Goal: Task Accomplishment & Management: Use online tool/utility

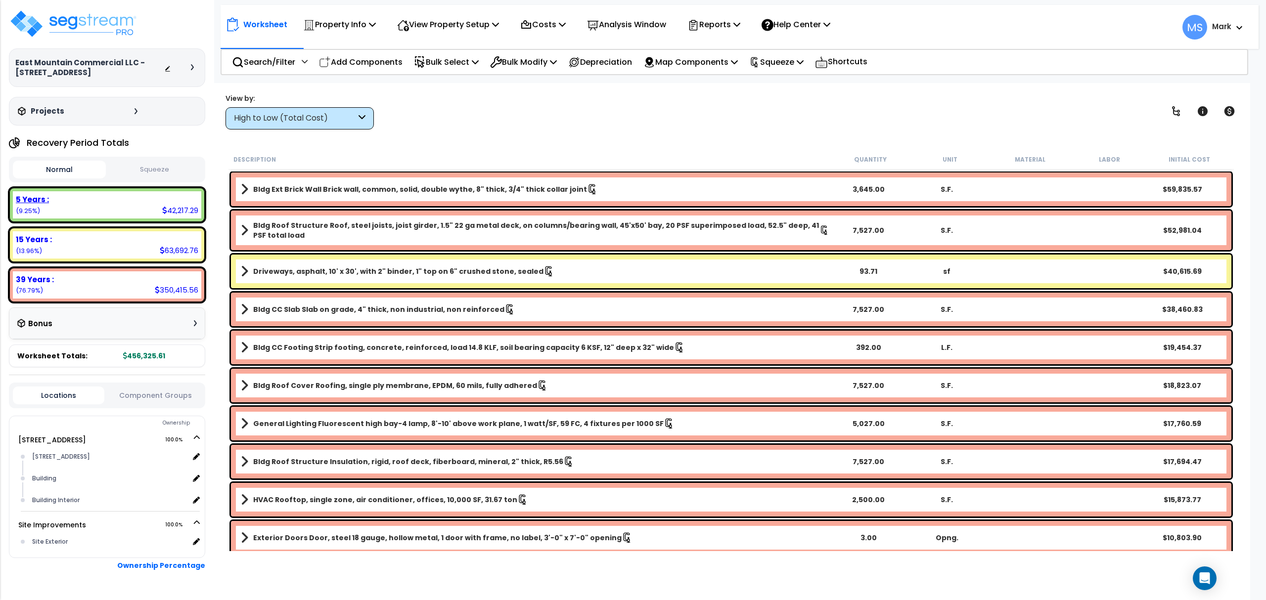
click at [86, 215] on div "5 Years : 42,217.29 (9.25%)" at bounding box center [107, 204] width 188 height 27
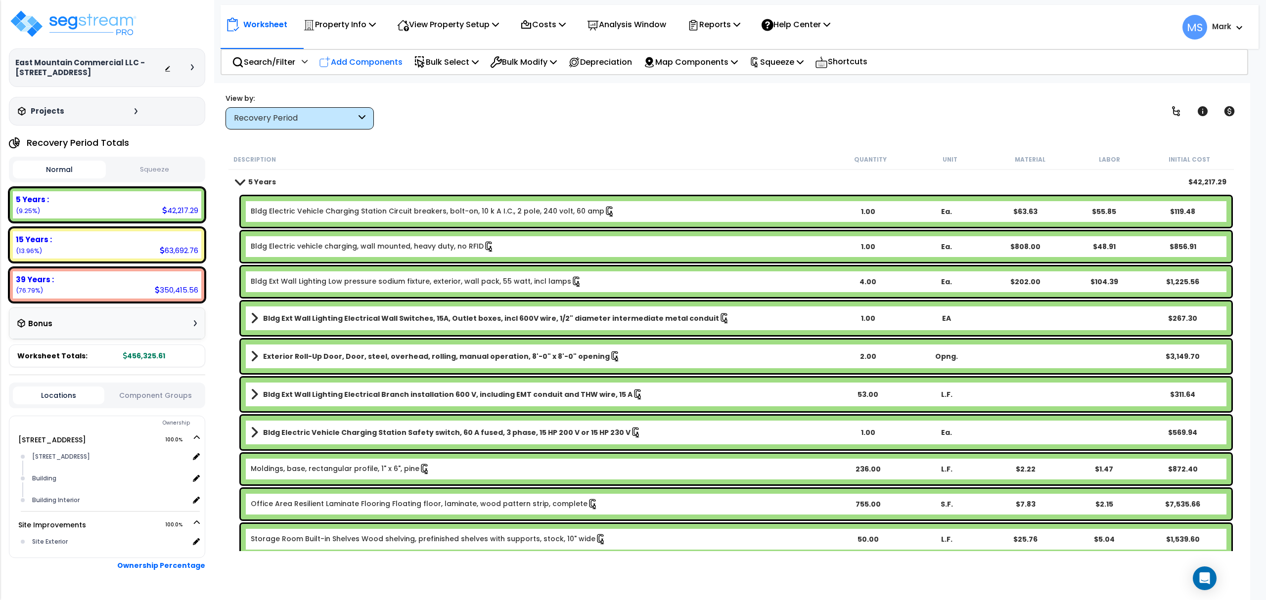
click at [386, 62] on p "Add Components" at bounding box center [361, 61] width 84 height 13
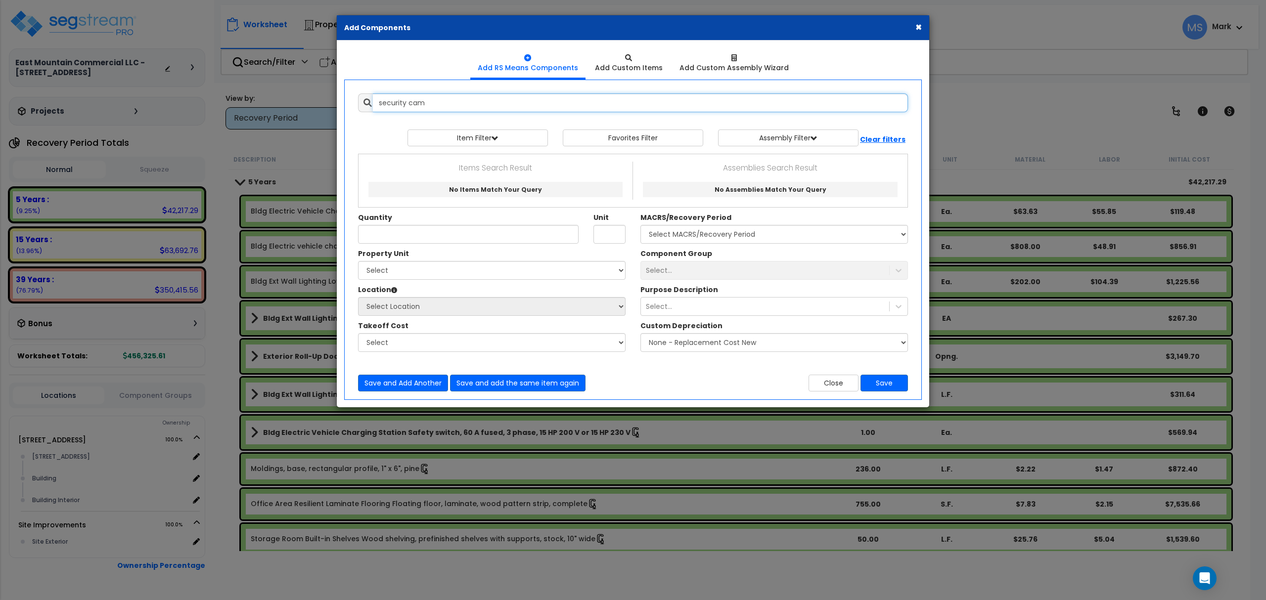
click at [426, 106] on input "security cam" at bounding box center [640, 102] width 535 height 19
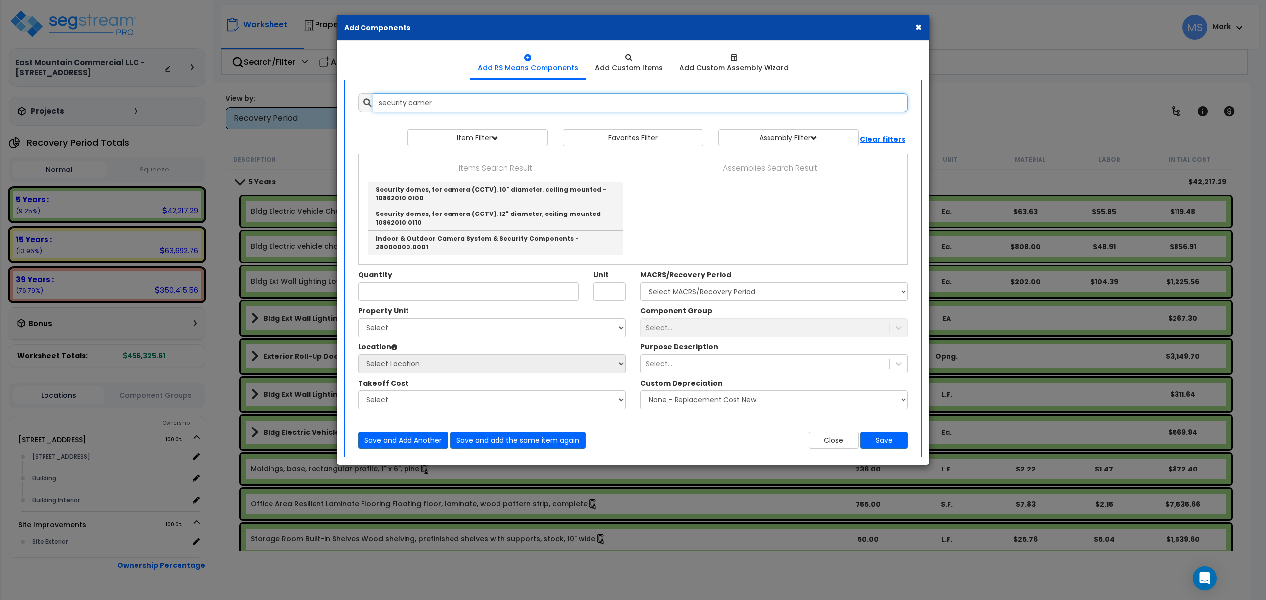
click at [495, 110] on input "security camer" at bounding box center [640, 102] width 535 height 19
click at [516, 241] on link "Indoor & Outdoor Camera System & Security Components - 28000000.0001" at bounding box center [495, 243] width 254 height 24
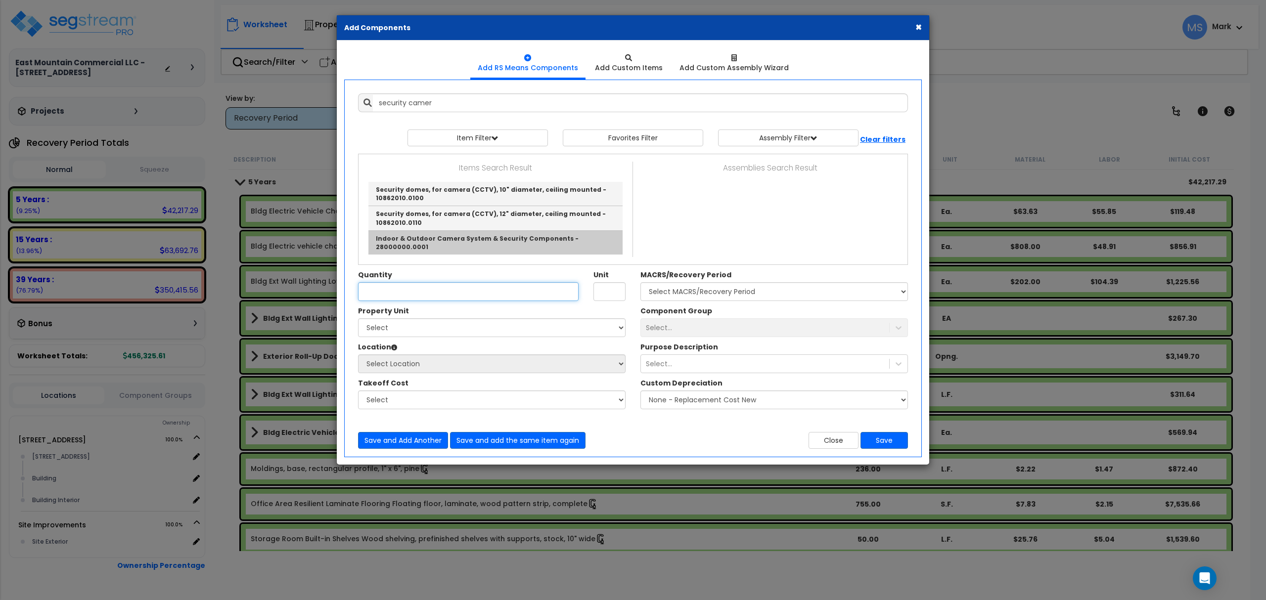
type input "Indoor & Outdoor Camera System & Security Components - 28000000.0001"
checkbox input "true"
type input "TOT"
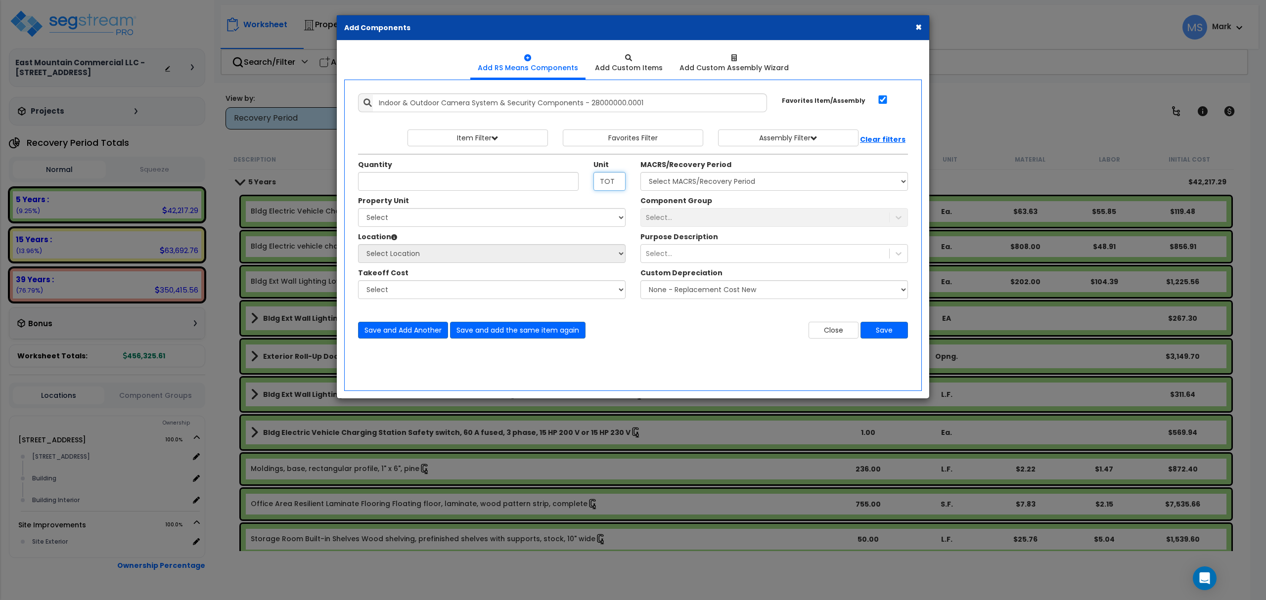
click at [611, 178] on input "TOT" at bounding box center [609, 181] width 32 height 19
click at [398, 178] on input "Quantity" at bounding box center [468, 181] width 220 height 19
type input "1"
click at [606, 185] on input "TOT" at bounding box center [609, 181] width 32 height 19
click at [563, 221] on select "Select 565 N Main St Site Improvements" at bounding box center [491, 217] width 267 height 19
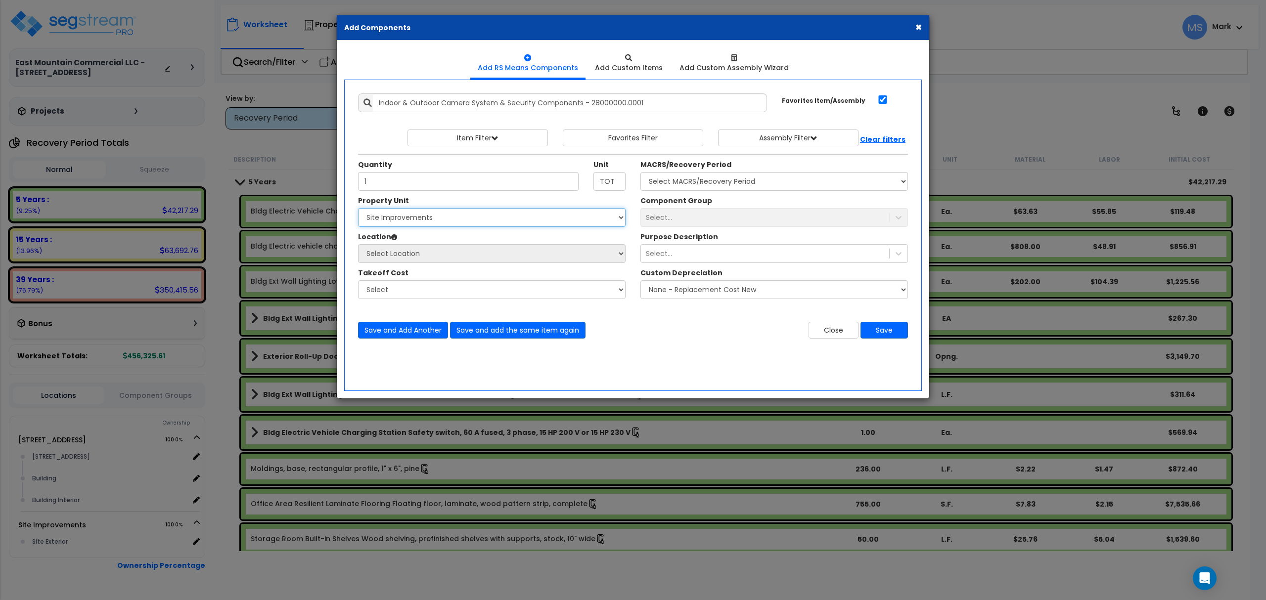
click at [358, 209] on select "Select 565 N Main St Site Improvements" at bounding box center [491, 217] width 267 height 19
click at [507, 217] on select "Select 565 N Main St Site Improvements" at bounding box center [491, 217] width 267 height 19
select select "163921"
click at [358, 209] on select "Select 565 N Main St Site Improvements" at bounding box center [491, 217] width 267 height 19
click at [505, 253] on select "Select 565 N Main St Building Building Interior Add Additional Location" at bounding box center [491, 253] width 267 height 19
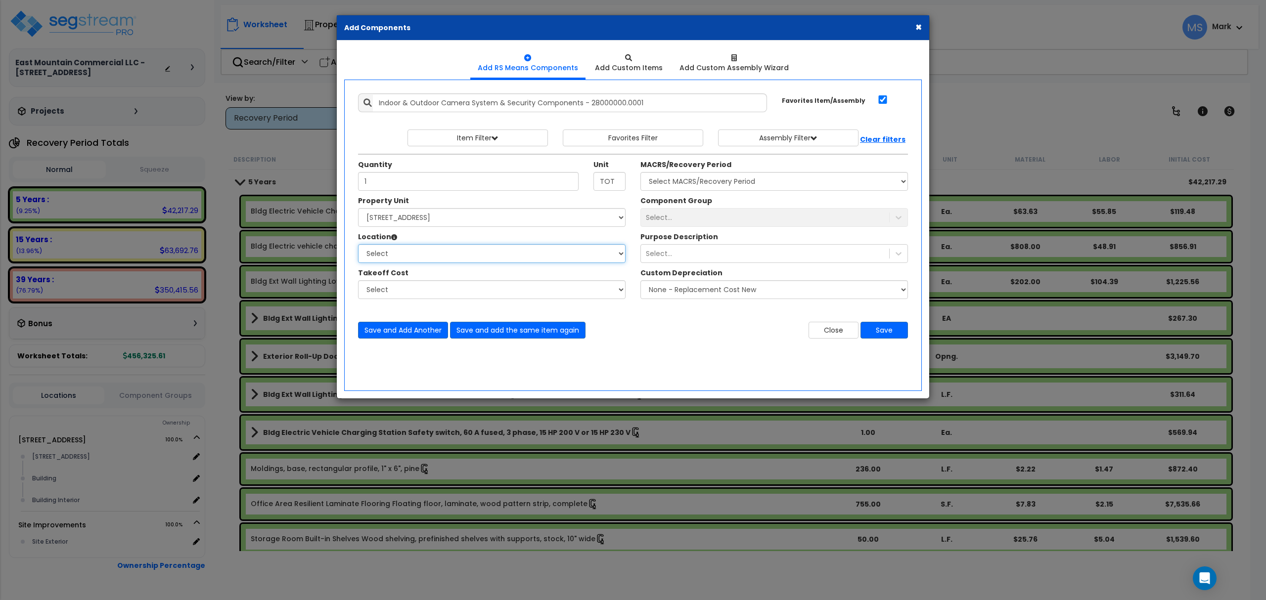
select select "6"
click at [358, 245] on select "Select 565 N Main St Building Building Interior Add Additional Location" at bounding box center [491, 253] width 267 height 19
click at [749, 189] on select "Select MACRS/Recovery Period 5 Years - 57.0 - Distributive Trades & Services 5 …" at bounding box center [773, 181] width 267 height 19
select select "3667"
click at [640, 173] on select "Select MACRS/Recovery Period 5 Years - 57.0 - Distributive Trades & Services 5 …" at bounding box center [773, 181] width 267 height 19
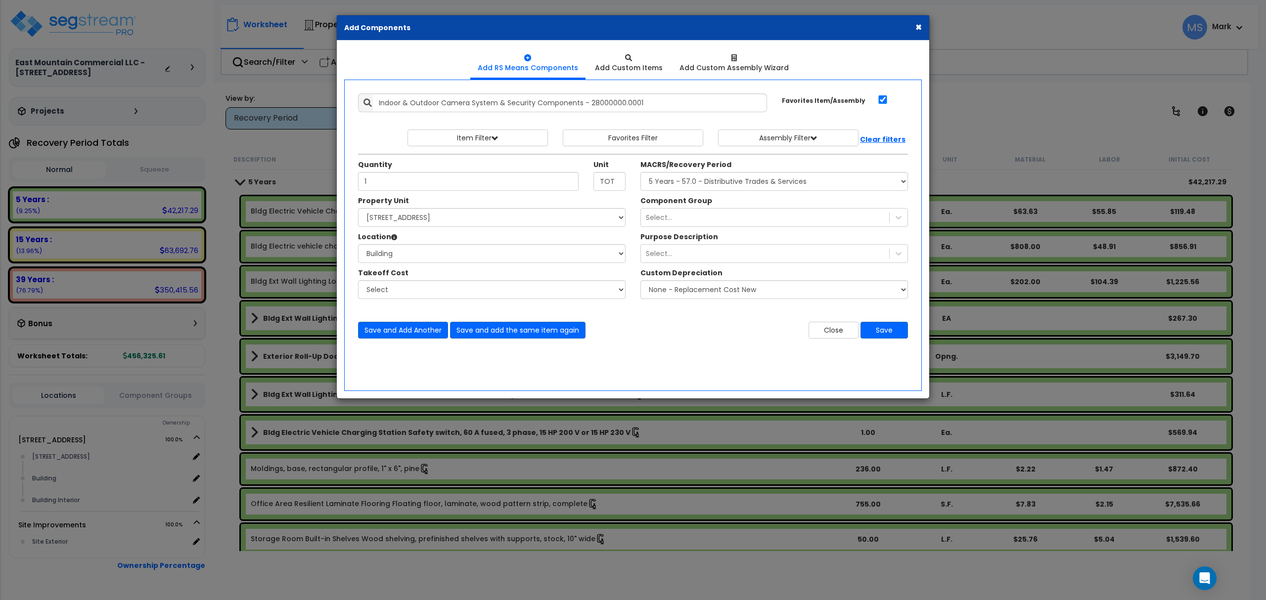
click at [740, 219] on div "Select..." at bounding box center [765, 218] width 248 height 16
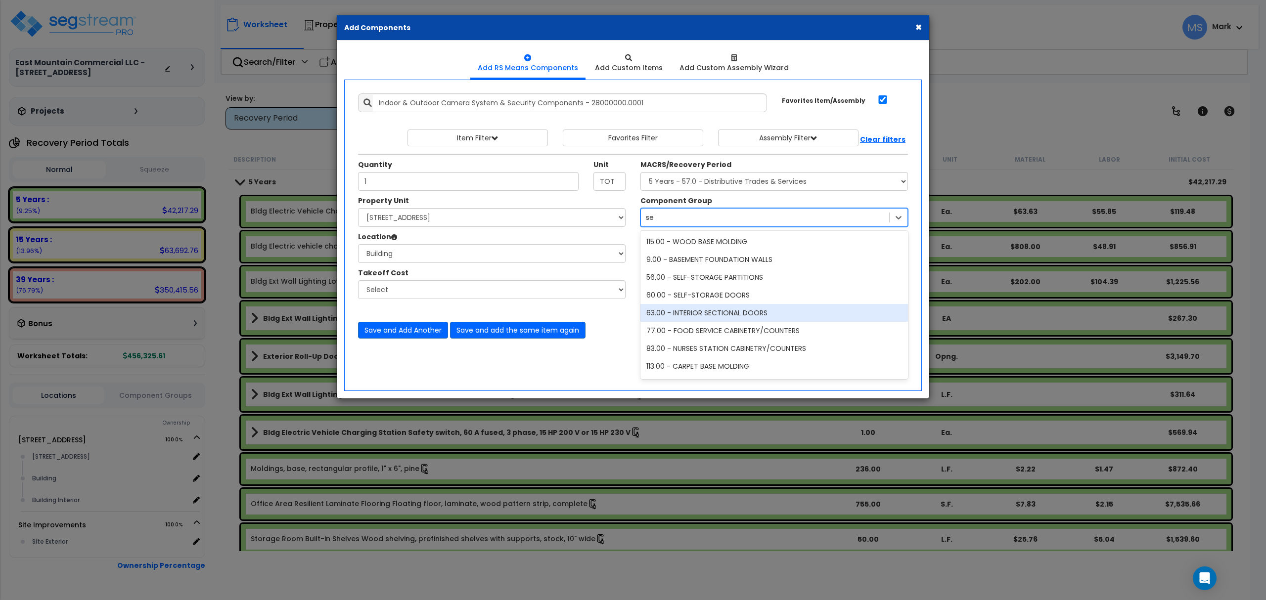
type input "s"
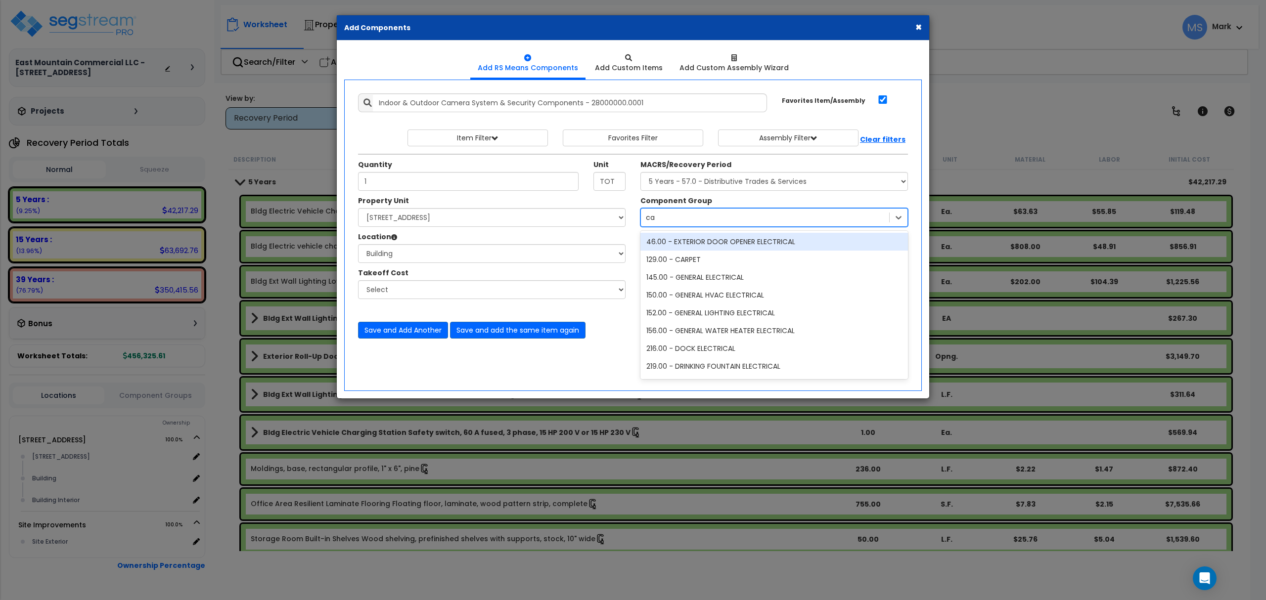
type input "c"
type input "sec"
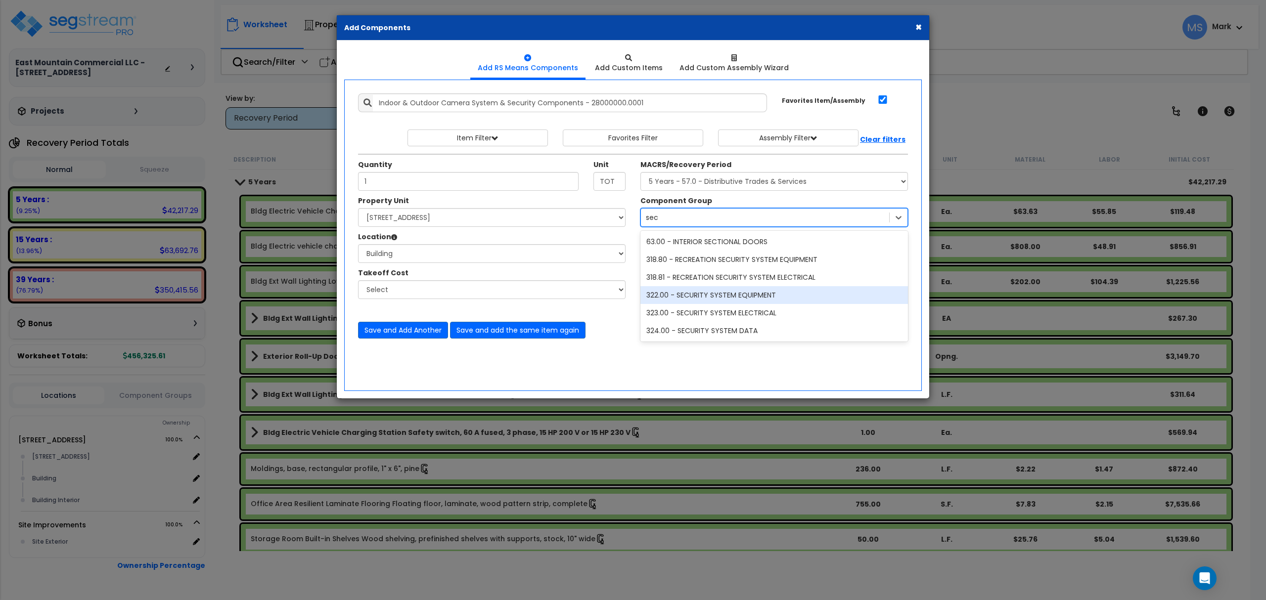
click at [712, 299] on div "322.00 - SECURITY SYSTEM EQUIPMENT" at bounding box center [773, 295] width 267 height 18
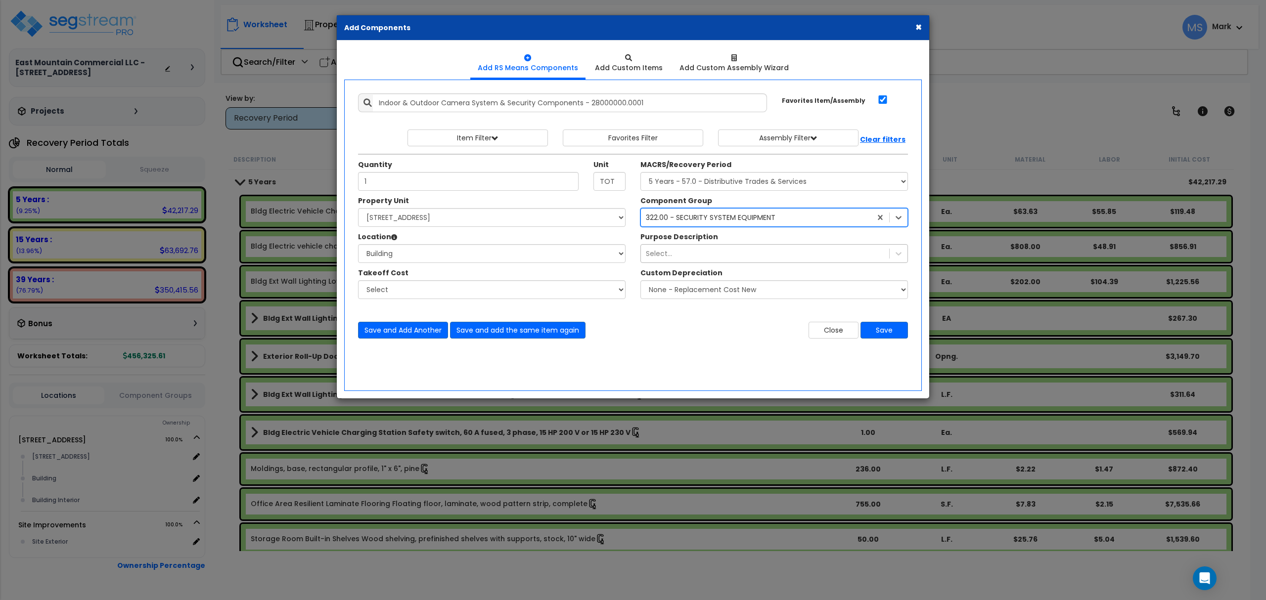
click at [715, 252] on div "Select..." at bounding box center [765, 254] width 248 height 16
click at [896, 335] on button "Save" at bounding box center [883, 330] width 47 height 17
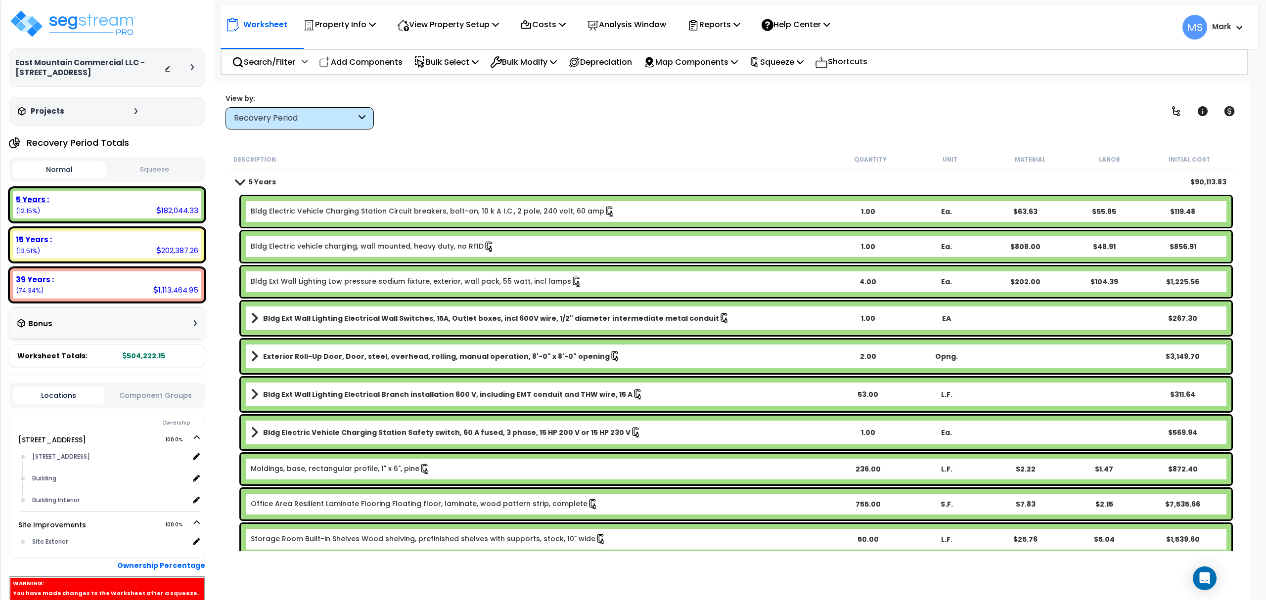
click at [180, 198] on div "5 Years :" at bounding box center [107, 199] width 182 height 10
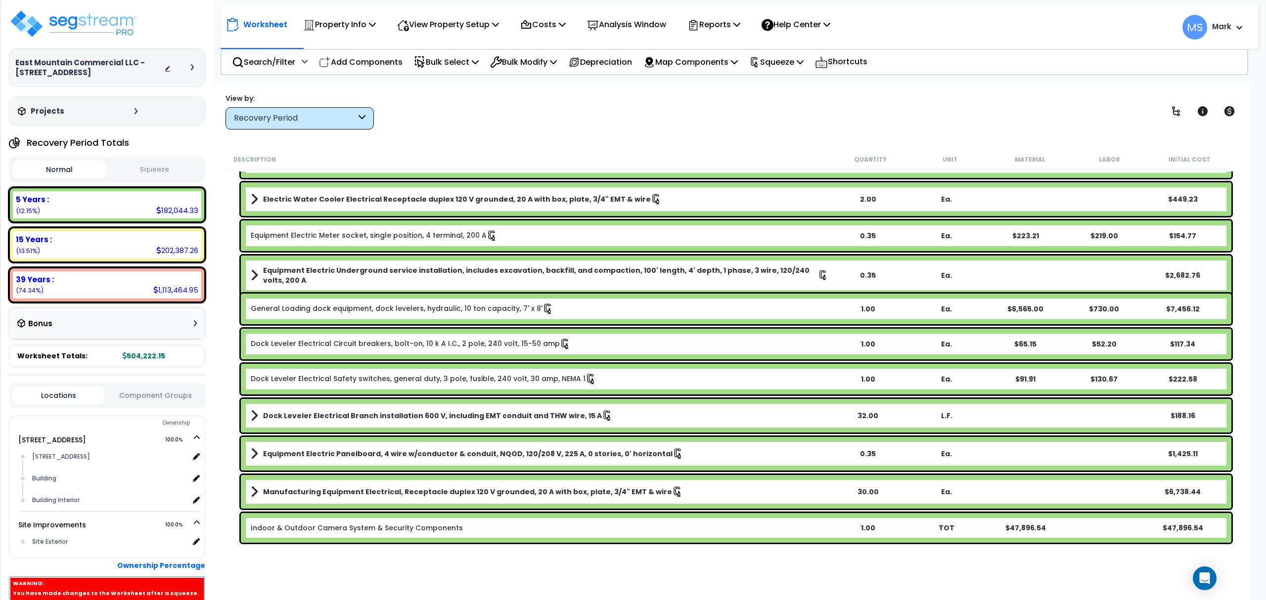
scroll to position [567, 0]
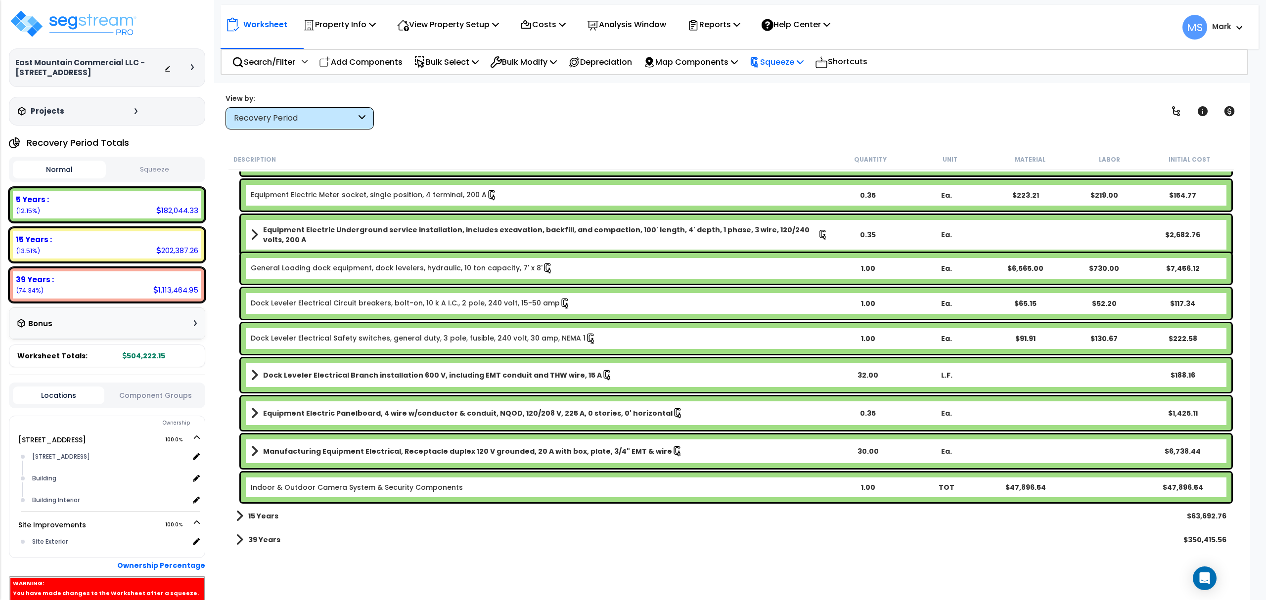
click at [803, 58] on icon at bounding box center [799, 62] width 7 height 8
click at [805, 88] on link "Re-squeeze" at bounding box center [793, 85] width 98 height 23
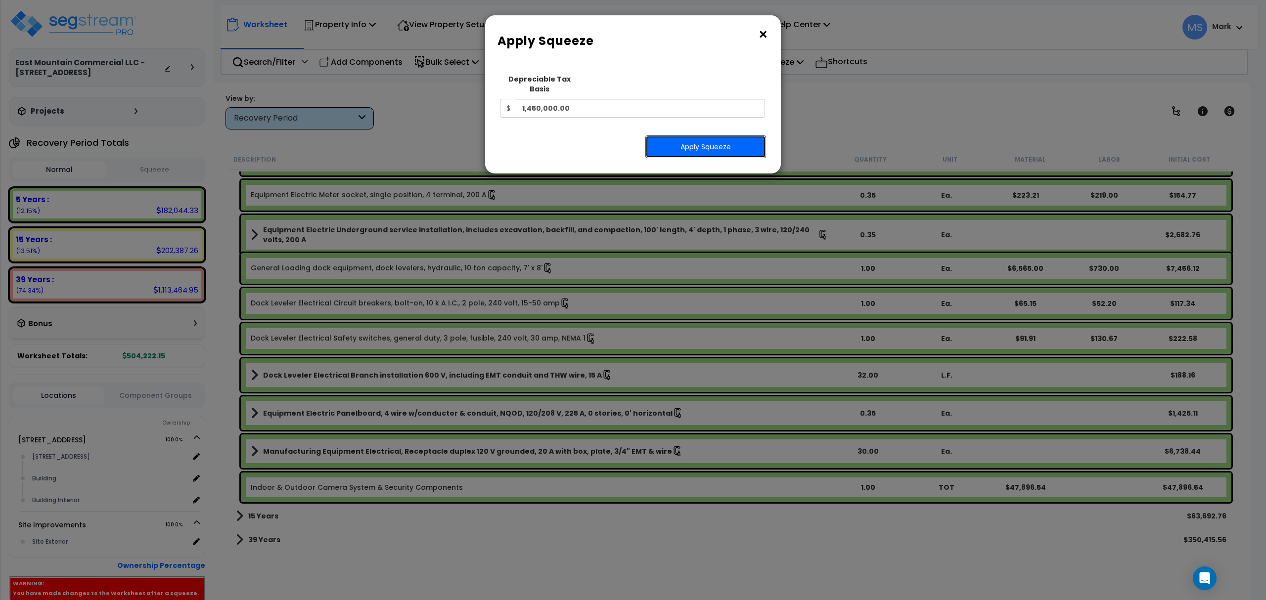
click at [728, 141] on button "Apply Squeeze" at bounding box center [705, 146] width 121 height 23
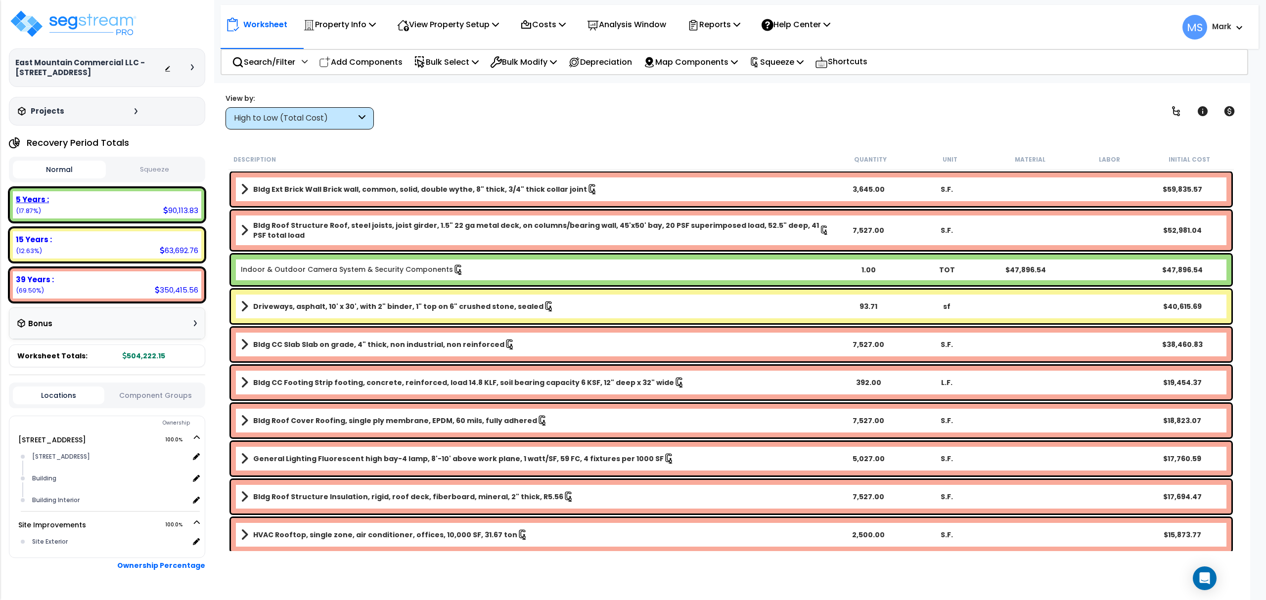
click at [131, 211] on div "5 Years : 90,113.83 (17.87%)" at bounding box center [107, 204] width 188 height 27
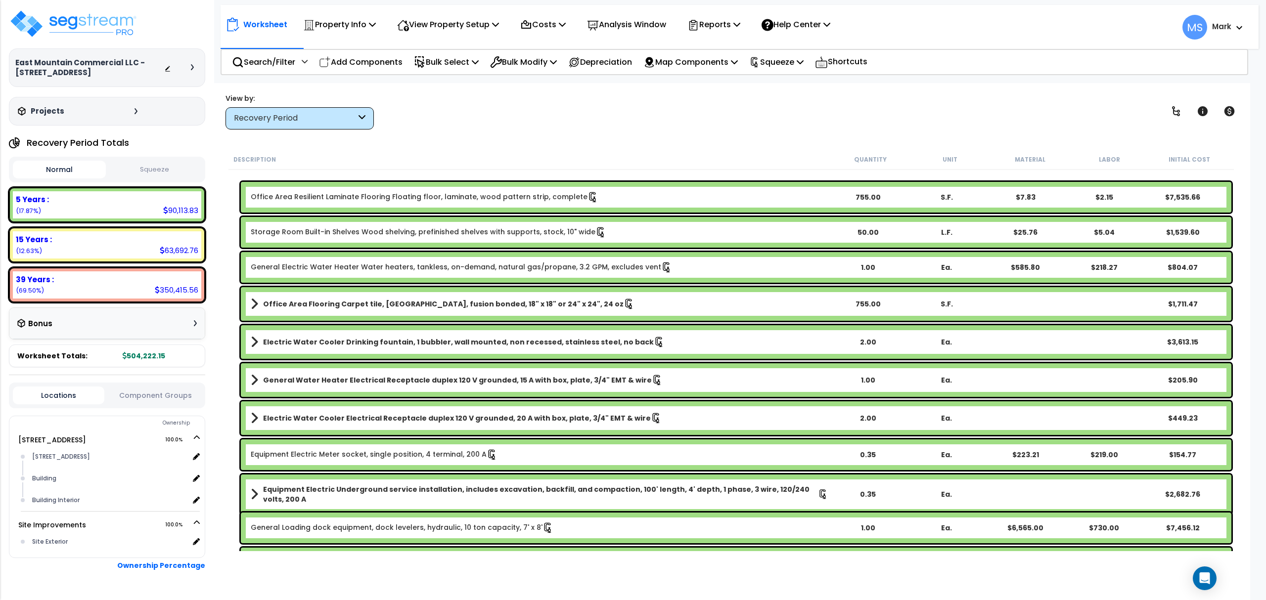
scroll to position [527, 0]
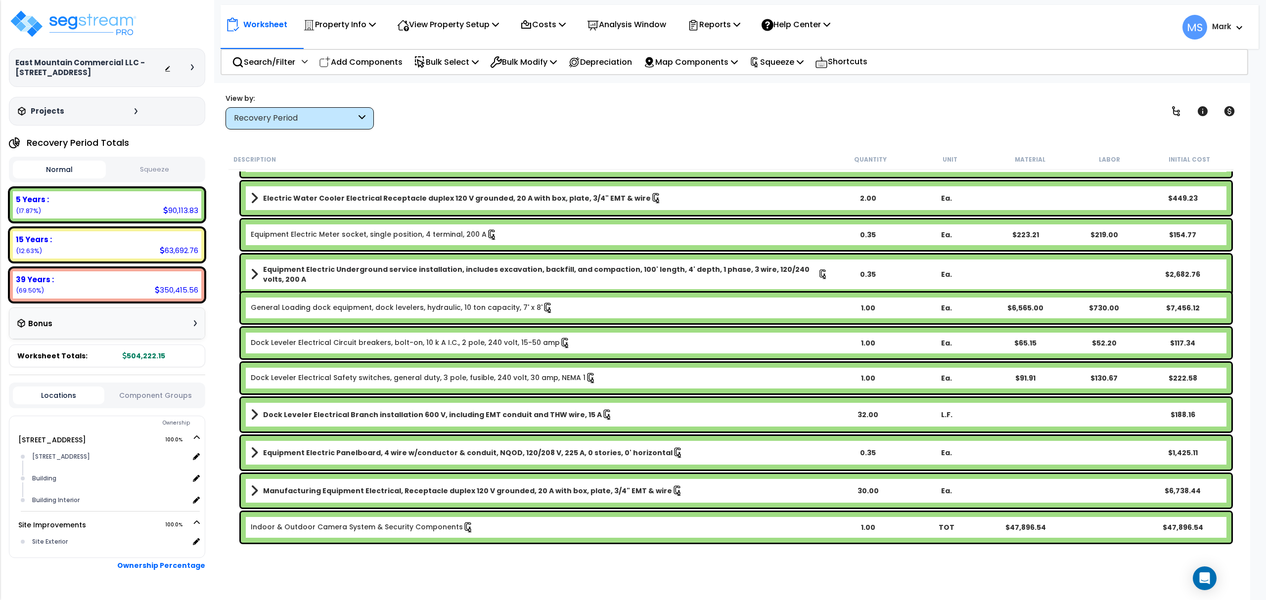
click at [1117, 536] on div "Indoor & Outdoor Camera System & Security Components 1.00 TOT $47,896.54 $47,89…" at bounding box center [736, 527] width 990 height 31
click at [1116, 536] on div "Indoor & Outdoor Camera System & Security Components 1.00 TOT $47,896.54 $47,89…" at bounding box center [736, 527] width 990 height 31
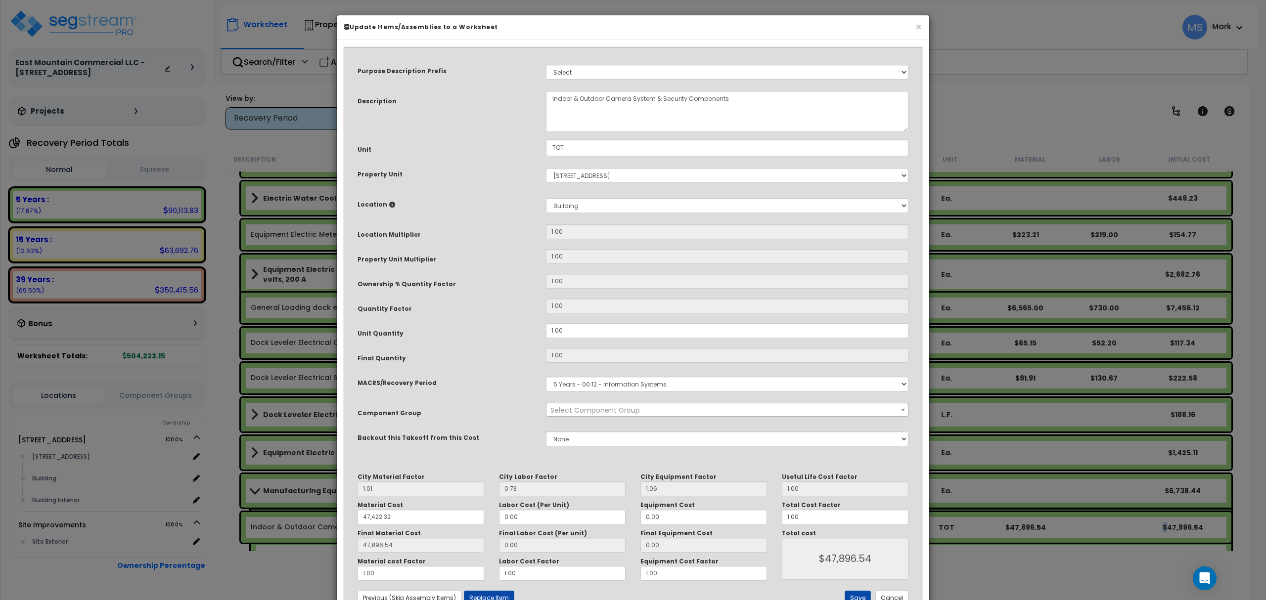
select select "46122"
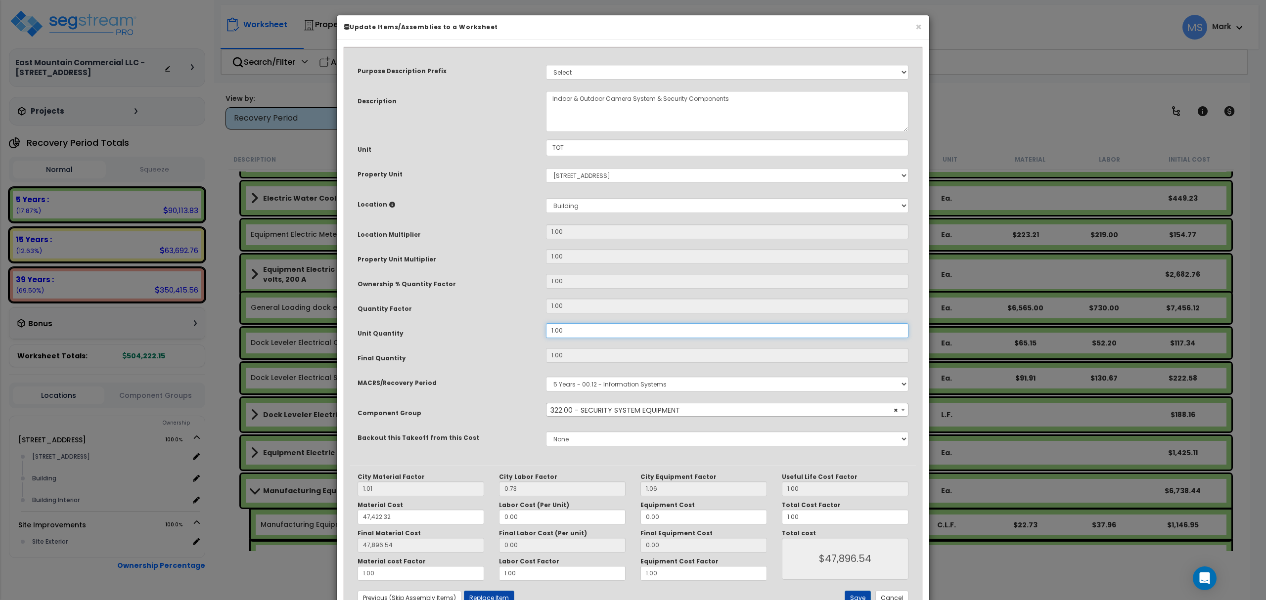
click at [592, 332] on input "1.00" at bounding box center [727, 330] width 362 height 15
click at [593, 332] on input "1.00" at bounding box center [727, 330] width 362 height 15
type input "."
type input "1"
type input "47,896.54"
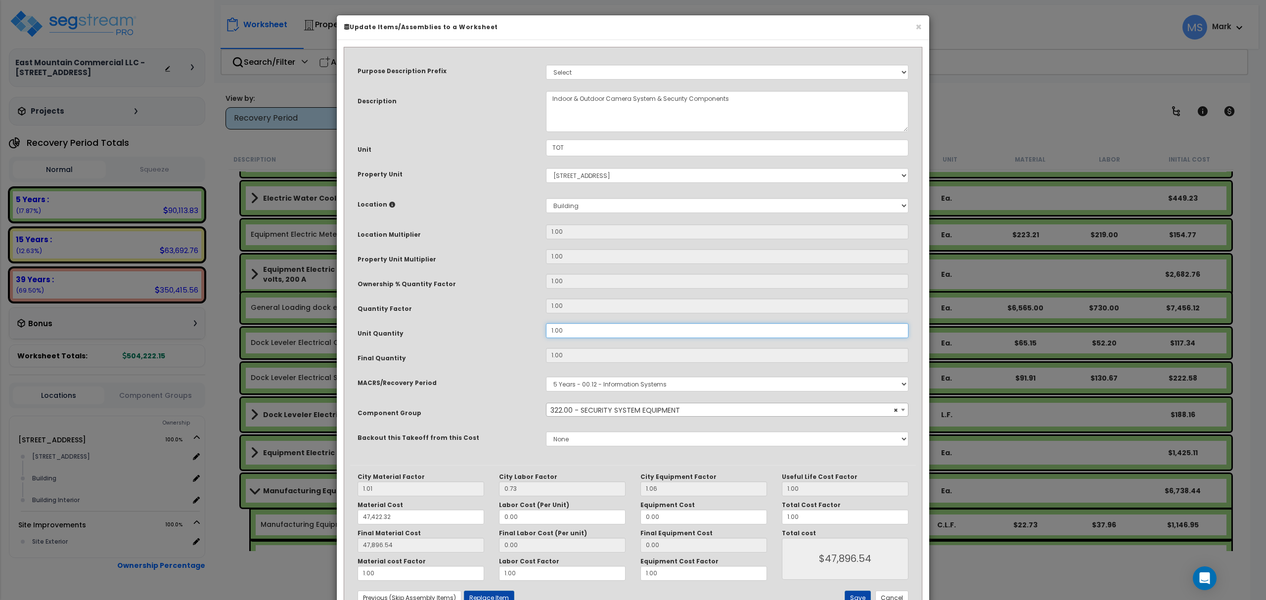
type input "$47,896.54"
type input ".2"
type input "0"
type input "47,896.54"
type input "$0.00"
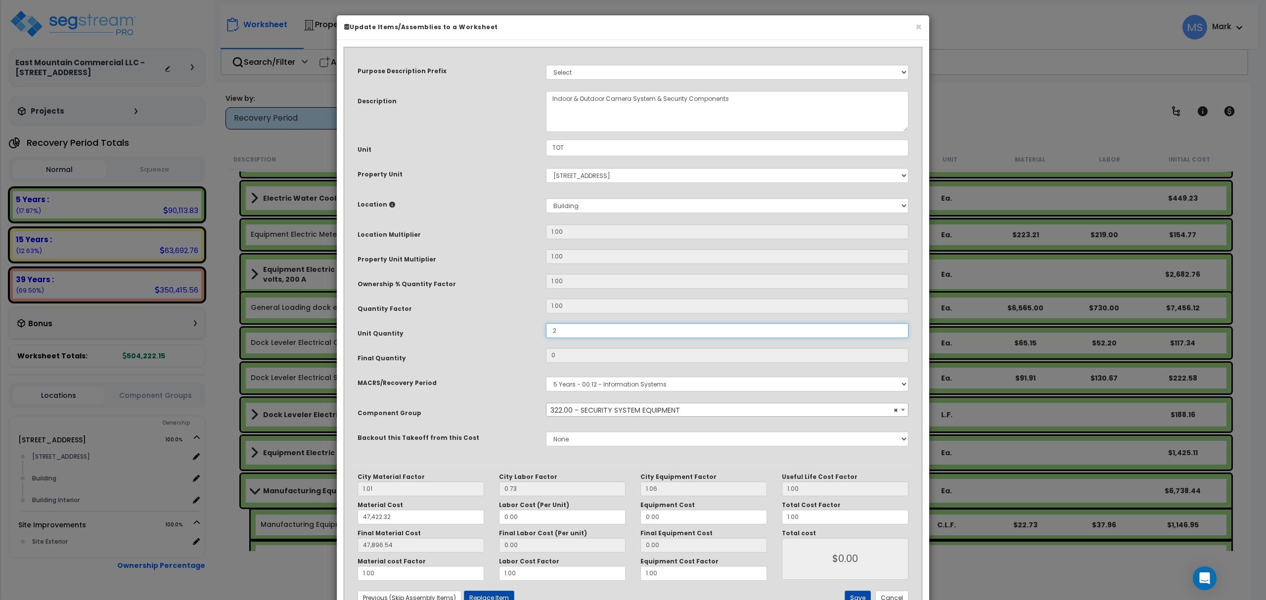
type input "0.2"
type input "47,896.54"
type input "$9,579.31"
type input "47,896.54"
type input "$9,579.31"
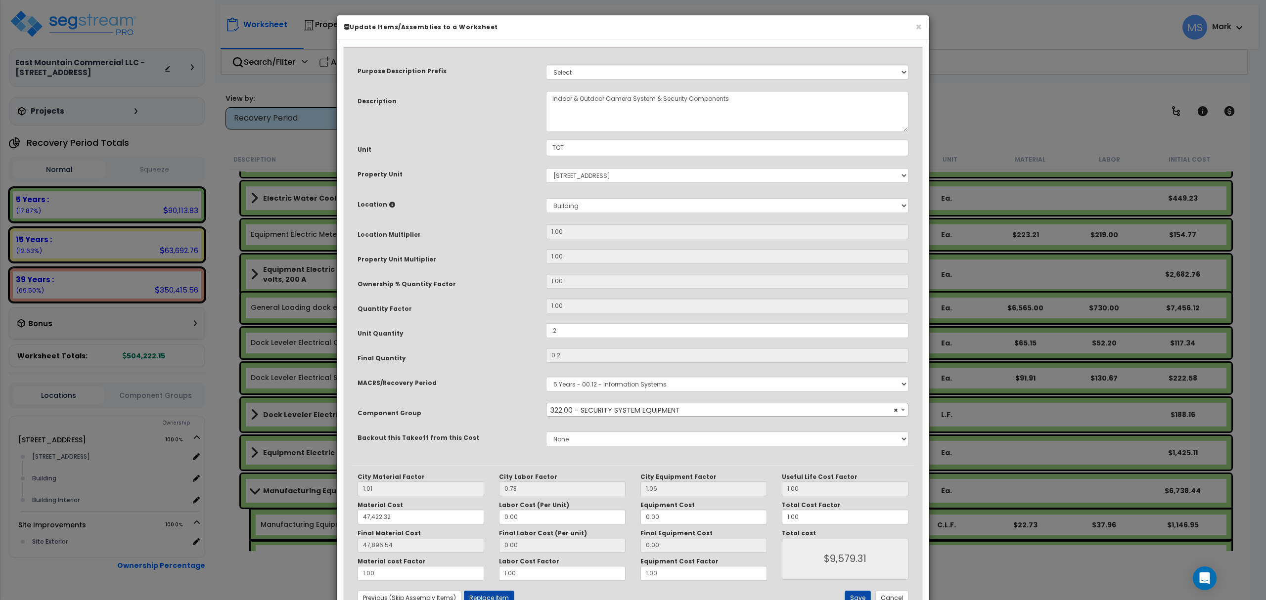
click at [497, 336] on div "Unit Quantity" at bounding box center [444, 331] width 188 height 17
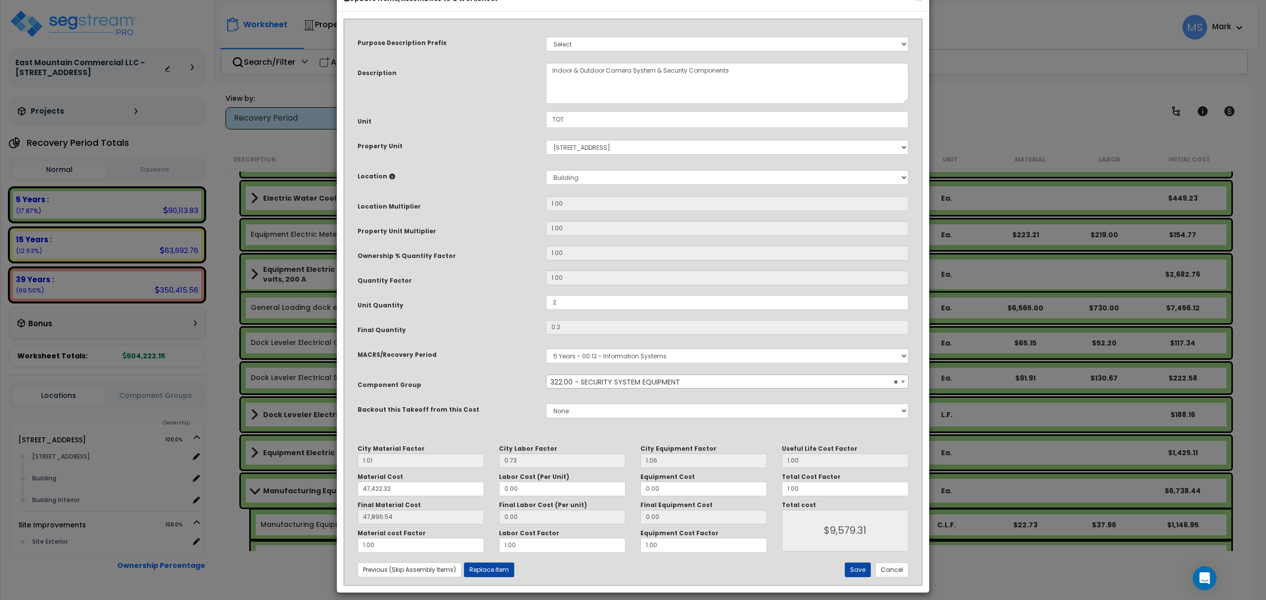
scroll to position [37, 0]
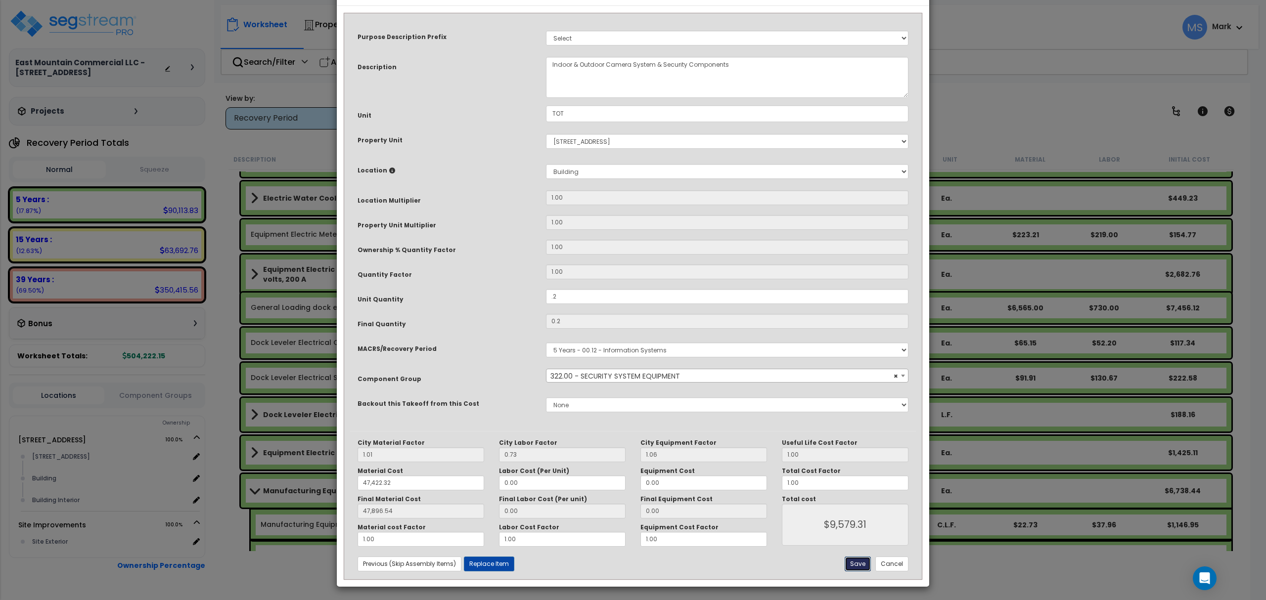
click at [863, 565] on button "Save" at bounding box center [857, 564] width 26 height 15
type input "0.20"
type input "47422.32"
type input "47896.54"
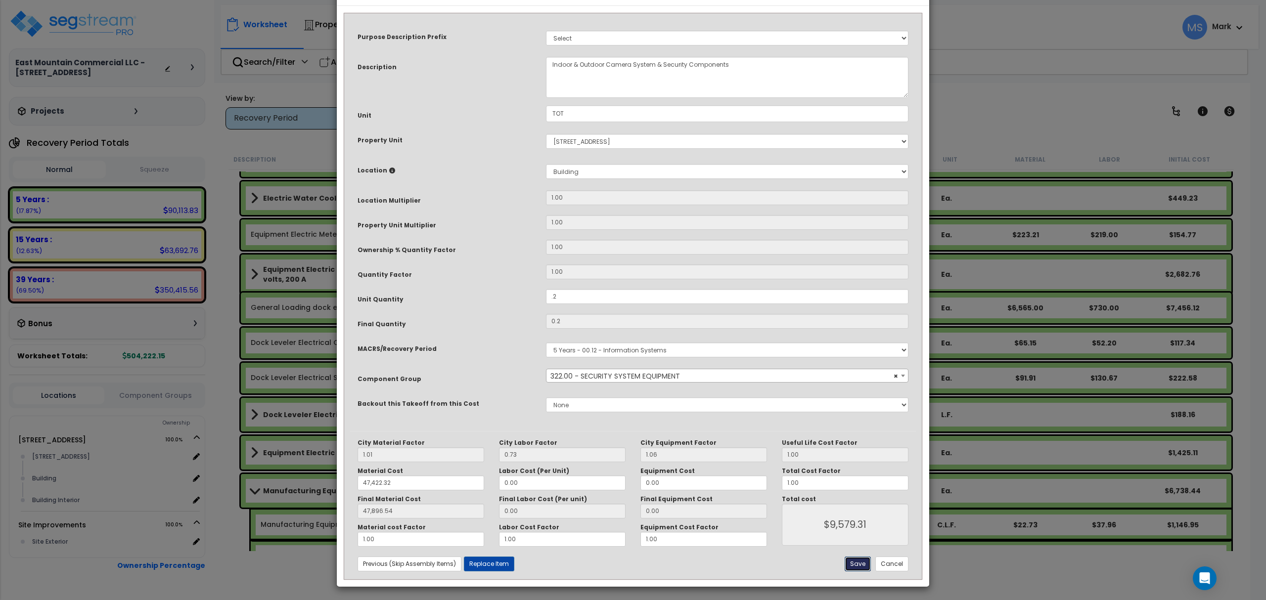
type input "9579.31"
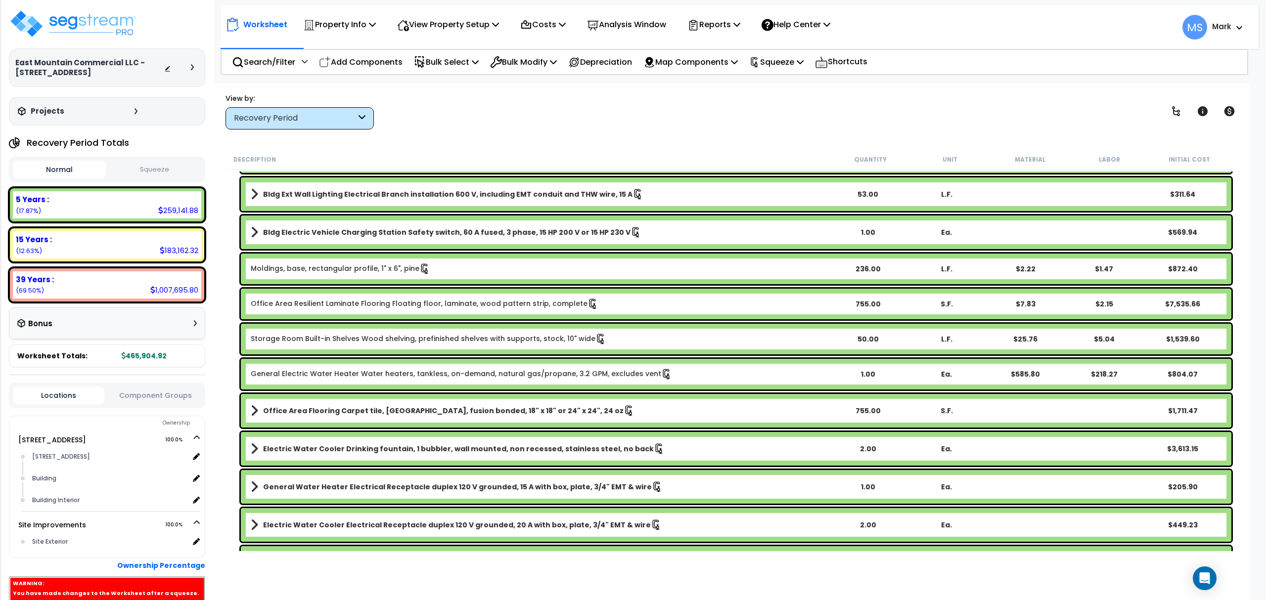
scroll to position [198, 0]
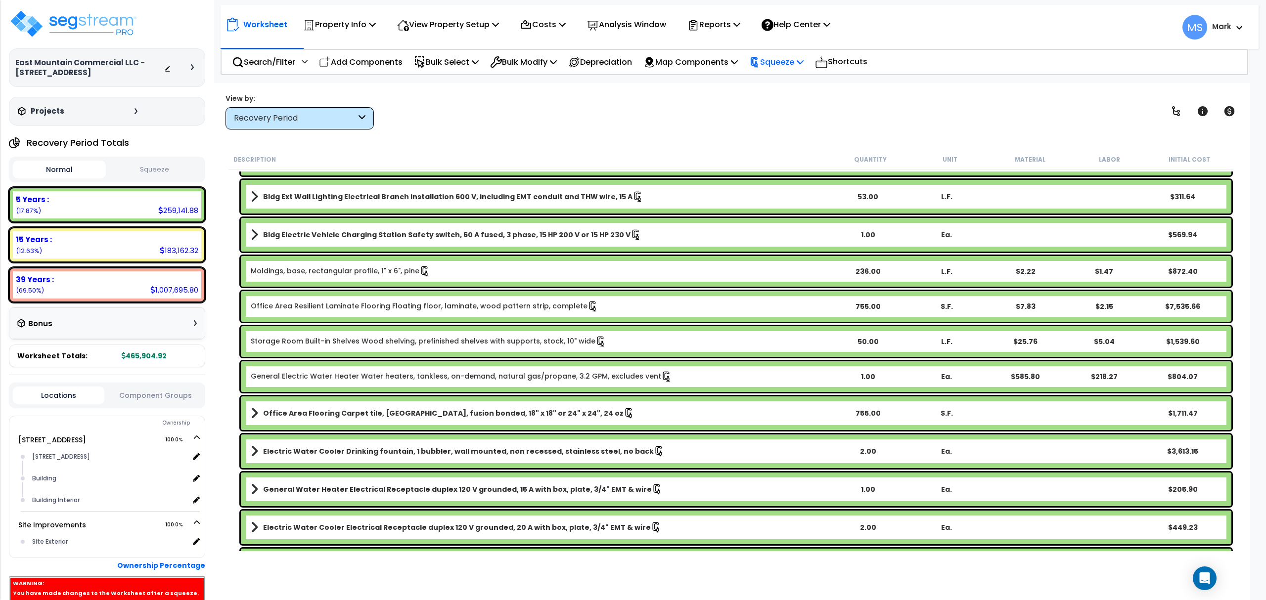
click at [803, 65] on p "Squeeze" at bounding box center [776, 61] width 54 height 13
click at [807, 83] on link "Re-squeeze" at bounding box center [793, 85] width 98 height 23
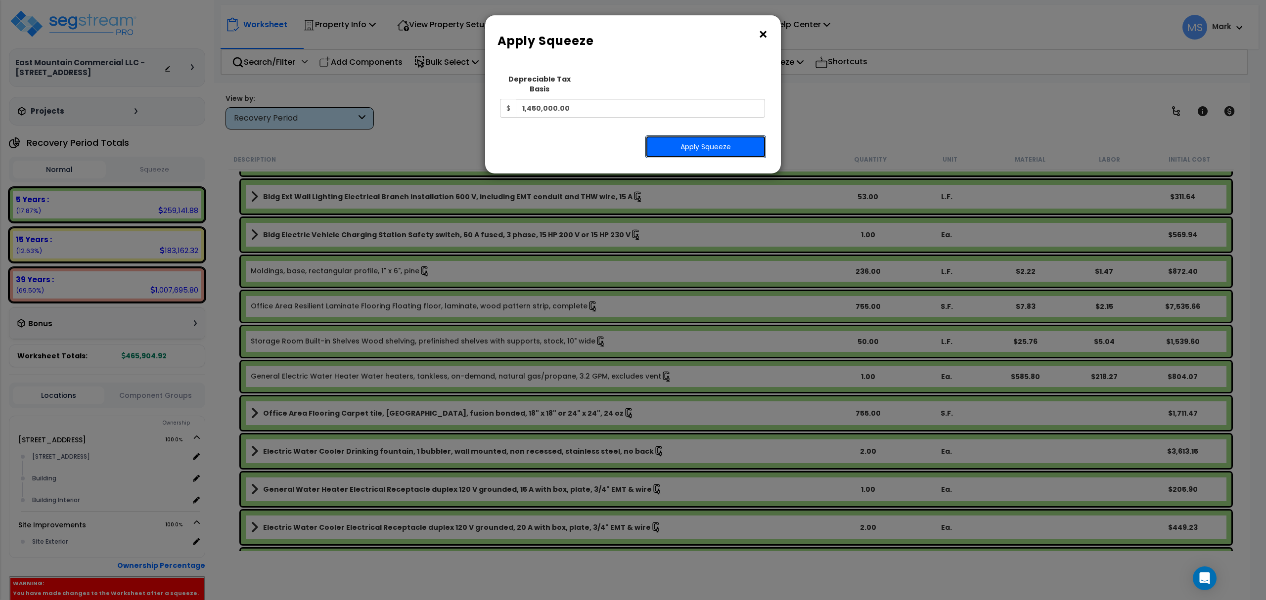
click at [744, 136] on button "Apply Squeeze" at bounding box center [705, 146] width 121 height 23
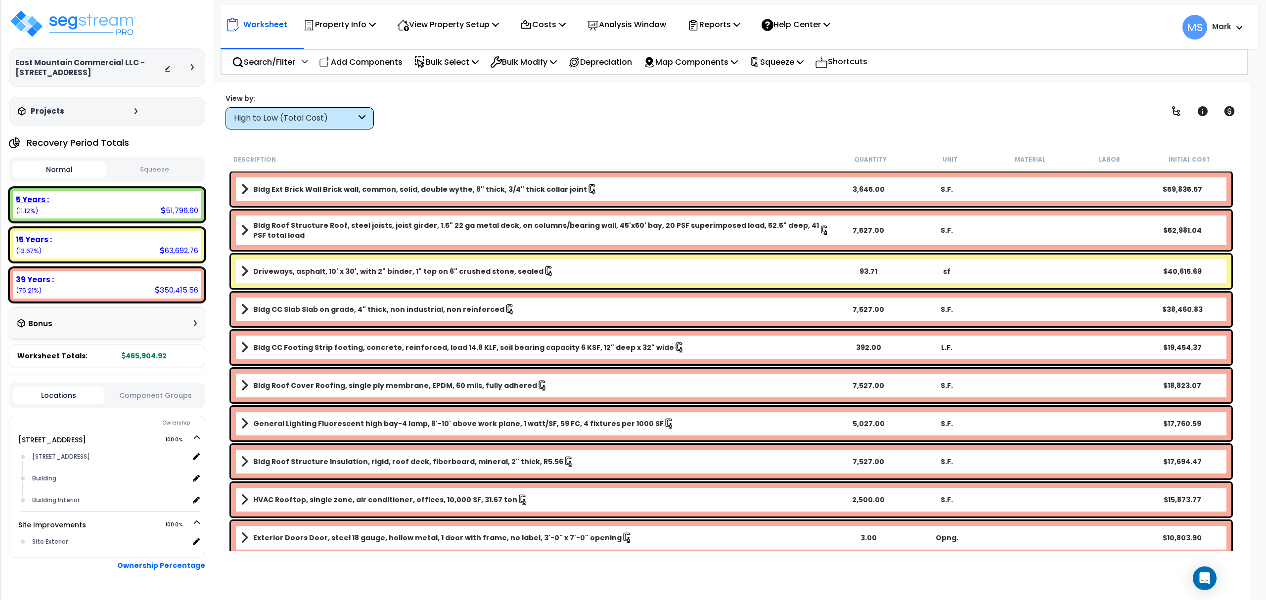
click at [169, 206] on div "51,796.60" at bounding box center [180, 210] width 38 height 10
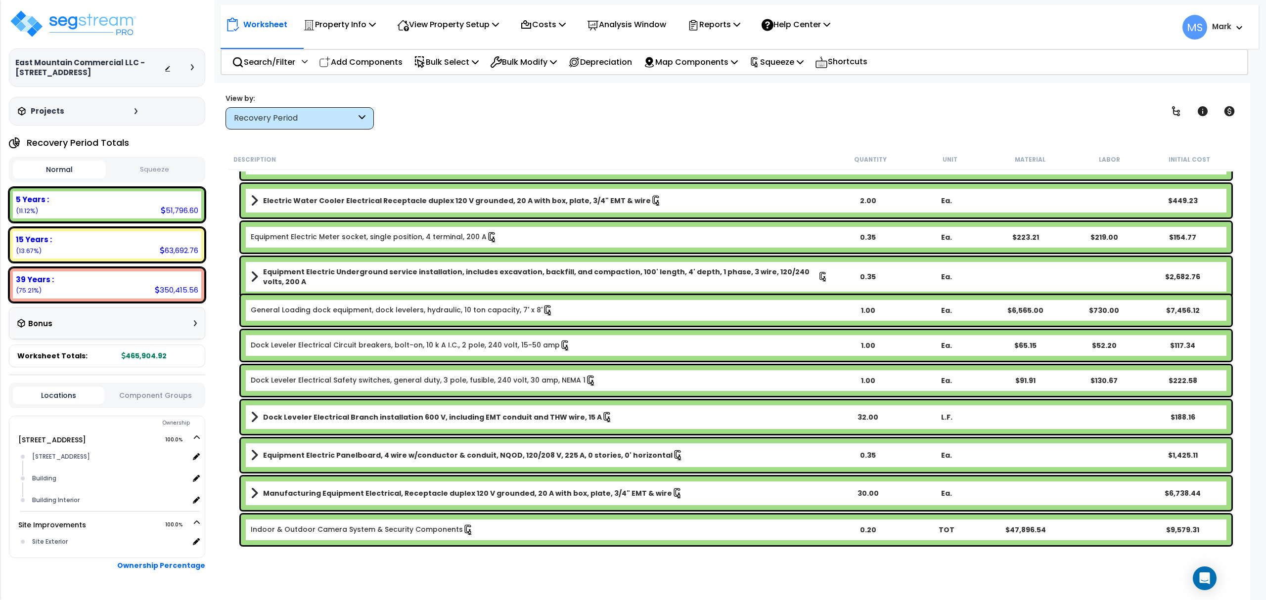
scroll to position [568, 0]
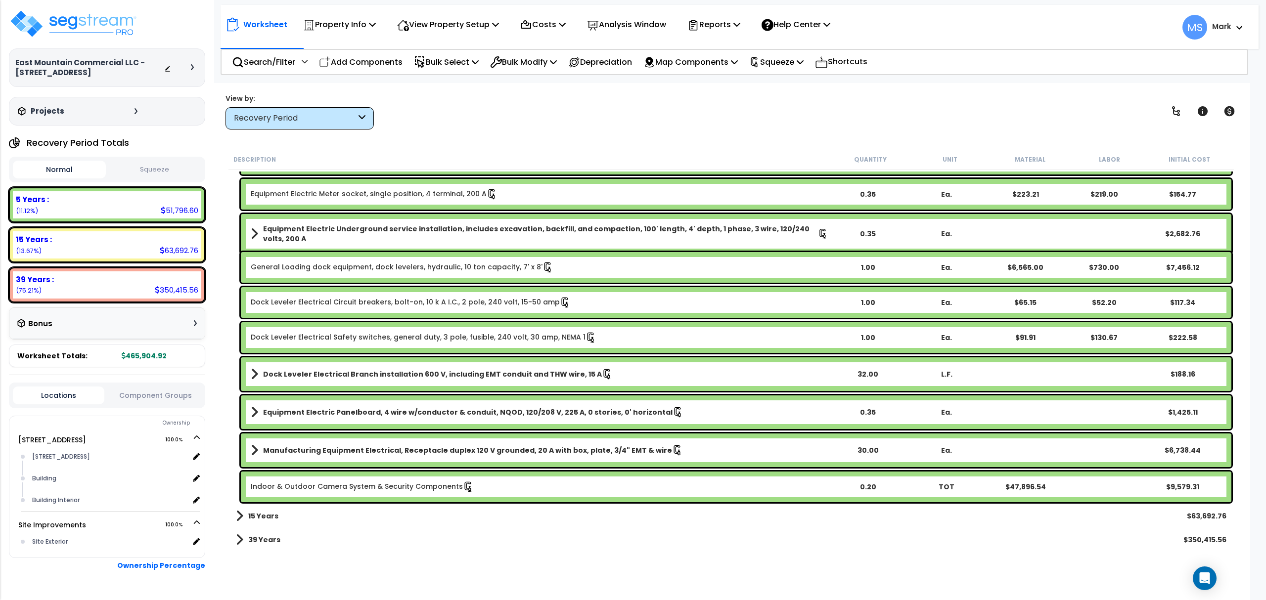
click at [1090, 489] on div "Indoor & Outdoor Camera System & Security Components 0.20 TOT $47,896.54 $9,579…" at bounding box center [736, 487] width 990 height 31
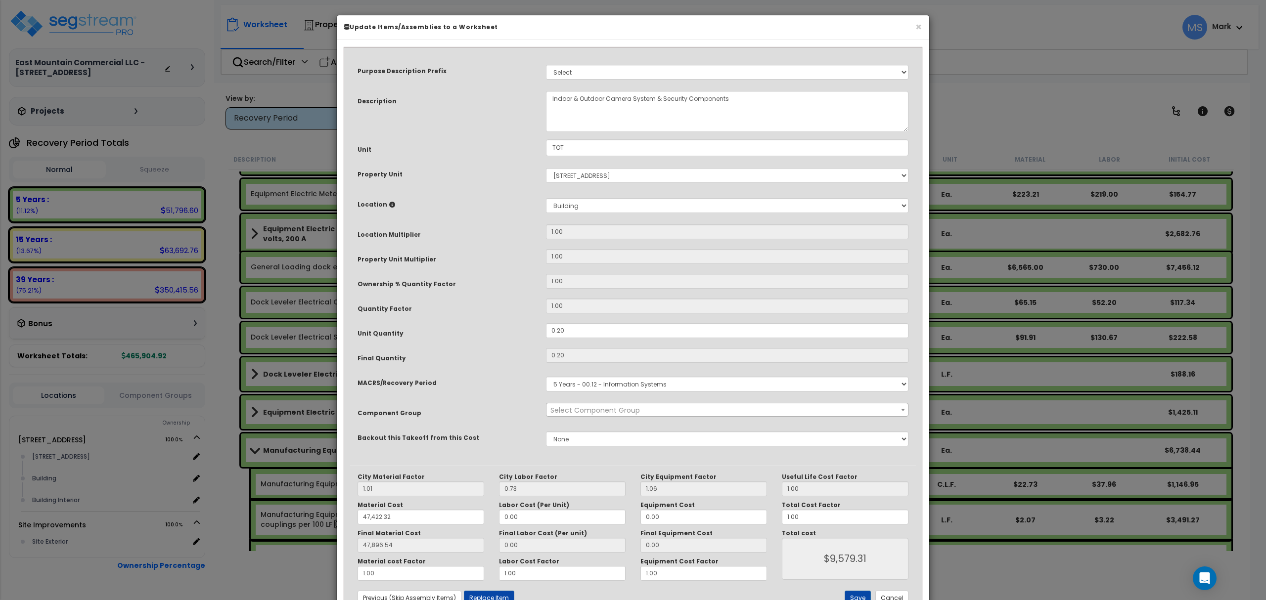
select select "46122"
click at [576, 332] on input "0.20" at bounding box center [727, 330] width 362 height 15
type input "0.2"
type input "47,896.54"
type input "$9,579.31"
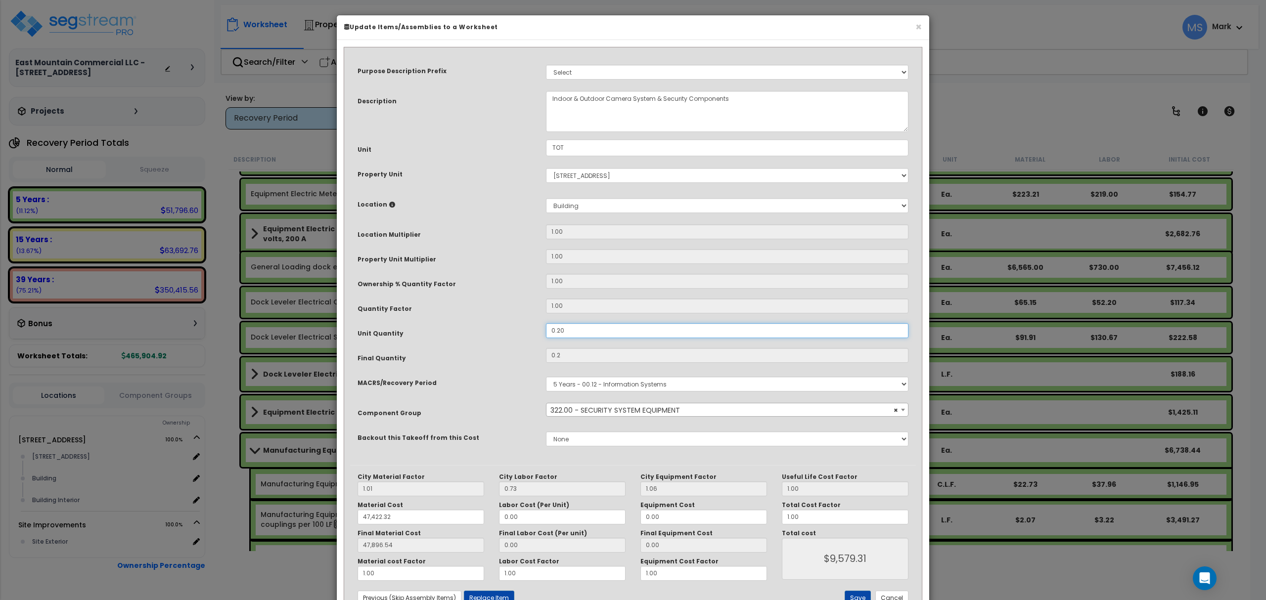
type input "47,896.54"
type input "$9,579.31"
type input "0.0"
type input "47,896.54"
type input "$9,579.31"
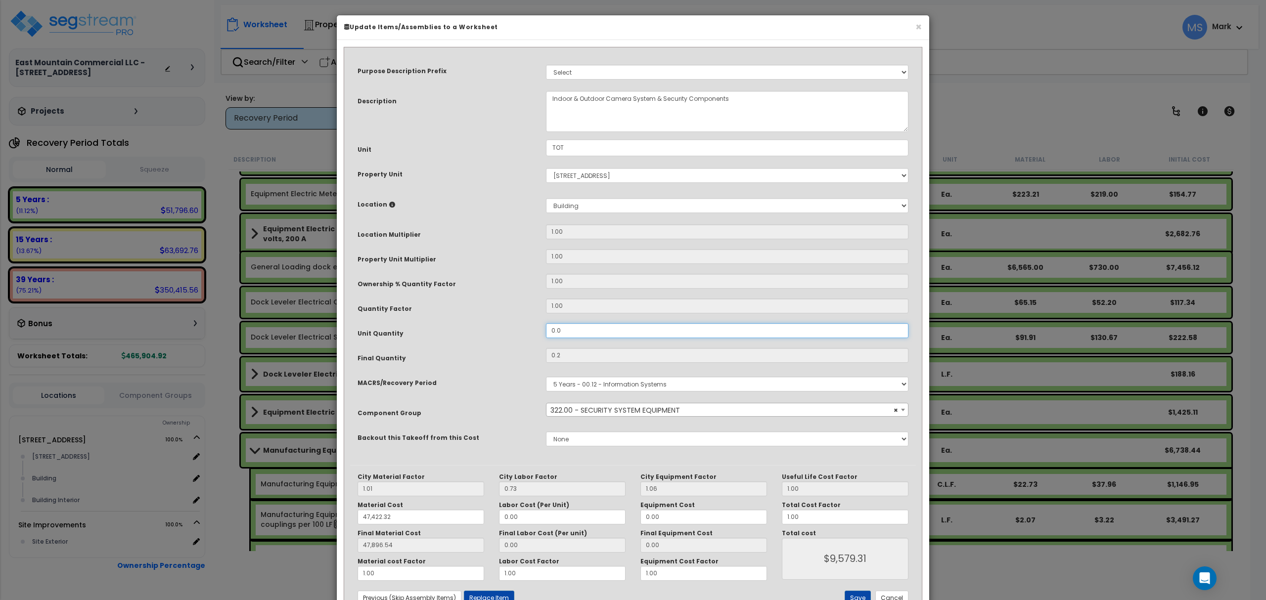
type input "0"
type input "47,896.54"
type input "$0.00"
type input "01.0"
type input "47,896.54"
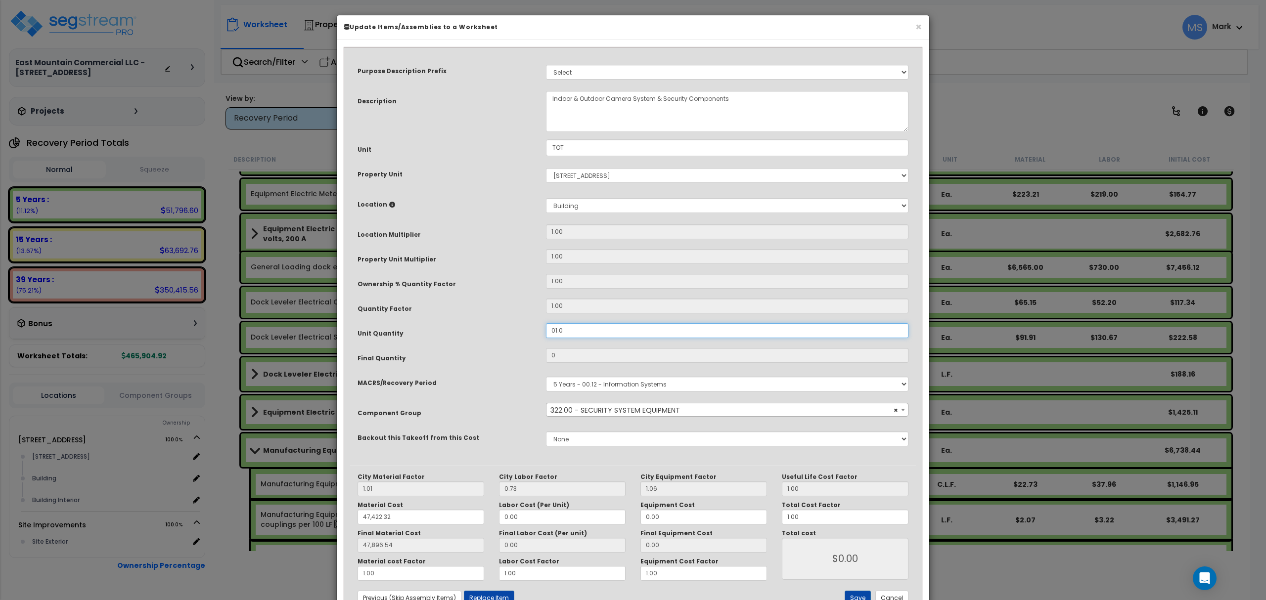
type input "1"
type input "47,896.54"
type input "$47,896.54"
type input "0.0"
type input "47,896.54"
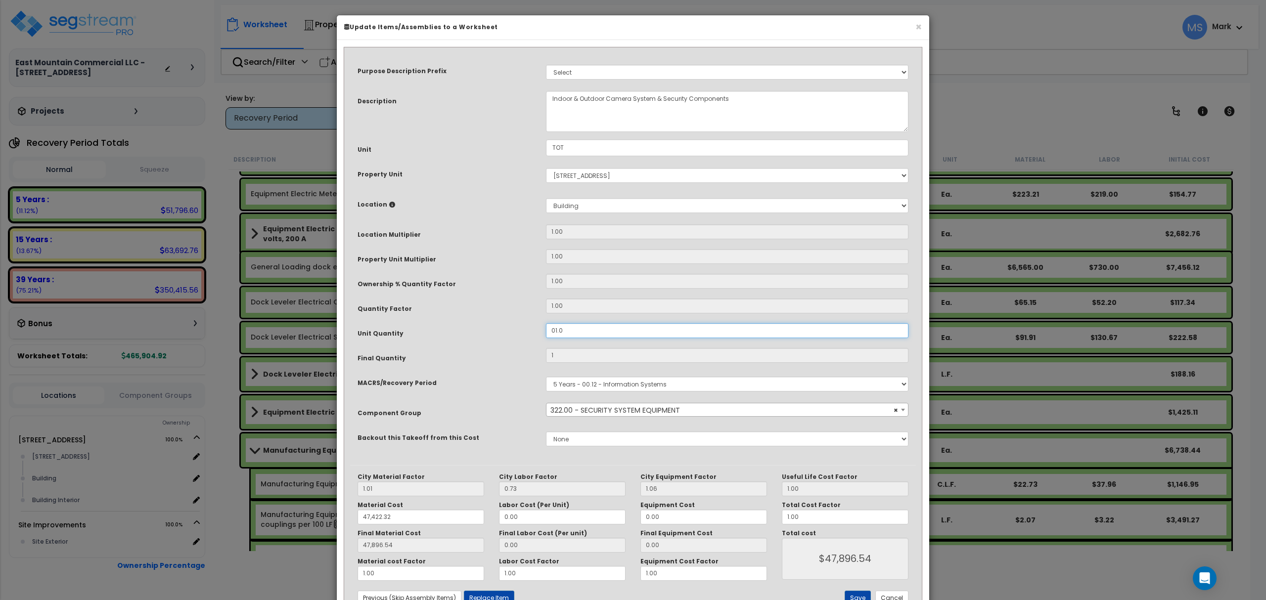
type input "$47,896.54"
type input "0"
type input "47,896.54"
type input "$0.00"
type input "47,896.54"
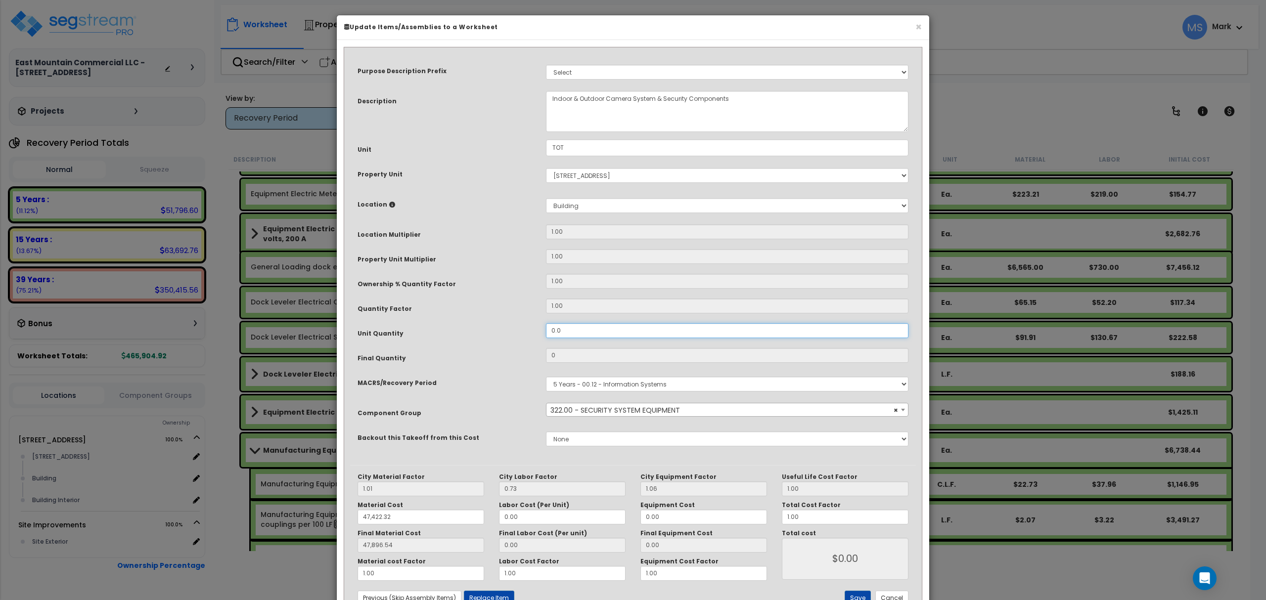
type input "0.10"
type input "47,896.54"
type input "0.1"
type input "47,896.54"
type input "$4,789.65"
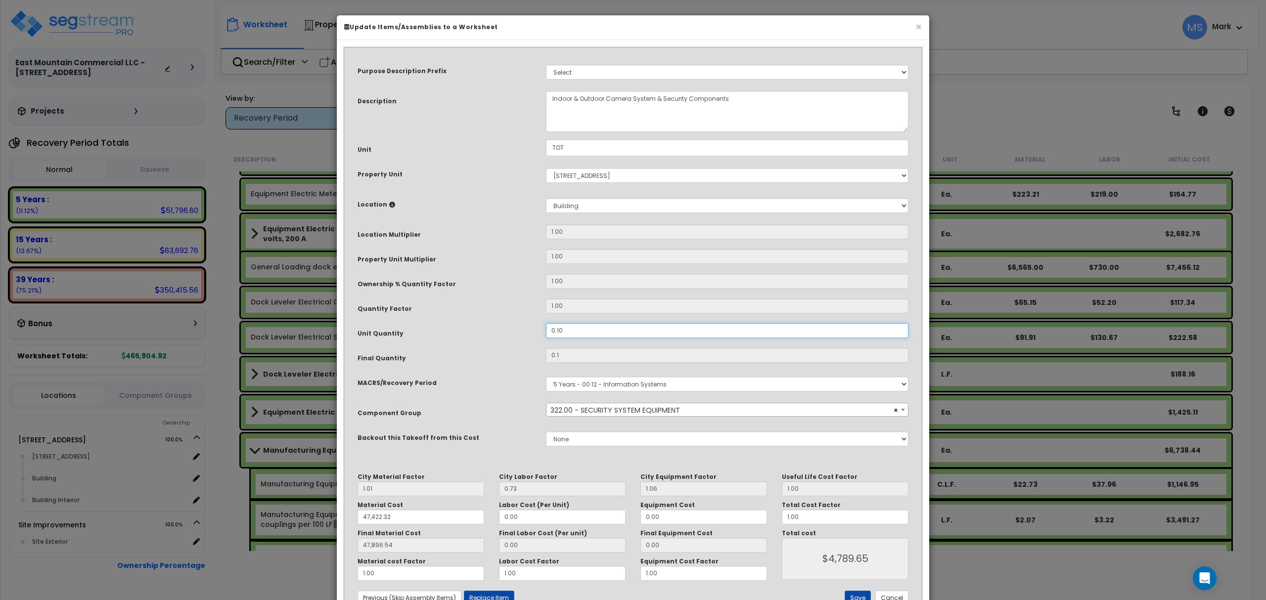
type input "0.10"
click at [503, 366] on div "Purpose Description Prefix Select A/V System A/V System Equipment A/V System Eq…" at bounding box center [633, 259] width 566 height 412
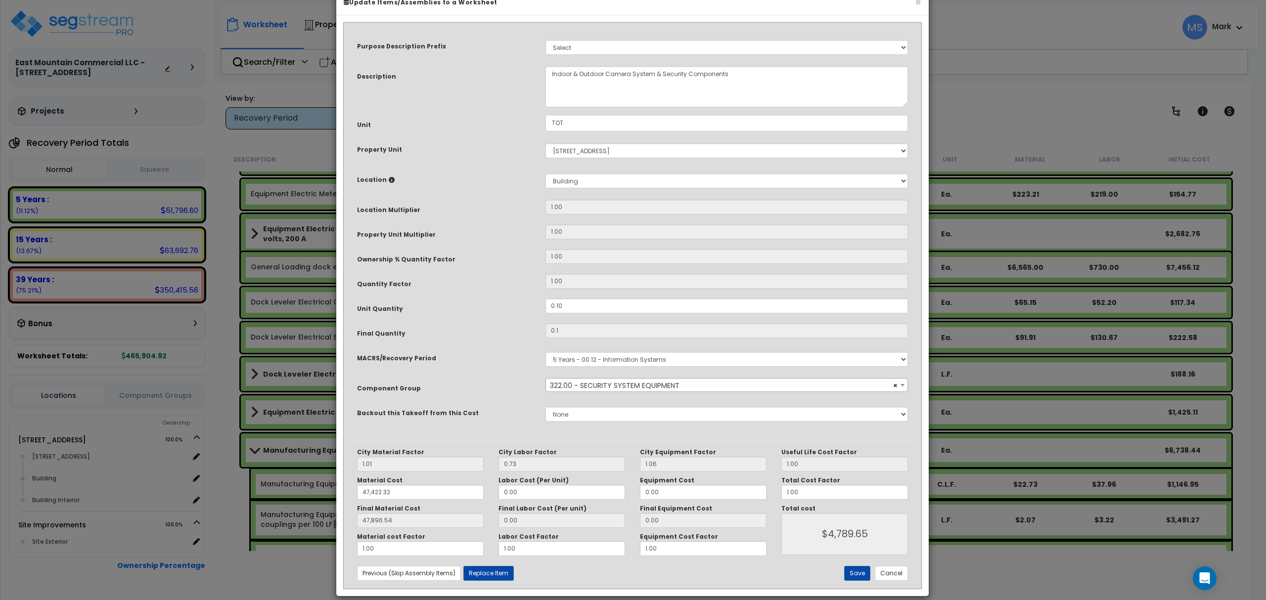
scroll to position [37, 0]
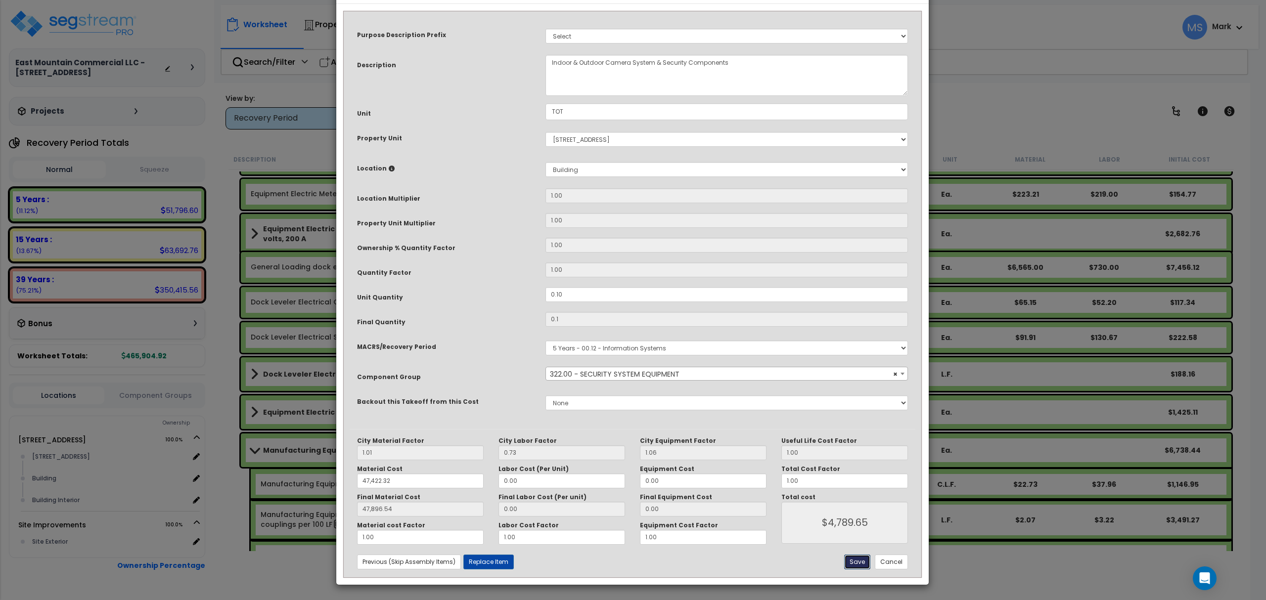
click at [860, 560] on button "Save" at bounding box center [857, 562] width 26 height 15
type input "0.10"
type input "47422.32"
type input "47896.54"
type input "4789.65"
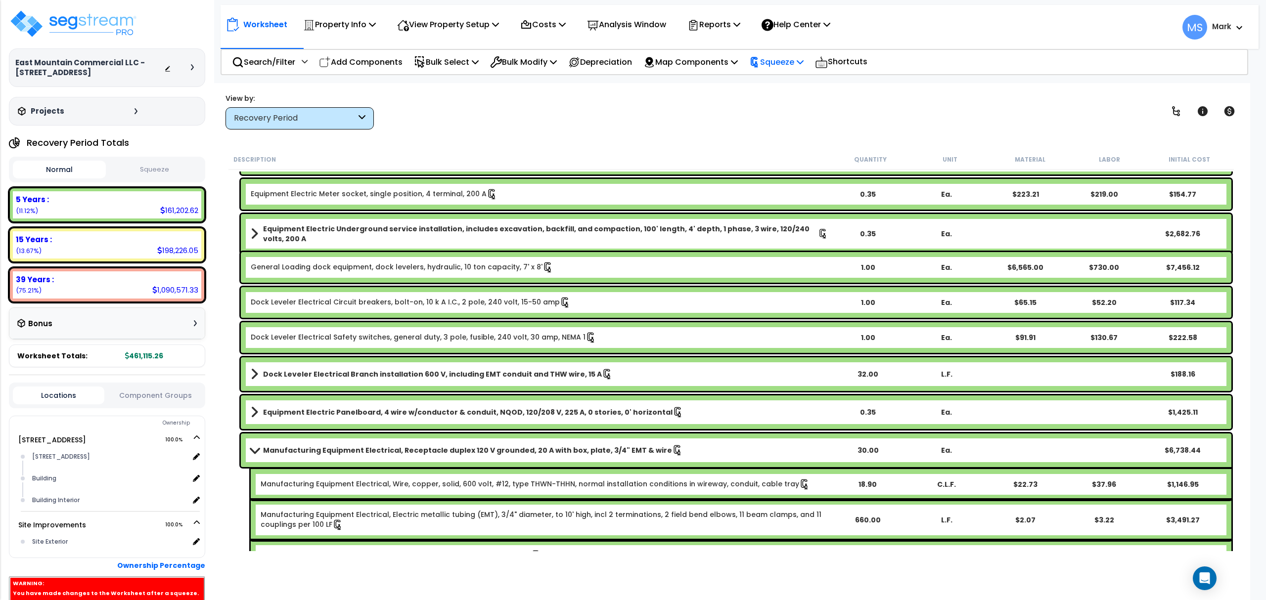
click at [787, 58] on p "Squeeze" at bounding box center [776, 61] width 54 height 13
click at [784, 84] on link "Re-squeeze" at bounding box center [793, 85] width 98 height 23
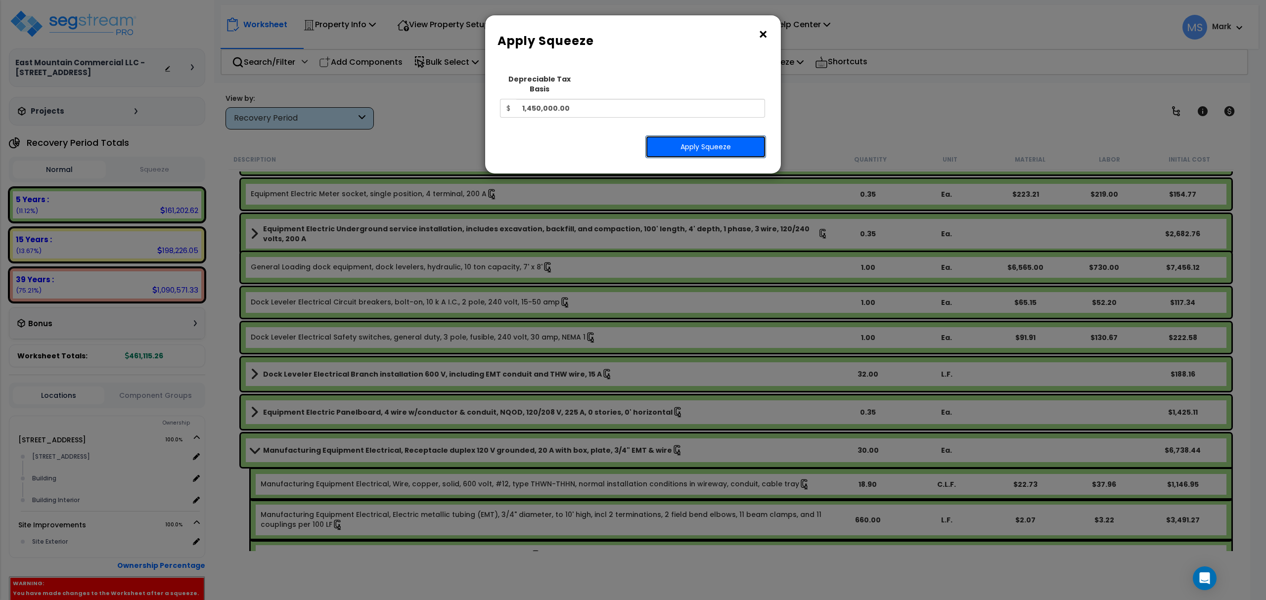
click at [741, 135] on button "Apply Squeeze" at bounding box center [705, 146] width 121 height 23
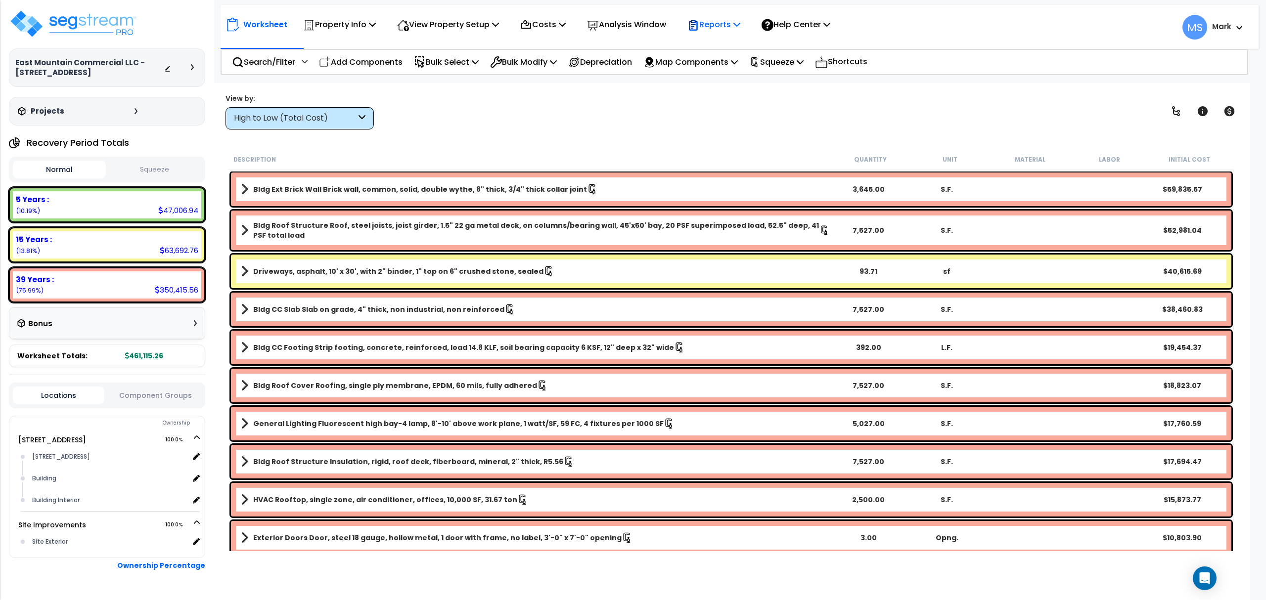
click at [728, 30] on p "Reports" at bounding box center [713, 24] width 53 height 13
click at [644, 28] on p "Analysis Window" at bounding box center [626, 24] width 79 height 13
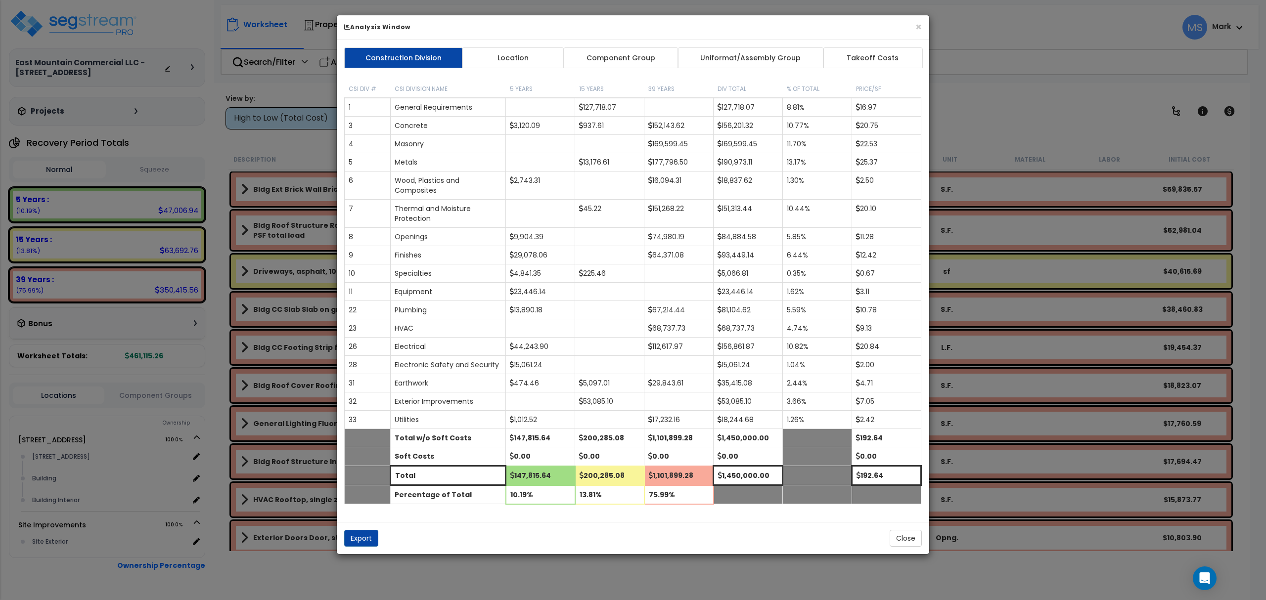
click at [730, 44] on div "Construction Division Location Component Group Uniformat/Assembly Group Takeoff…" at bounding box center [633, 281] width 592 height 482
click at [736, 54] on link "Uniformat/Assembly Group" at bounding box center [750, 57] width 146 height 21
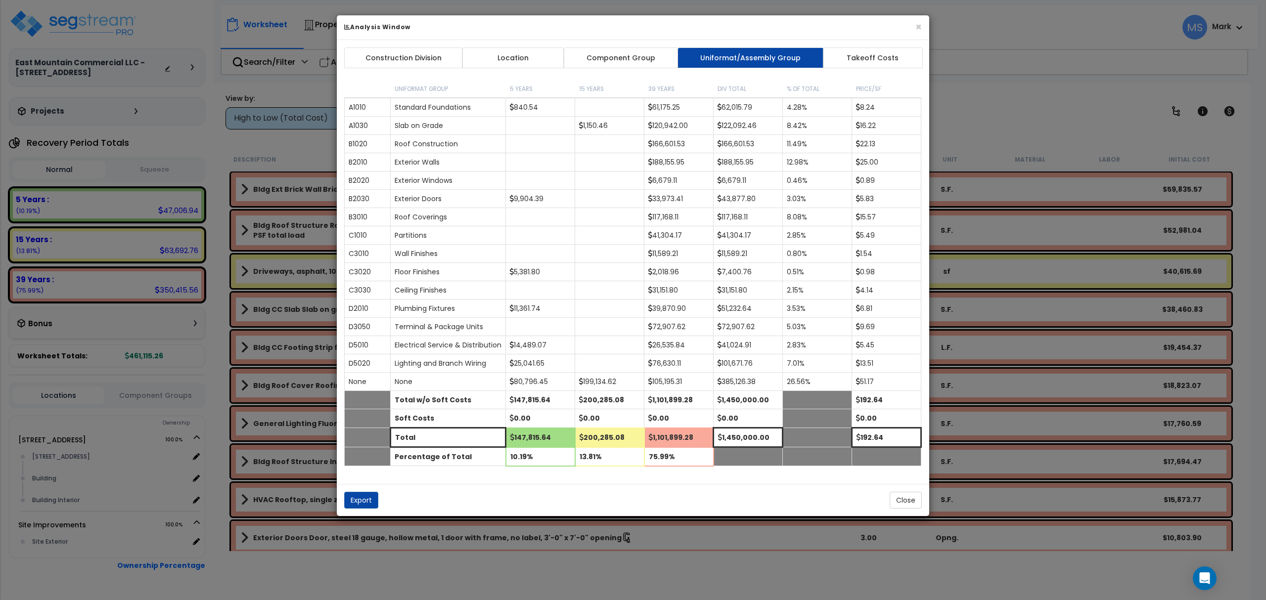
drag, startPoint x: 641, startPoint y: 68, endPoint x: 642, endPoint y: 60, distance: 8.4
click at [641, 66] on link "Component Group" at bounding box center [620, 57] width 115 height 21
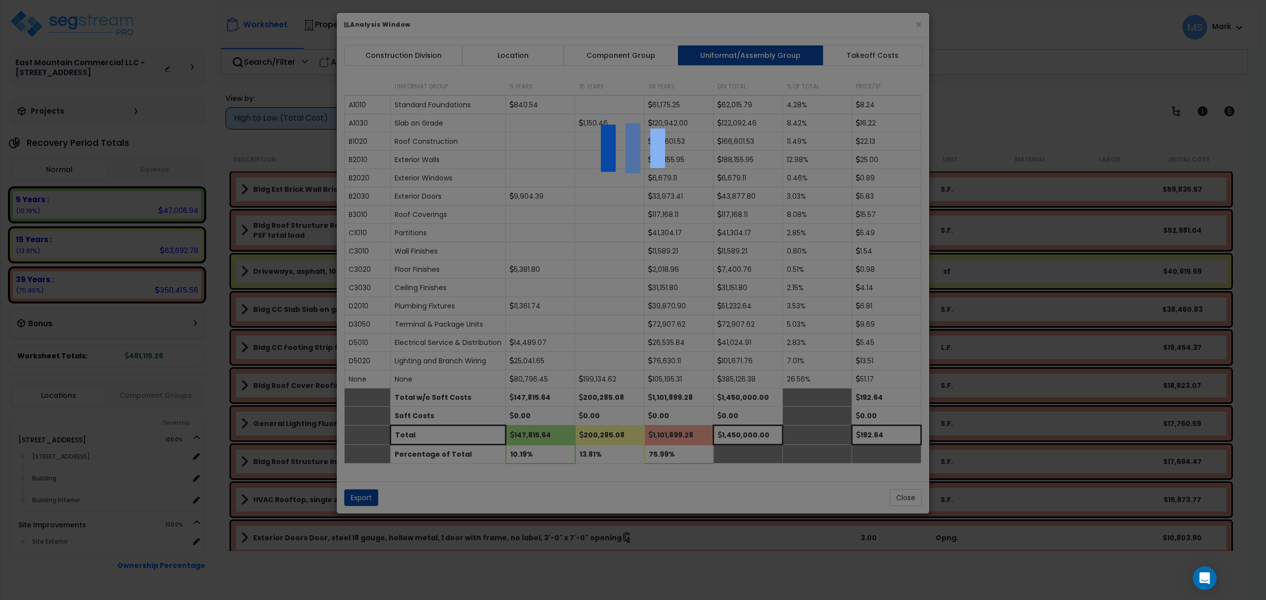
click at [642, 60] on div at bounding box center [633, 300] width 1266 height 600
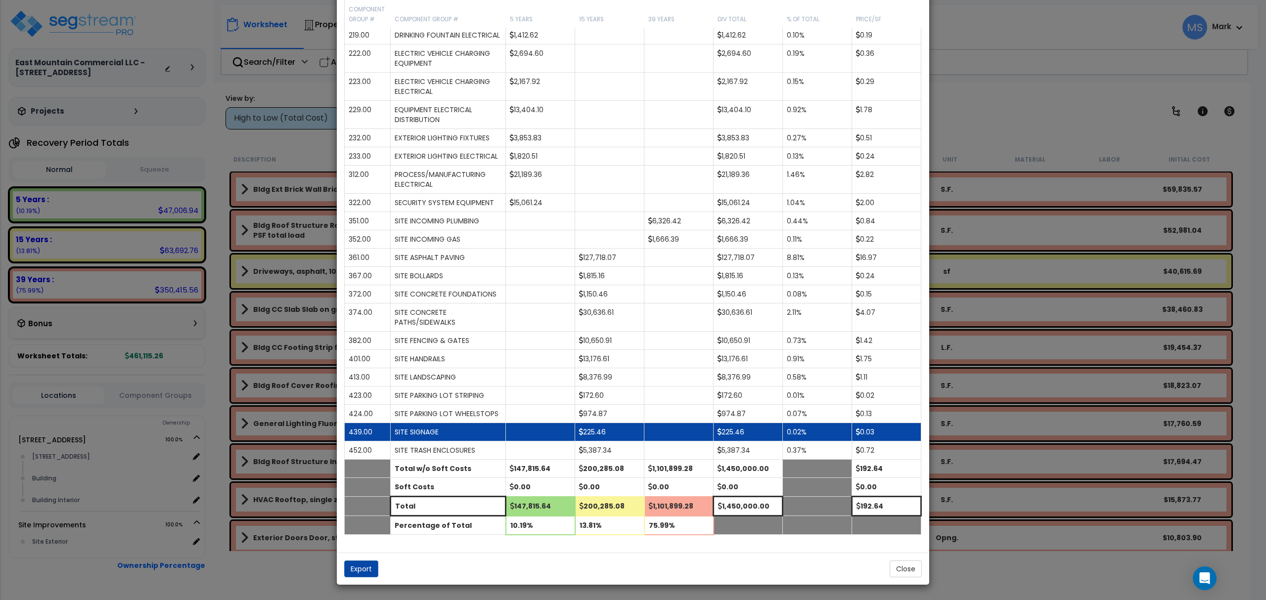
scroll to position [768, 0]
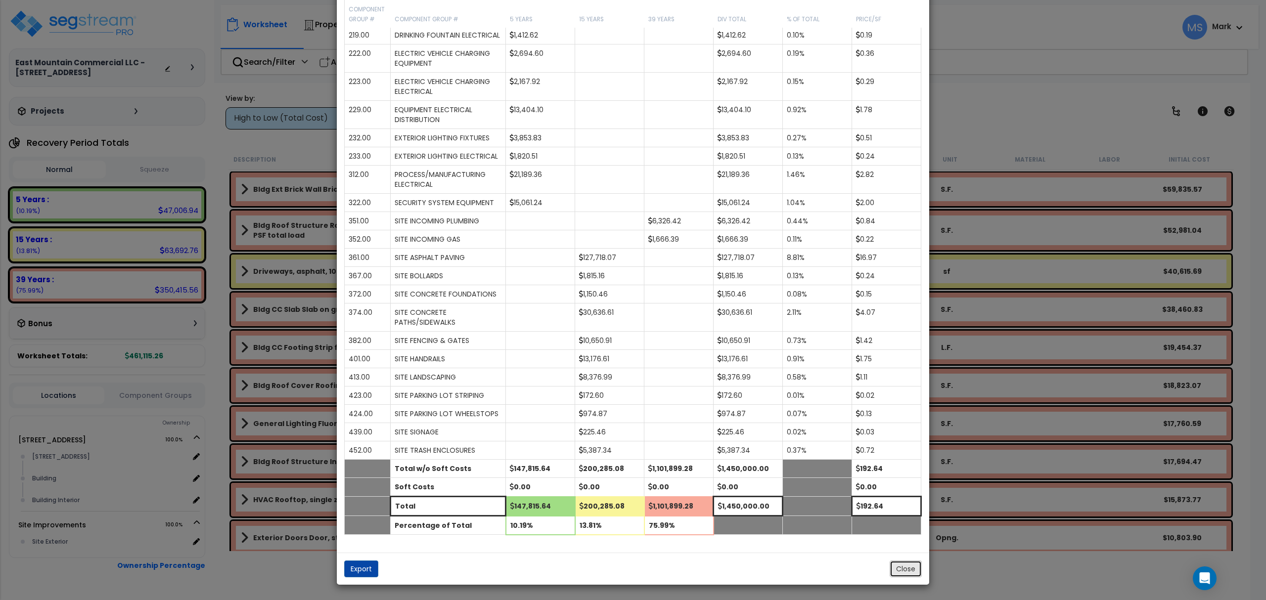
drag, startPoint x: 896, startPoint y: 565, endPoint x: 919, endPoint y: 510, distance: 58.8
click at [895, 565] on button "Close" at bounding box center [905, 569] width 32 height 17
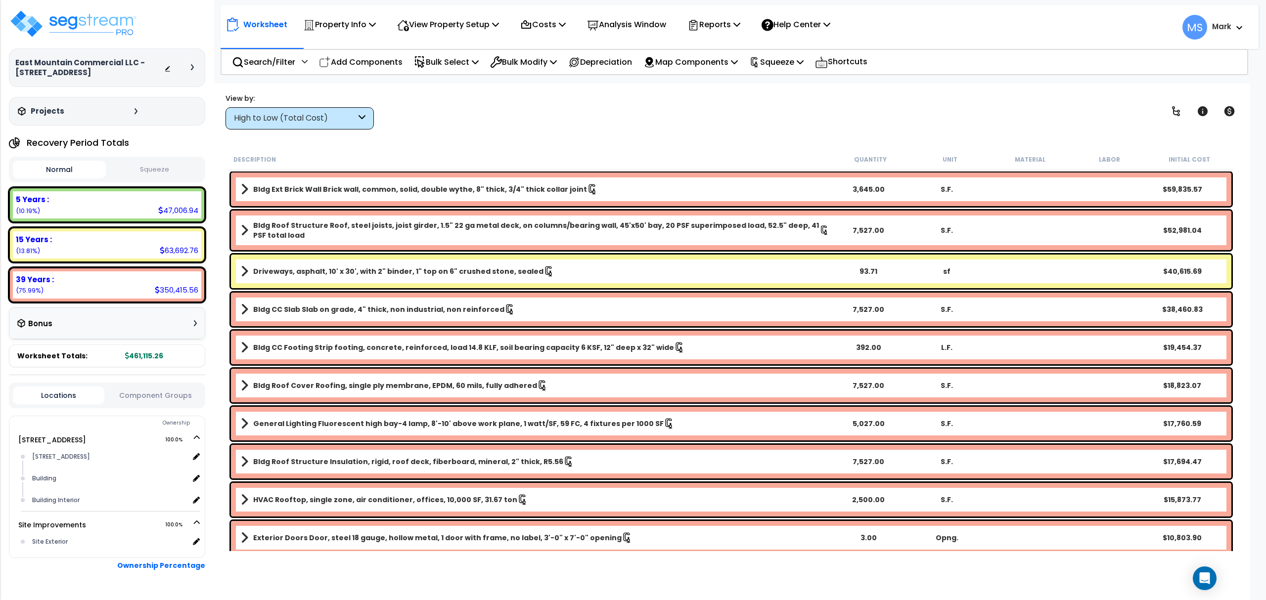
click at [780, 269] on link "Driveways, asphalt, 10' x 30', with 2" binder, 1" top on 6" crushed stone, seal…" at bounding box center [535, 271] width 588 height 14
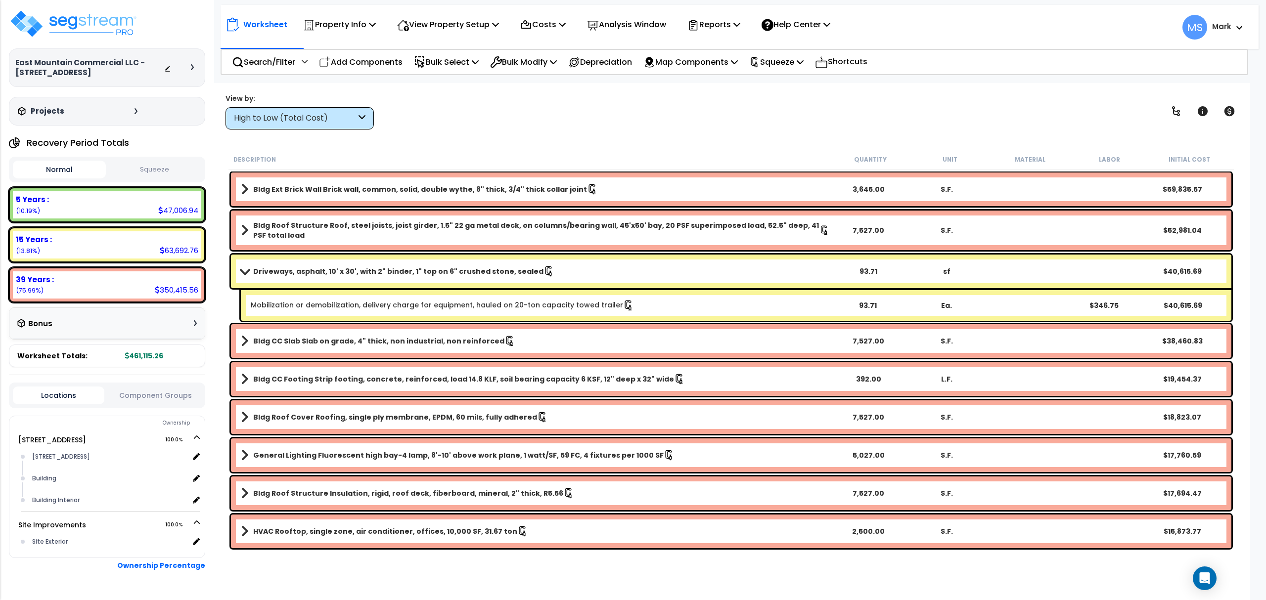
click at [780, 269] on link "Driveways, asphalt, 10' x 30', with 2" binder, 1" top on 6" crushed stone, seal…" at bounding box center [535, 271] width 588 height 14
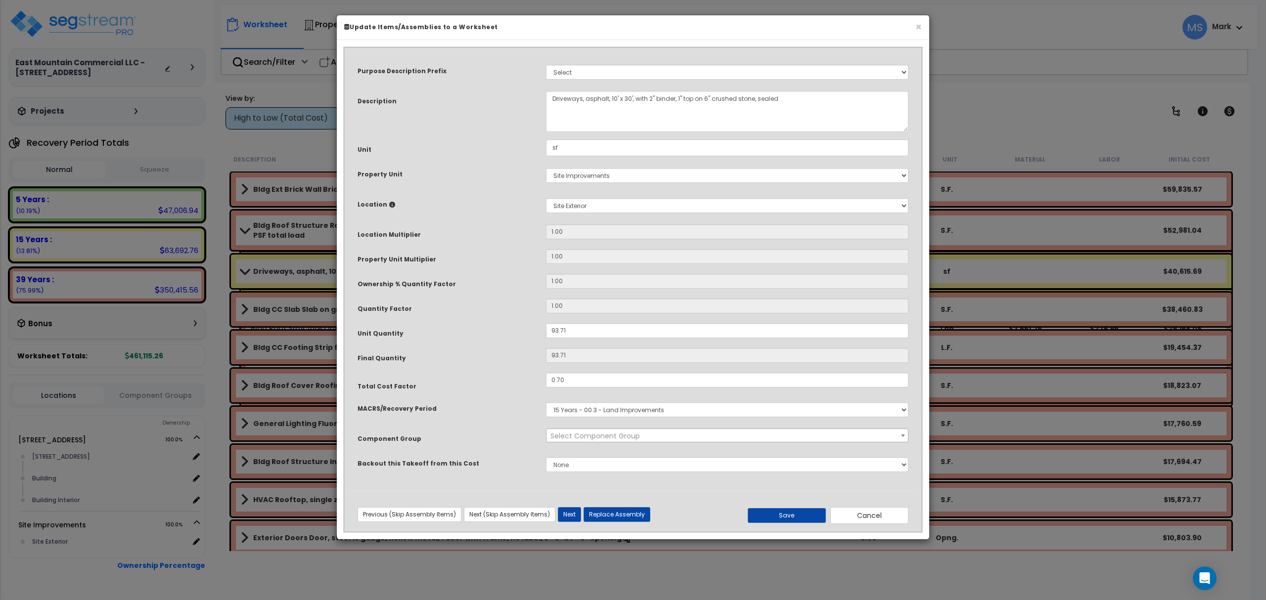
select select "46157"
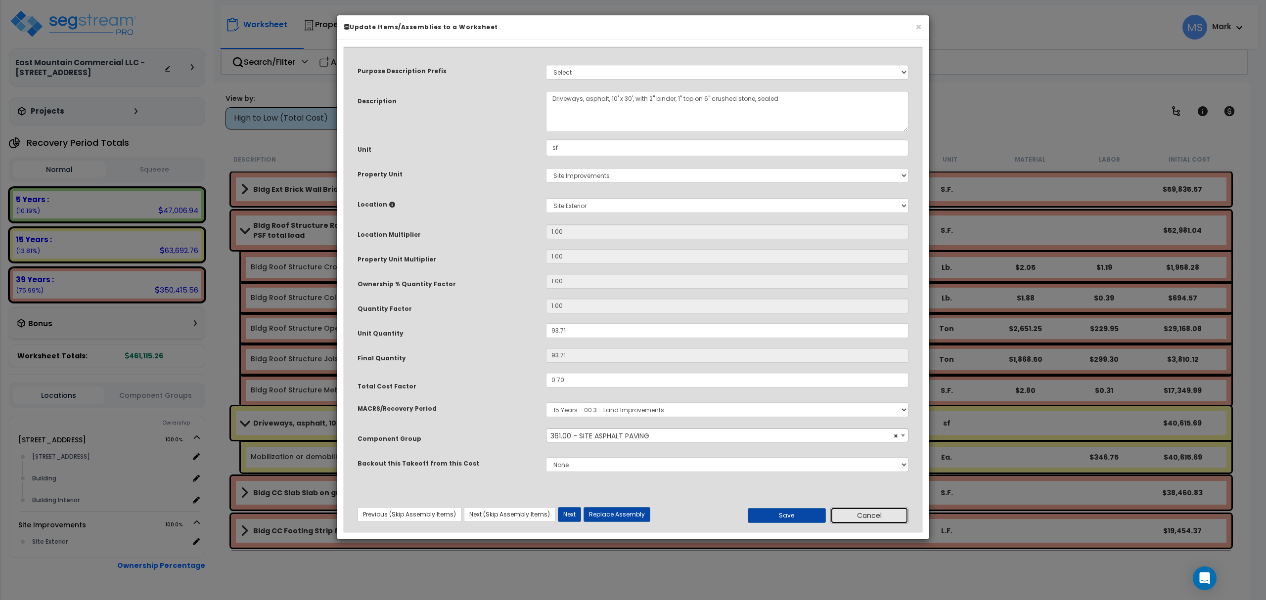
click at [869, 515] on button "Cancel" at bounding box center [869, 515] width 78 height 17
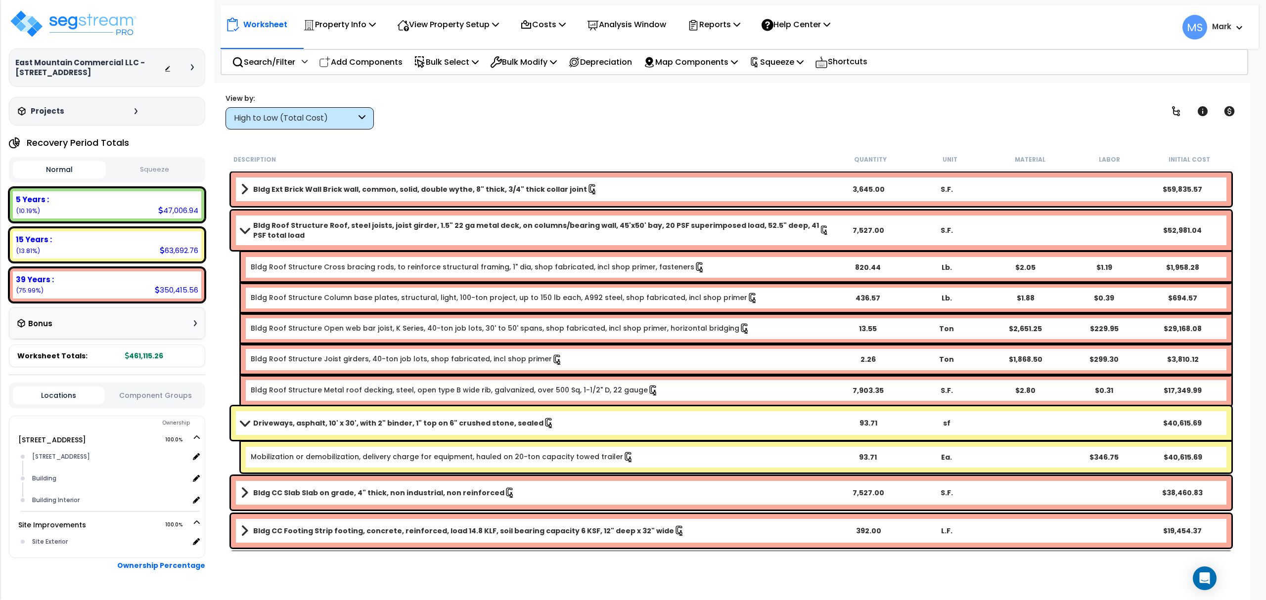
click at [248, 424] on span at bounding box center [245, 422] width 14 height 7
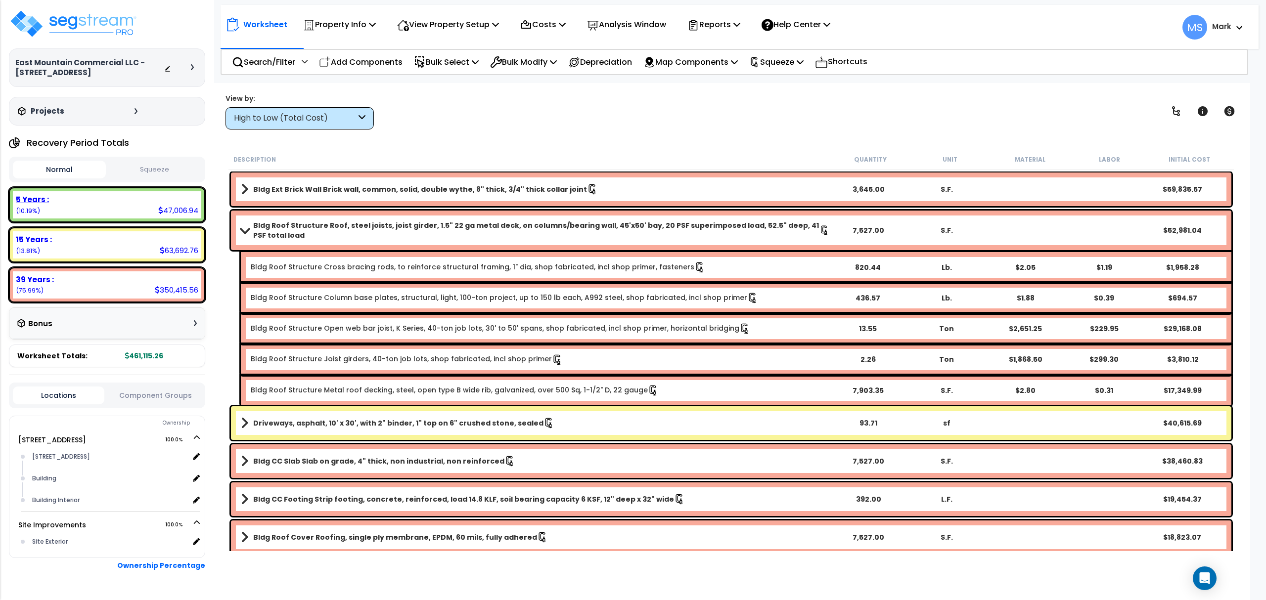
click at [147, 214] on div "5 Years : 47,006.94 (10.19%)" at bounding box center [107, 204] width 188 height 27
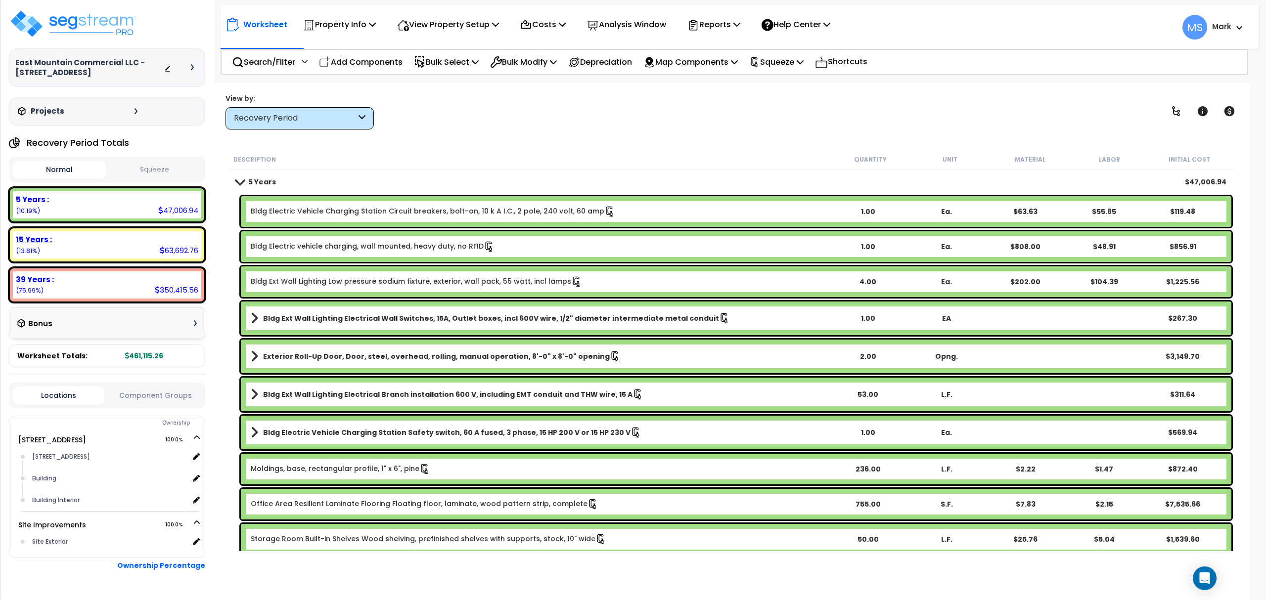
click at [155, 242] on div "15 Years :" at bounding box center [107, 239] width 182 height 10
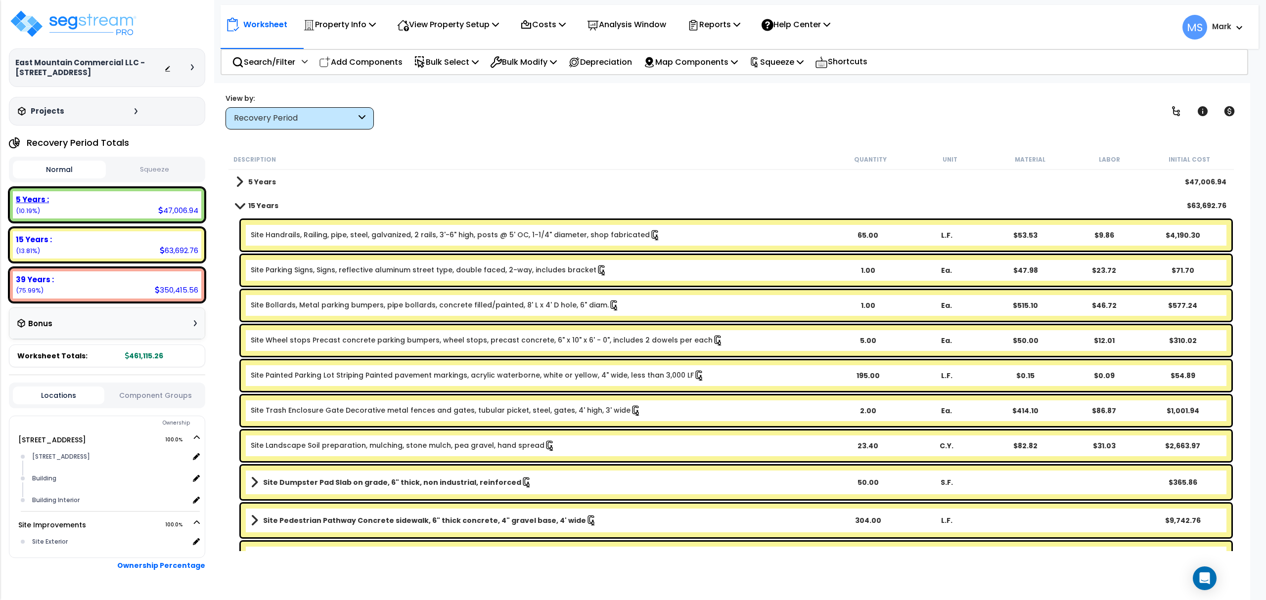
click at [176, 206] on div "47,006.94" at bounding box center [178, 210] width 40 height 10
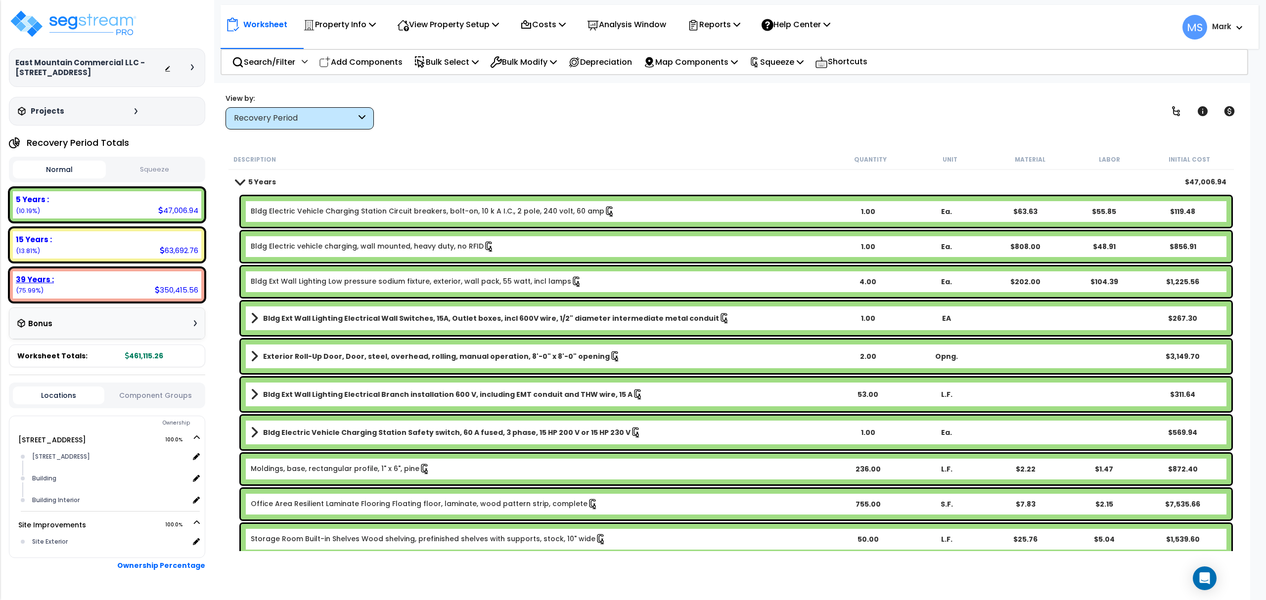
click at [158, 282] on div "39 Years :" at bounding box center [107, 279] width 182 height 10
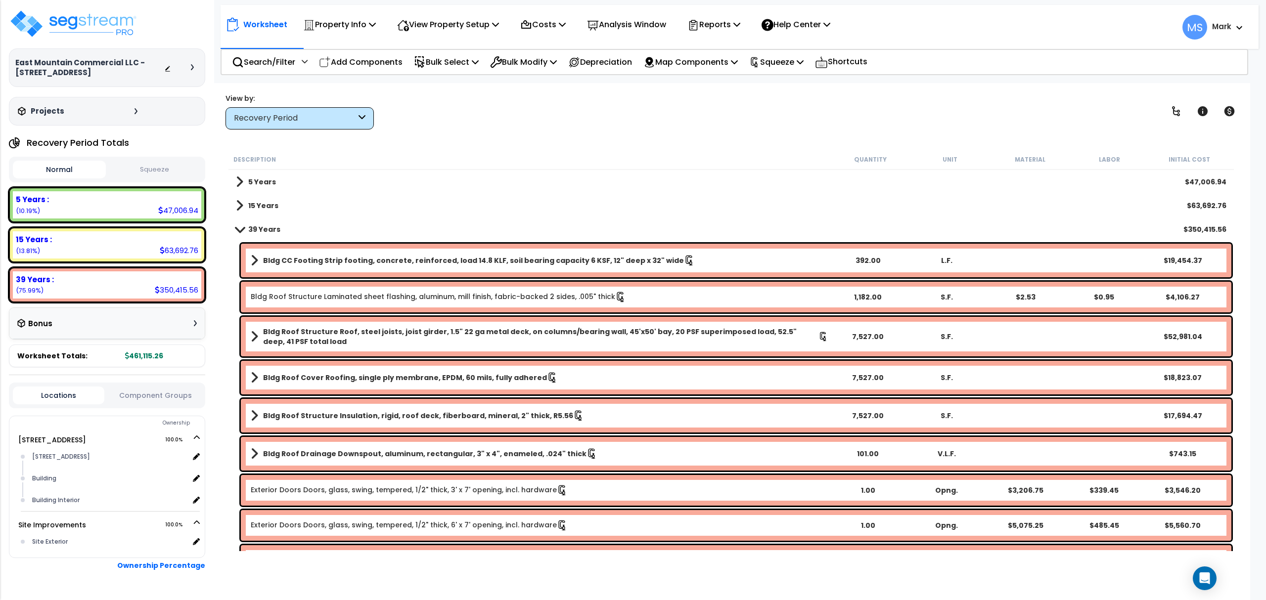
click at [161, 392] on button "Component Groups" at bounding box center [154, 395] width 91 height 11
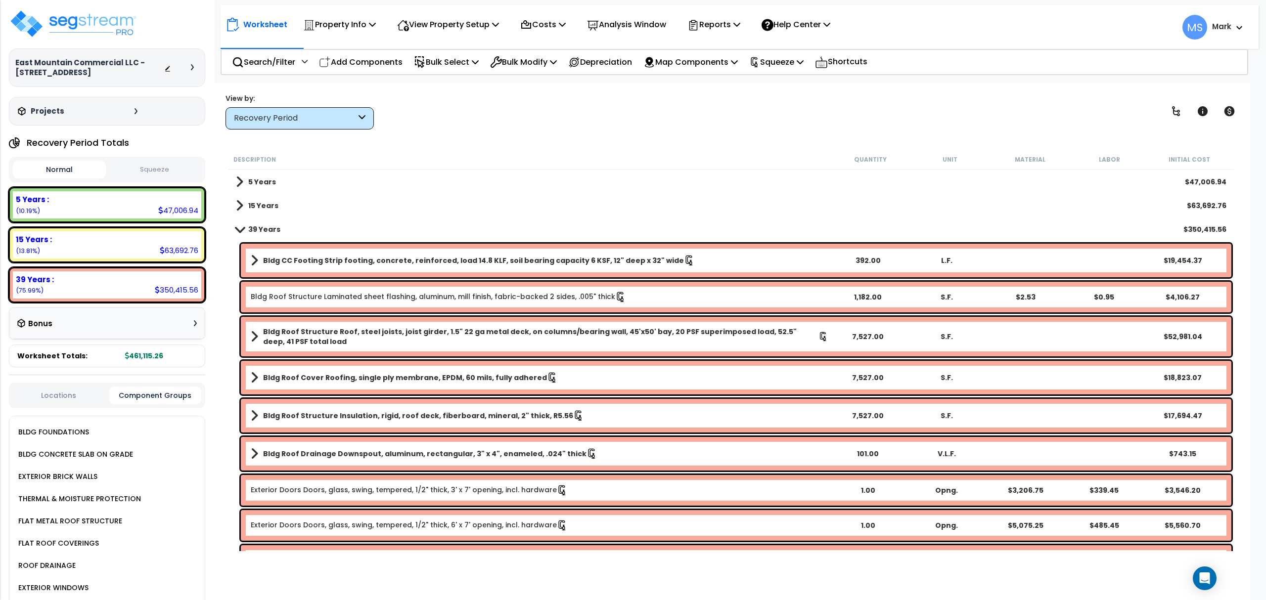
click at [75, 434] on div "BLDG FOUNDATIONS" at bounding box center [52, 432] width 73 height 12
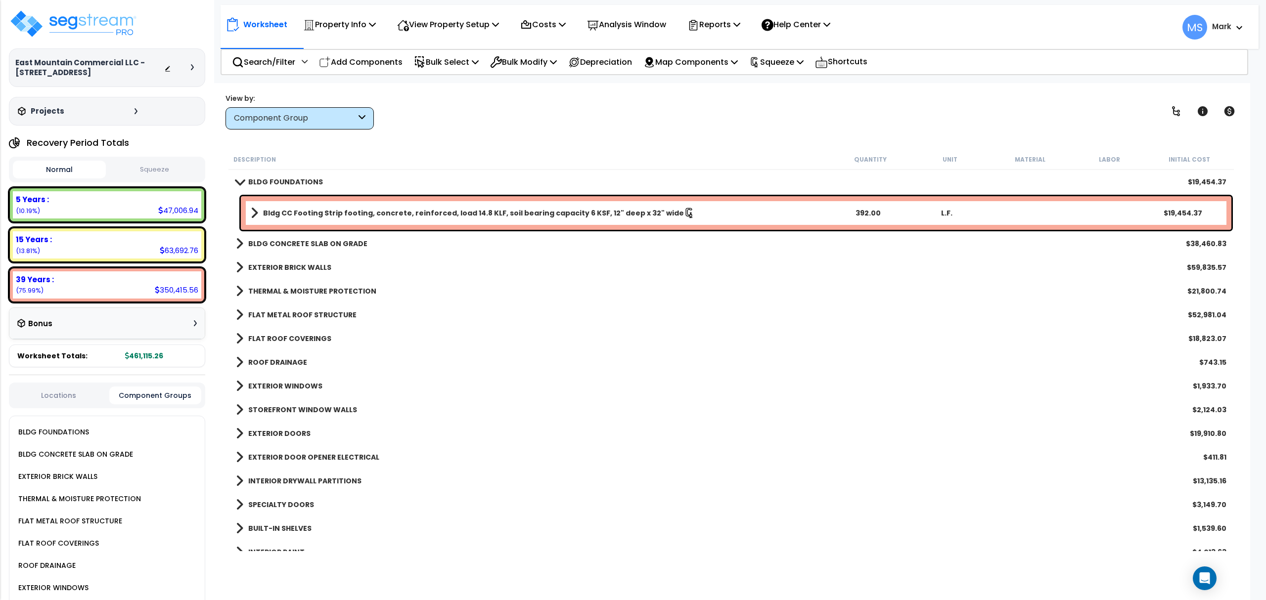
click at [789, 218] on link "Bldg CC Footing Strip footing, concrete, reinforced, load 14.8 KLF, soil bearin…" at bounding box center [539, 213] width 577 height 14
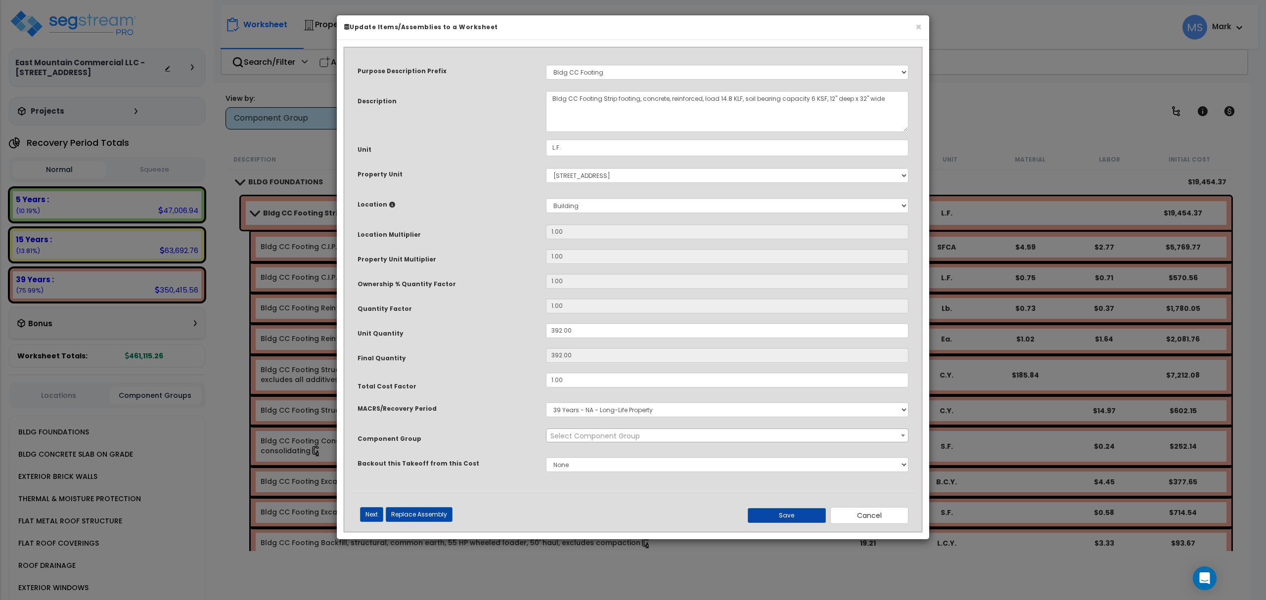
select select "45847"
click at [575, 381] on input "1.00" at bounding box center [727, 380] width 362 height 15
click at [784, 511] on button "Save" at bounding box center [786, 515] width 78 height 15
type input "0.75"
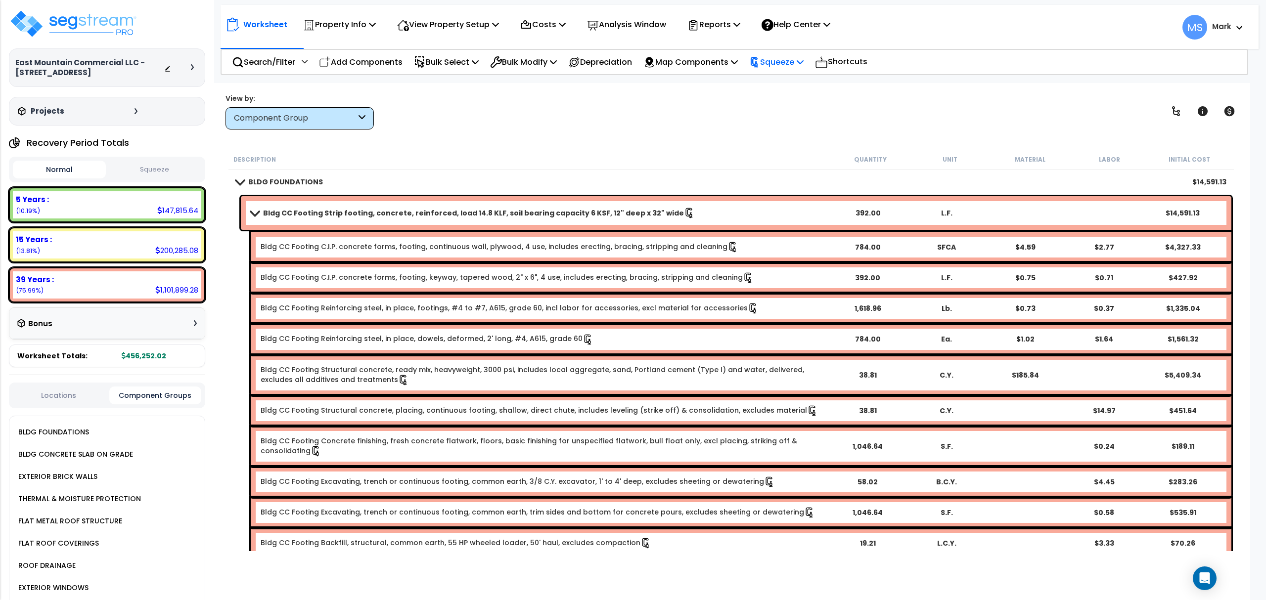
click at [781, 66] on p "Squeeze" at bounding box center [776, 61] width 54 height 13
click at [778, 84] on link "Re-squeeze" at bounding box center [793, 85] width 98 height 23
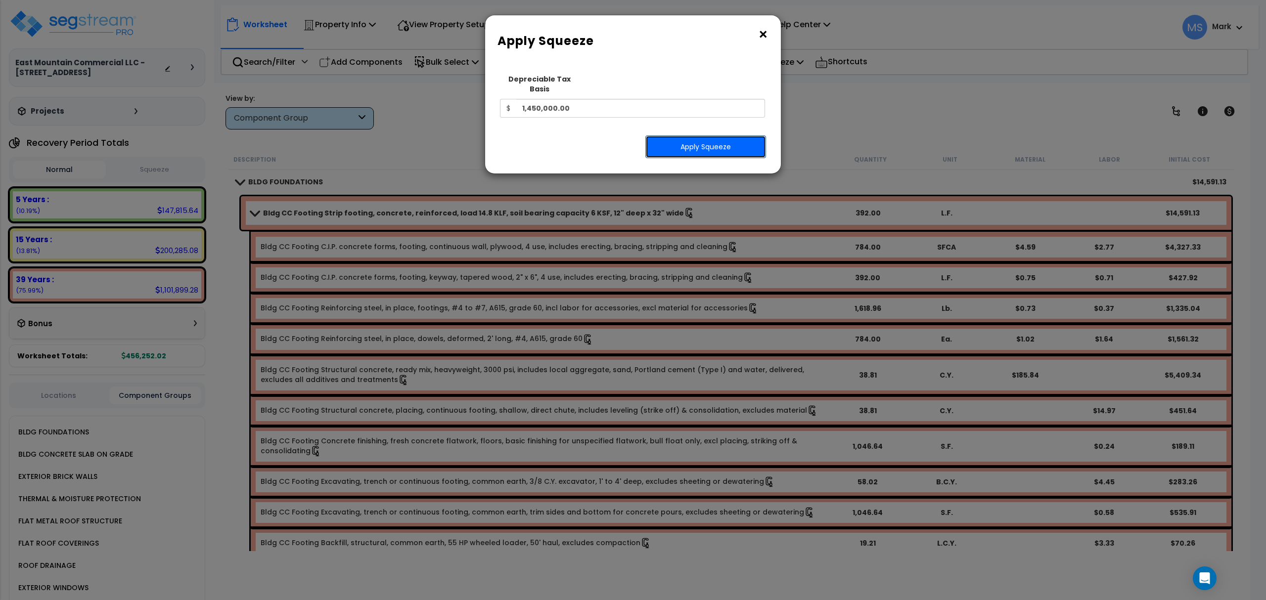
click at [724, 135] on button "Apply Squeeze" at bounding box center [705, 146] width 121 height 23
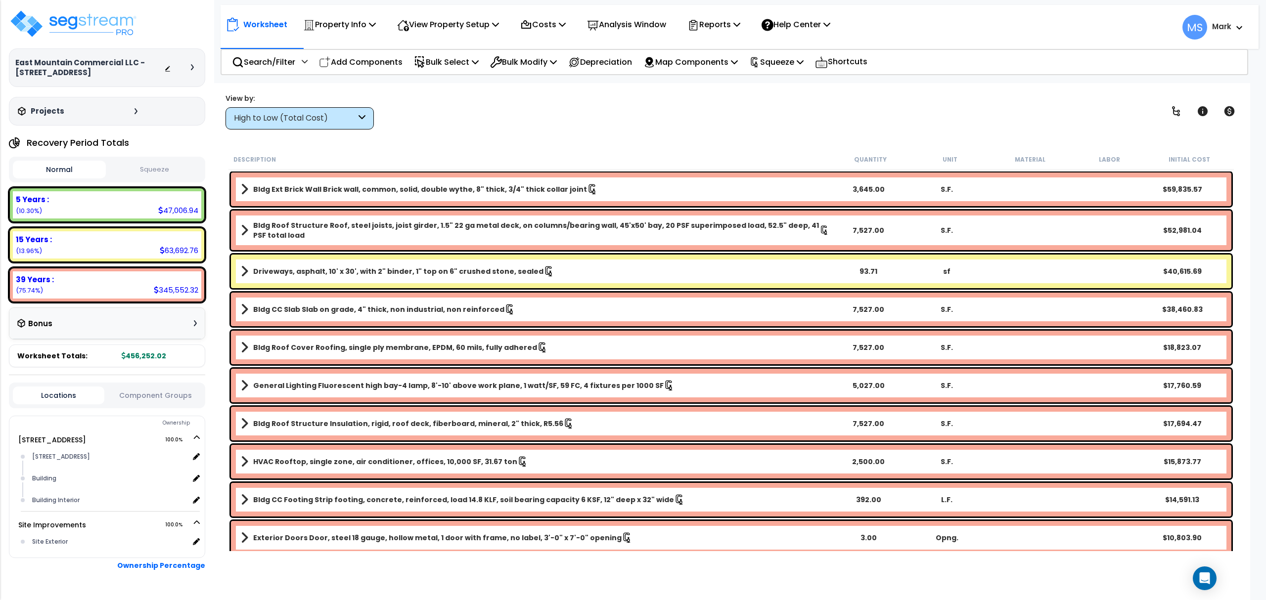
click at [169, 394] on button "Component Groups" at bounding box center [154, 395] width 91 height 11
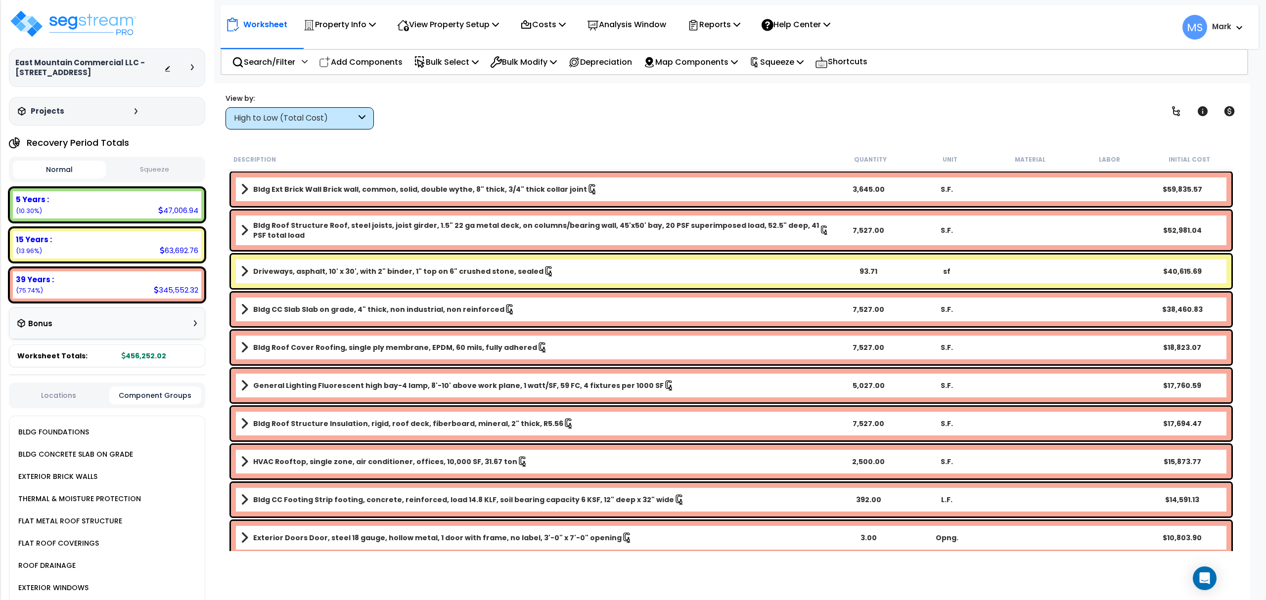
click at [90, 454] on div "BLDG CONCRETE SLAB ON GRADE" at bounding box center [74, 454] width 117 height 12
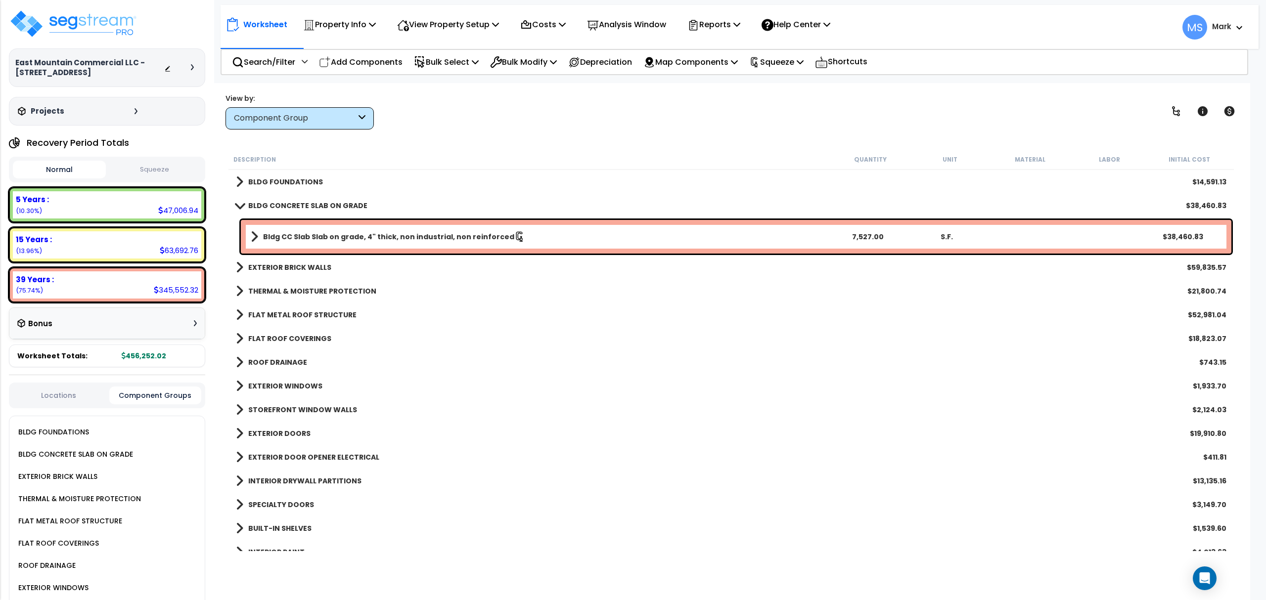
click at [1071, 241] on div "Bldg CC Slab Slab on grade, 4" thick, non industrial, non reinforced 7,527.00 S…" at bounding box center [736, 237] width 990 height 34
click at [1071, 242] on div "Bldg CC Slab Slab on grade, 4" thick, non industrial, non reinforced 7,527.00 S…" at bounding box center [736, 237] width 990 height 34
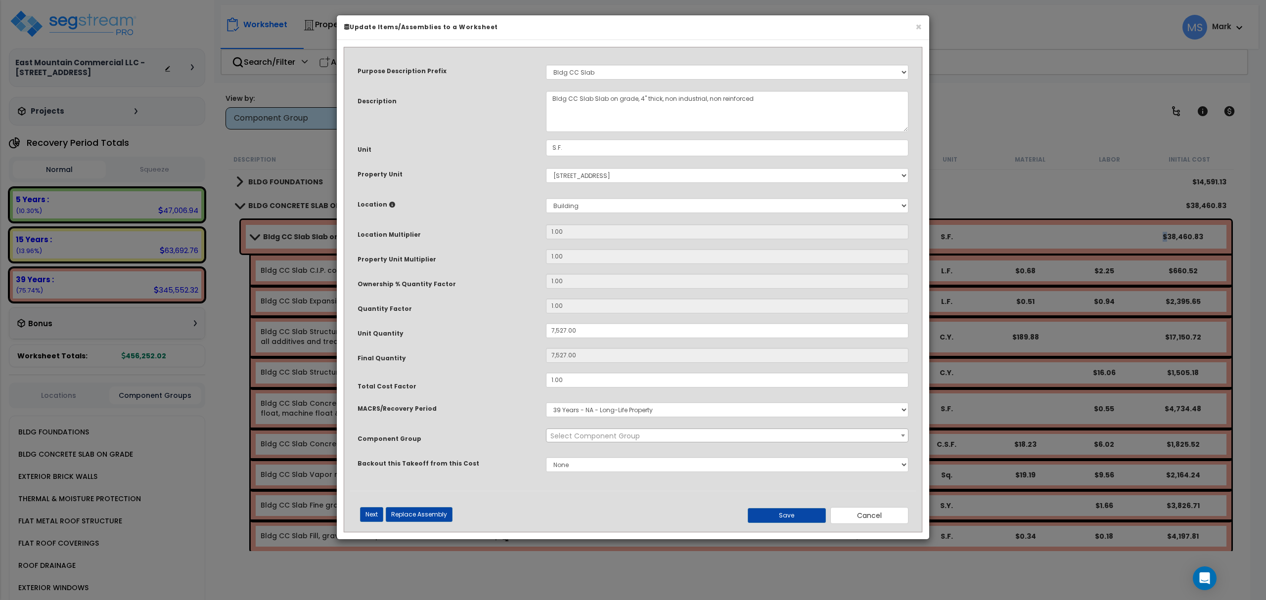
select select "45850"
click at [615, 386] on input "1.00" at bounding box center [727, 380] width 362 height 15
click at [922, 29] on div "× Update Items/Assemblies to a Worksheet" at bounding box center [633, 27] width 592 height 25
click at [918, 26] on button "×" at bounding box center [918, 27] width 6 height 10
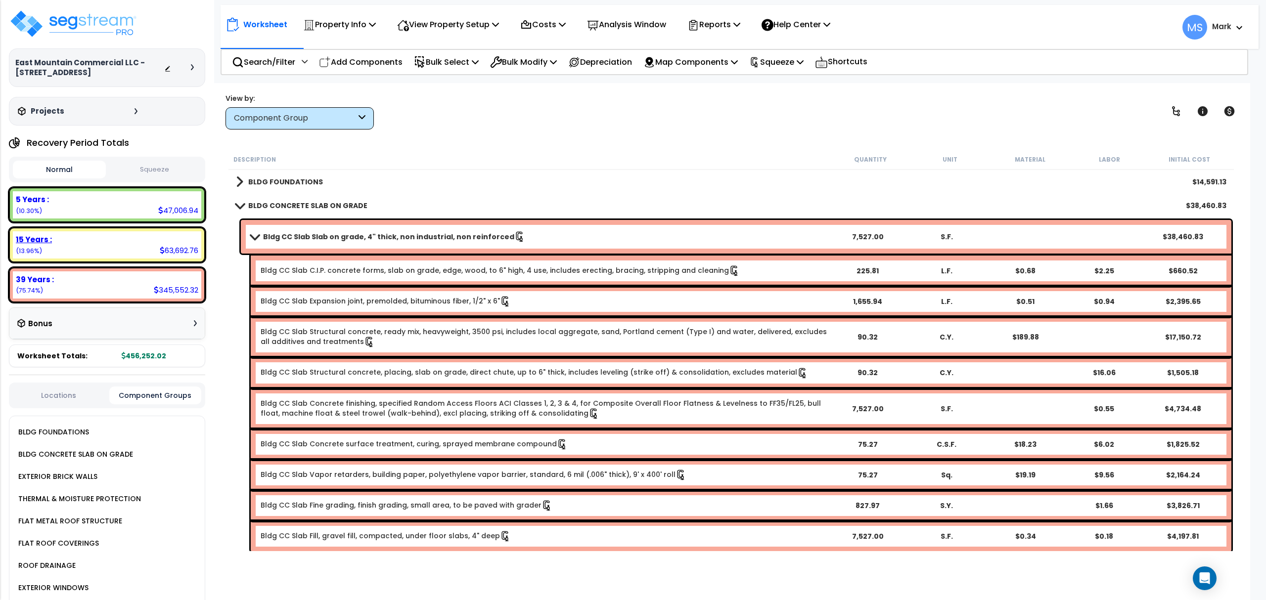
click at [62, 238] on div "15 Years :" at bounding box center [107, 239] width 182 height 10
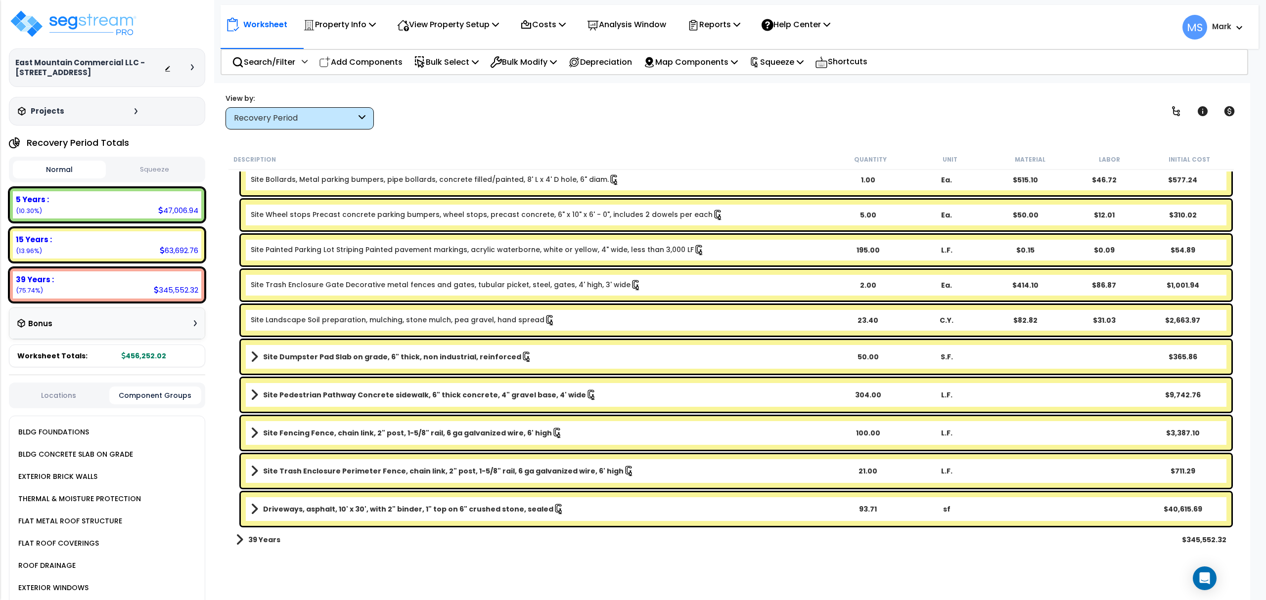
scroll to position [44, 0]
click at [505, 511] on b "Driveways, asphalt, 10' x 30', with 2" binder, 1" top on 6" crushed stone, seal…" at bounding box center [408, 509] width 290 height 10
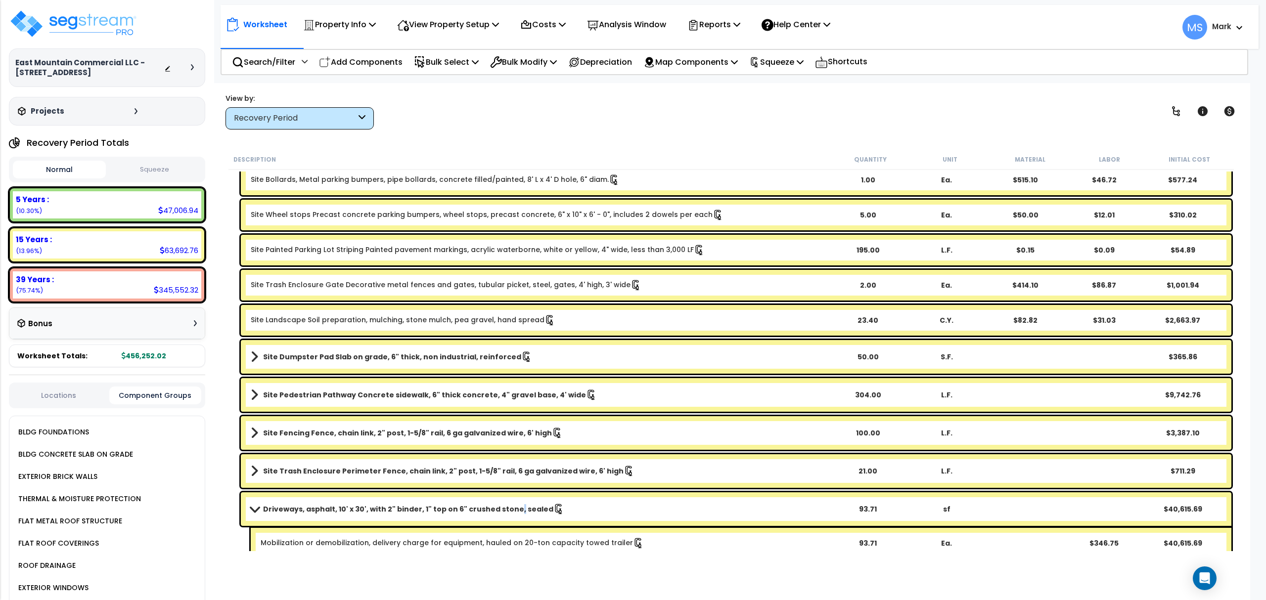
click at [505, 511] on b "Driveways, asphalt, 10' x 30', with 2" binder, 1" top on 6" crushed stone, seal…" at bounding box center [408, 509] width 290 height 10
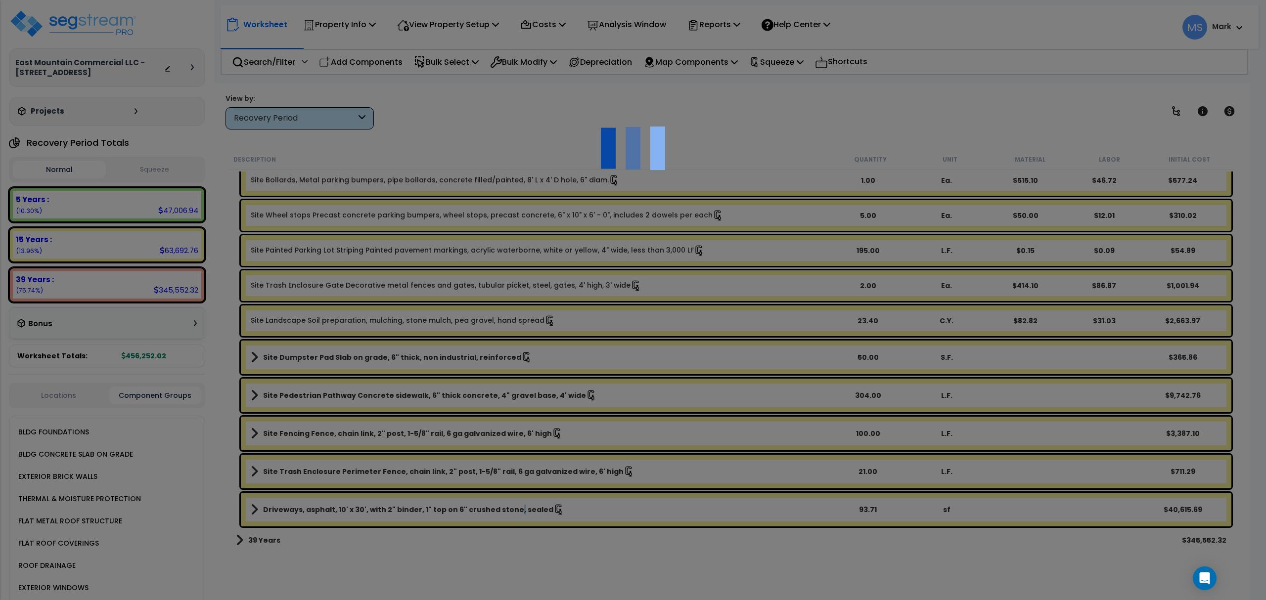
select select "46157"
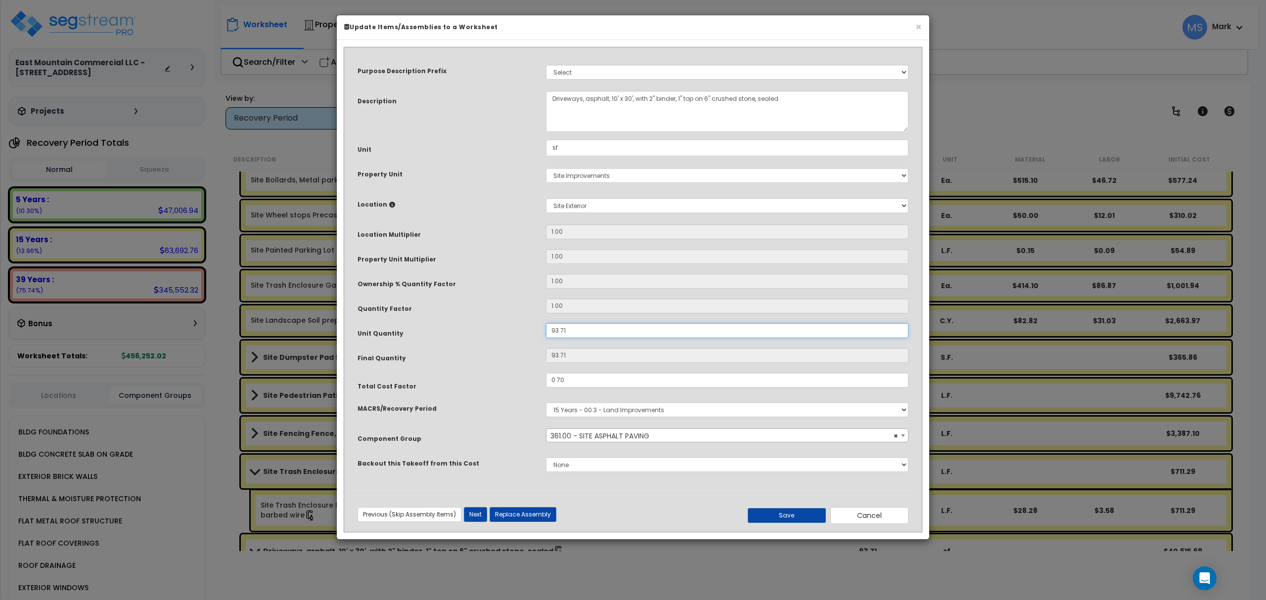
click at [576, 337] on input "93.71" at bounding box center [727, 330] width 362 height 15
click at [574, 337] on input "93.71" at bounding box center [727, 330] width 362 height 15
click at [558, 337] on input "93.71" at bounding box center [727, 330] width 362 height 15
type input "9.71"
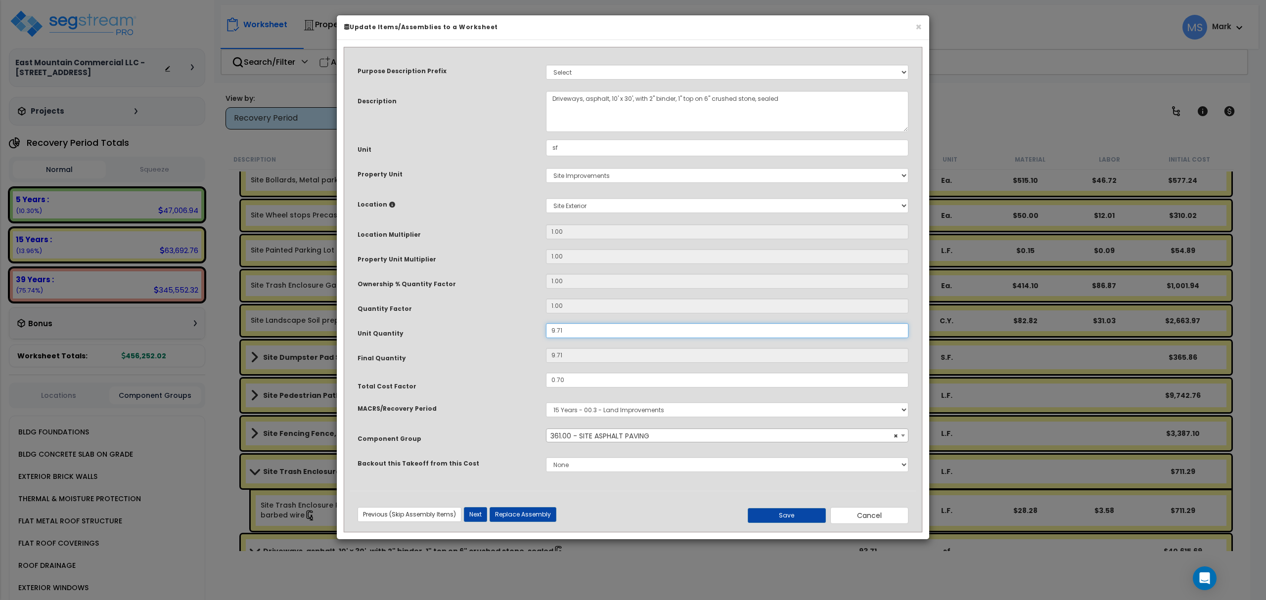
type input "95.71"
type input "9=.71"
type input "9"
type input "9.71"
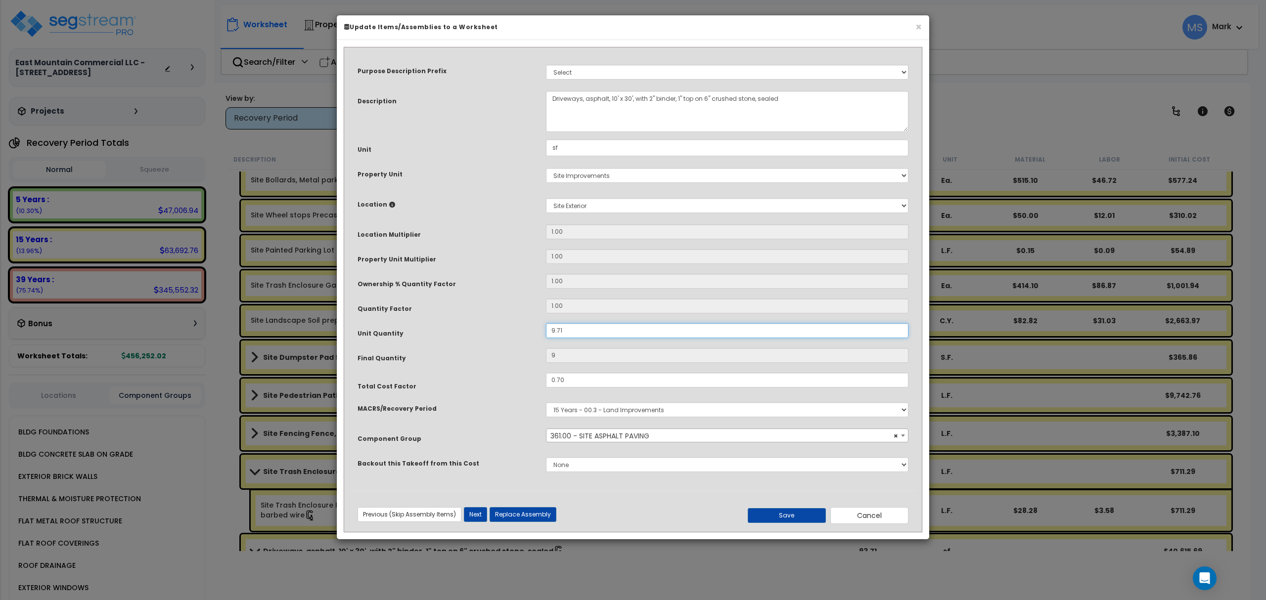
type input "9.71"
type input "93.71"
click at [600, 373] on div "Purpose Description Prefix Select A/V System A/V System Equipment A/V System Eq…" at bounding box center [633, 272] width 566 height 438
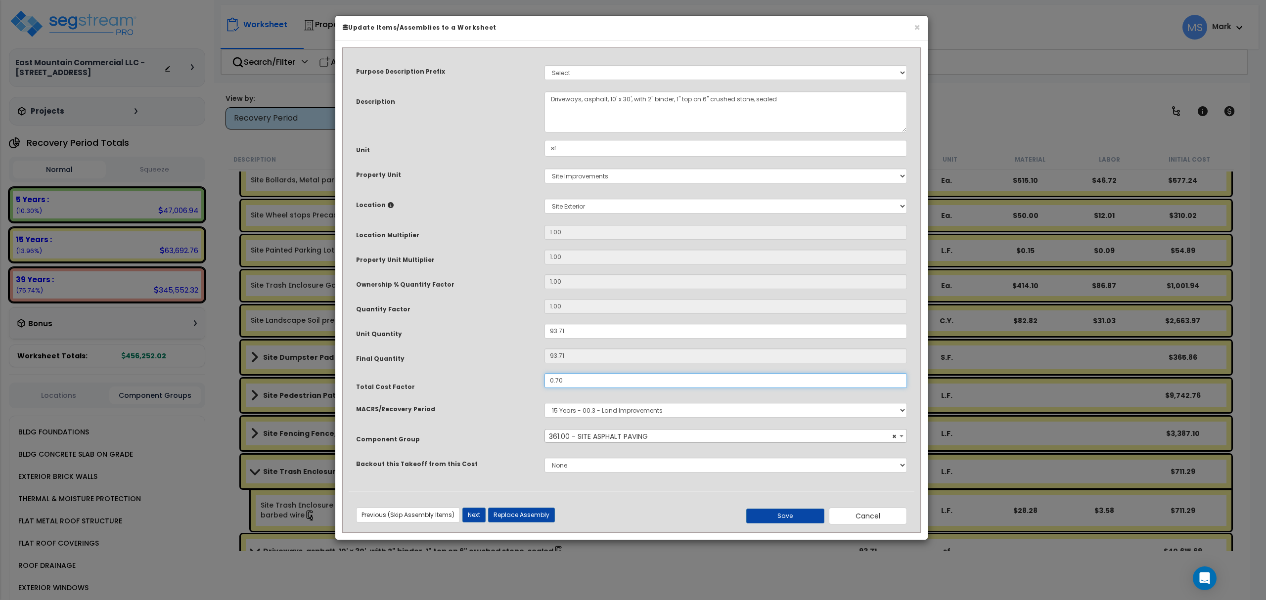
click at [598, 380] on input "0.70" at bounding box center [725, 380] width 362 height 15
click at [606, 383] on input "0.70" at bounding box center [725, 380] width 362 height 15
click at [583, 372] on div "Purpose Description Prefix Select A/V System A/V System Equipment A/V System Eq…" at bounding box center [632, 273] width 566 height 438
click at [585, 382] on input "0.70" at bounding box center [725, 381] width 362 height 15
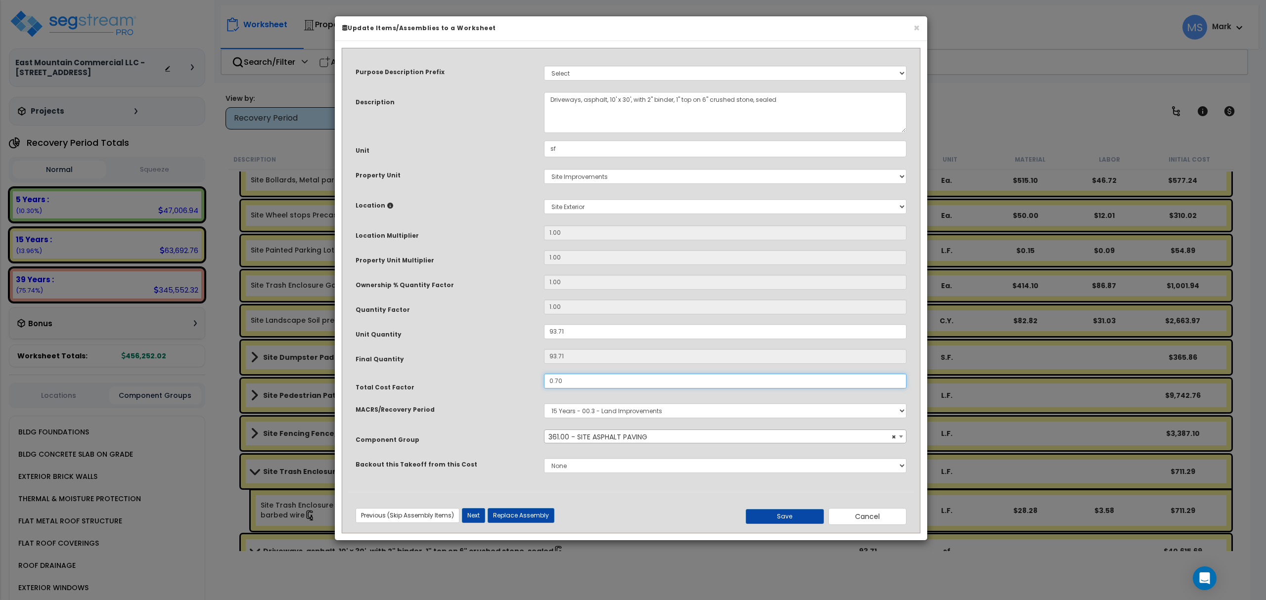
click at [585, 382] on input "0.70" at bounding box center [725, 381] width 362 height 15
click at [566, 376] on input "0.70" at bounding box center [725, 381] width 362 height 15
type input "8"
type input "0.80"
click at [752, 519] on button "Save" at bounding box center [784, 516] width 78 height 15
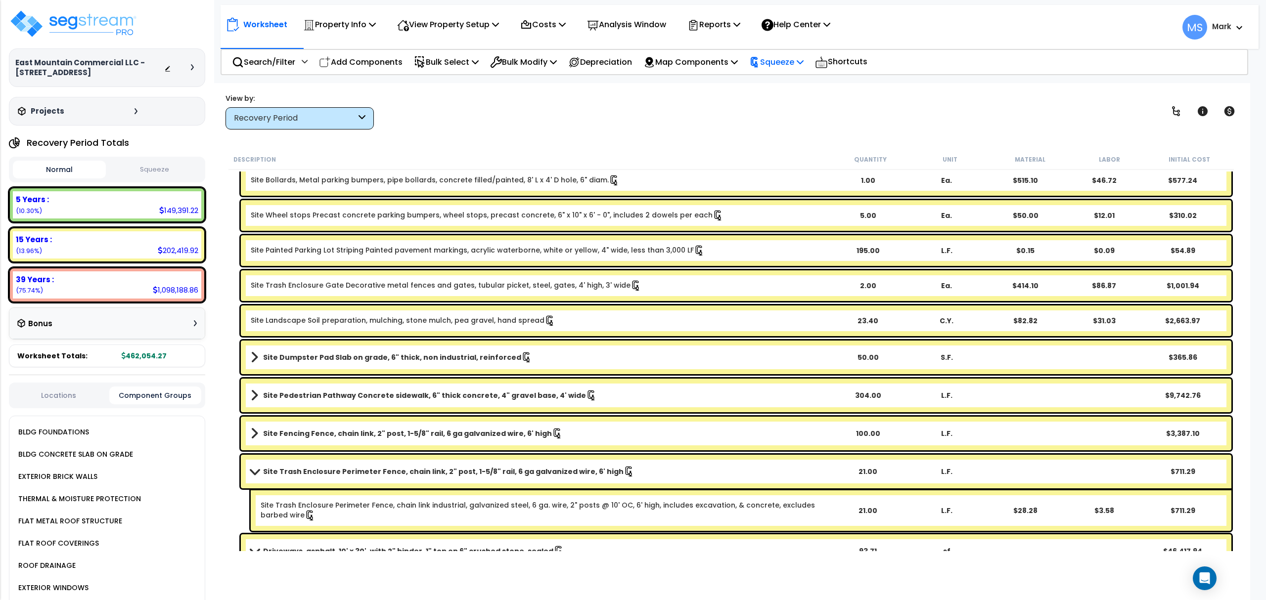
click at [793, 58] on p "Squeeze" at bounding box center [776, 61] width 54 height 13
click at [794, 80] on link "Re-squeeze" at bounding box center [793, 85] width 98 height 23
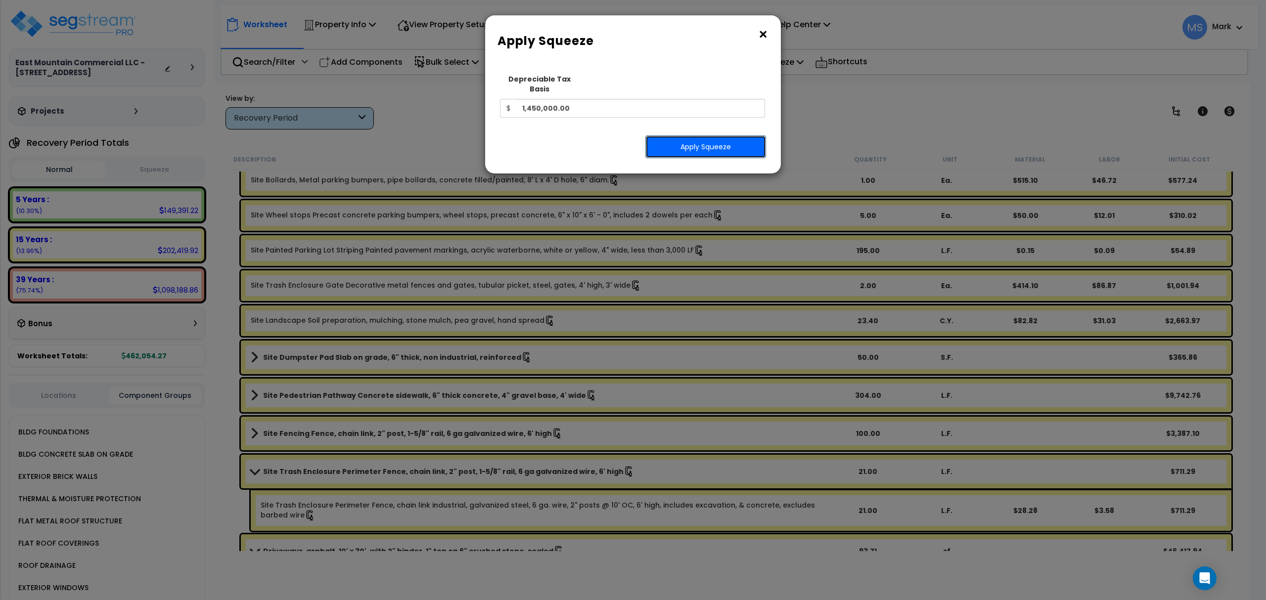
click at [685, 135] on button "Apply Squeeze" at bounding box center [705, 146] width 121 height 23
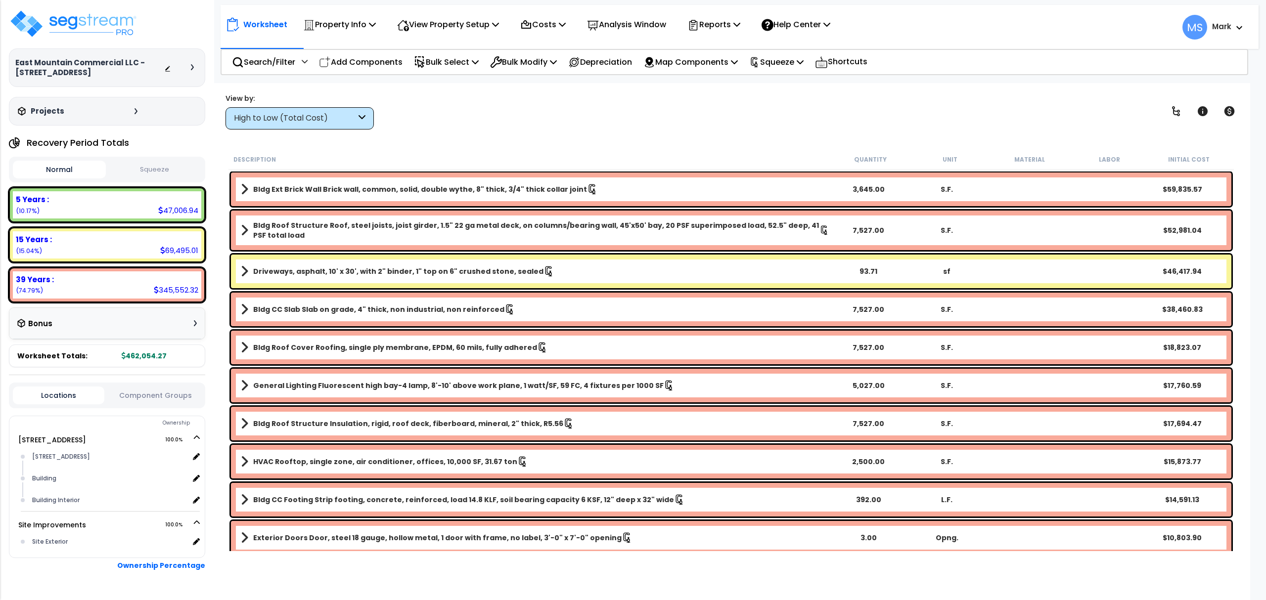
scroll to position [44, 0]
click at [66, 213] on div "5 Years : 47,006.94 (10.17%)" at bounding box center [107, 204] width 188 height 27
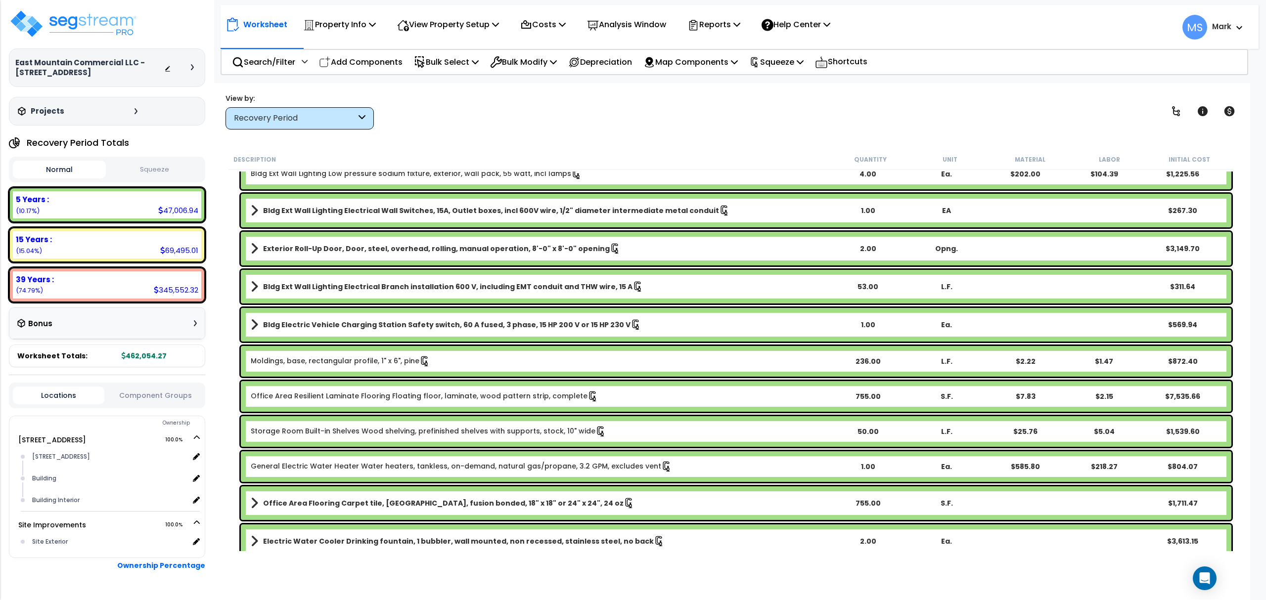
scroll to position [131, 0]
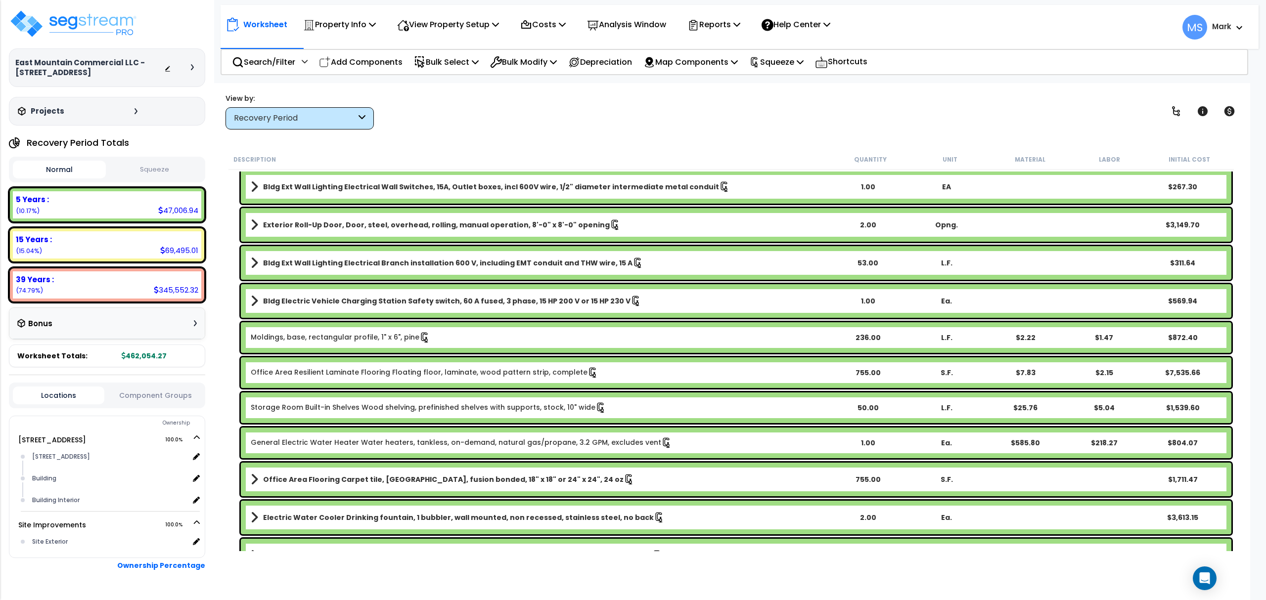
click at [447, 446] on link "General Electric Water Heater Water heaters, tankless, on-demand, natural gas/p…" at bounding box center [461, 443] width 421 height 11
drag, startPoint x: 447, startPoint y: 446, endPoint x: 410, endPoint y: 447, distance: 37.6
click at [410, 447] on link "General Electric Water Heater Water heaters, tankless, on-demand, natural gas/p…" at bounding box center [461, 443] width 421 height 11
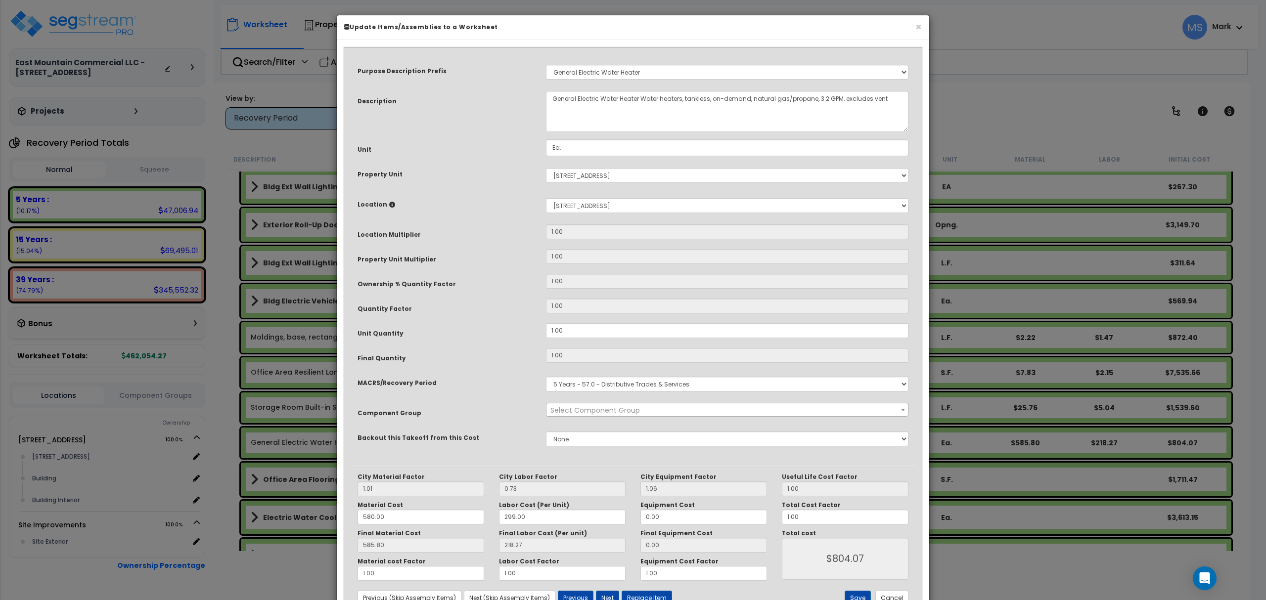
select select "45972"
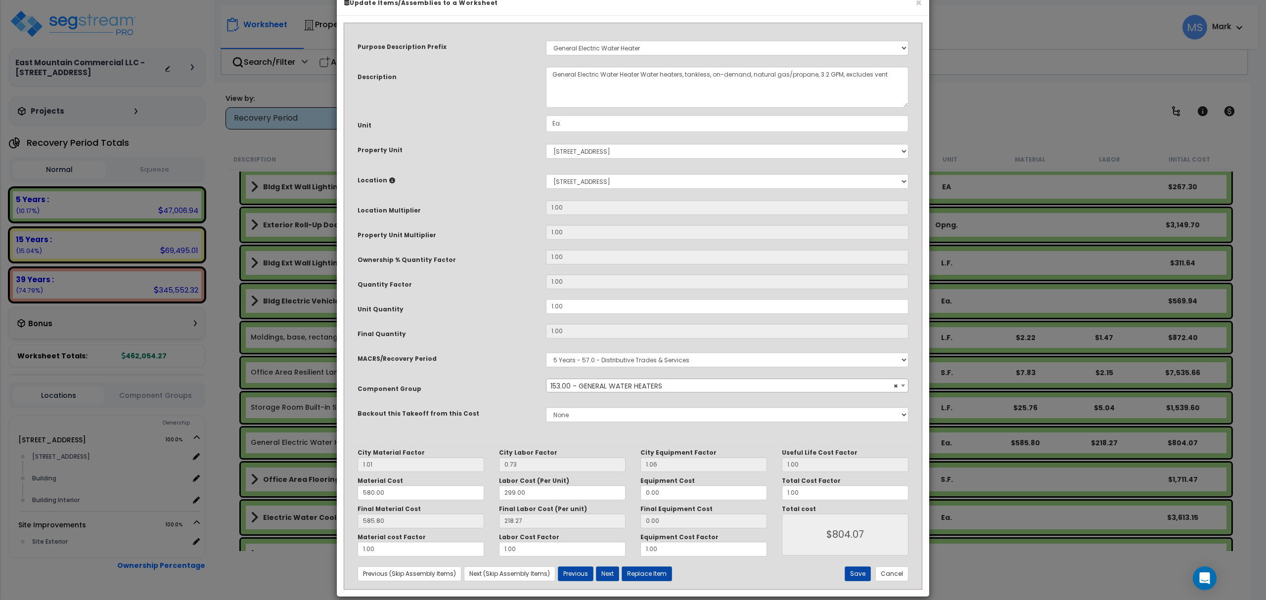
scroll to position [37, 0]
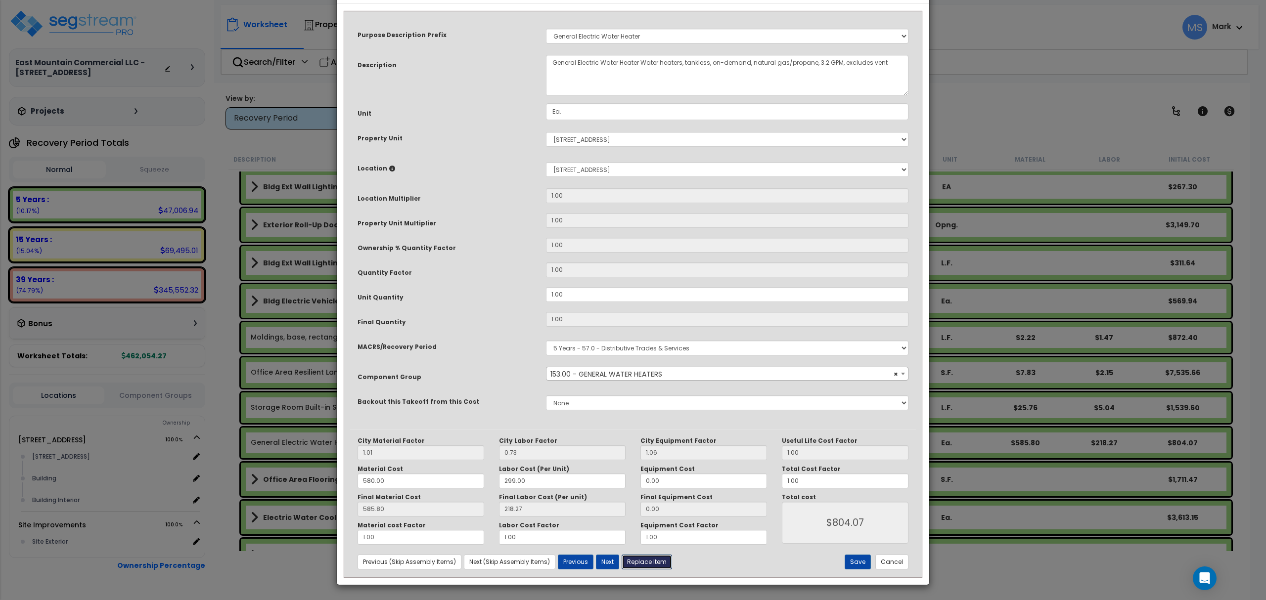
click at [647, 560] on button "Replace Item" at bounding box center [646, 562] width 50 height 15
type input "1"
type input "Ea."
select select "163921"
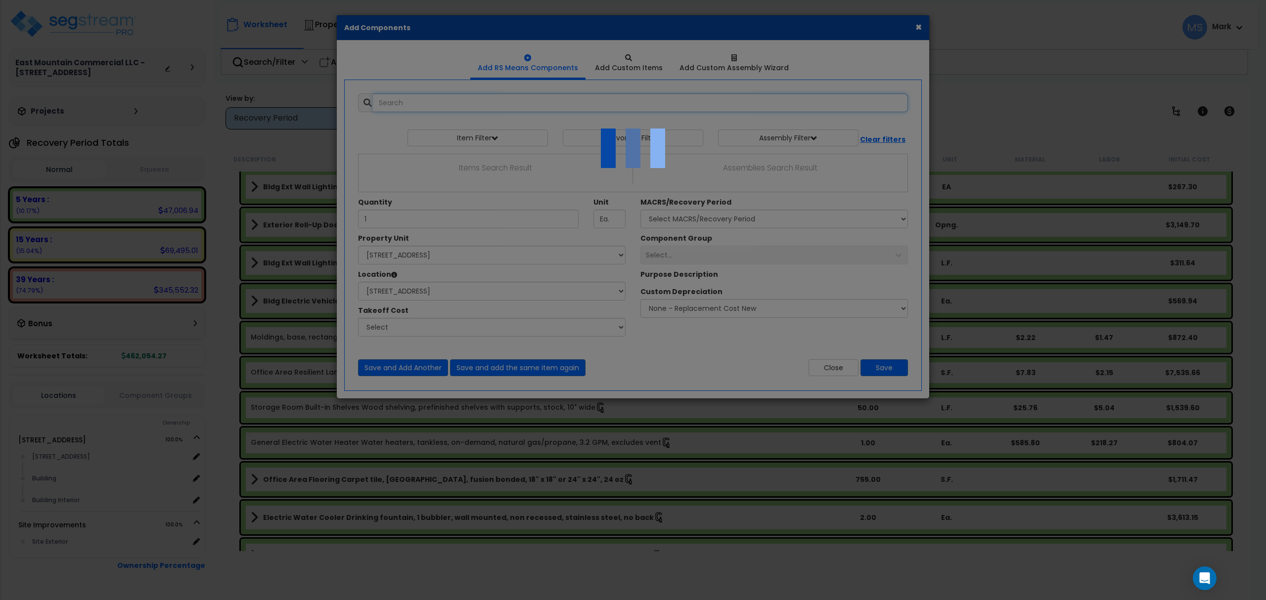
select select "31429"
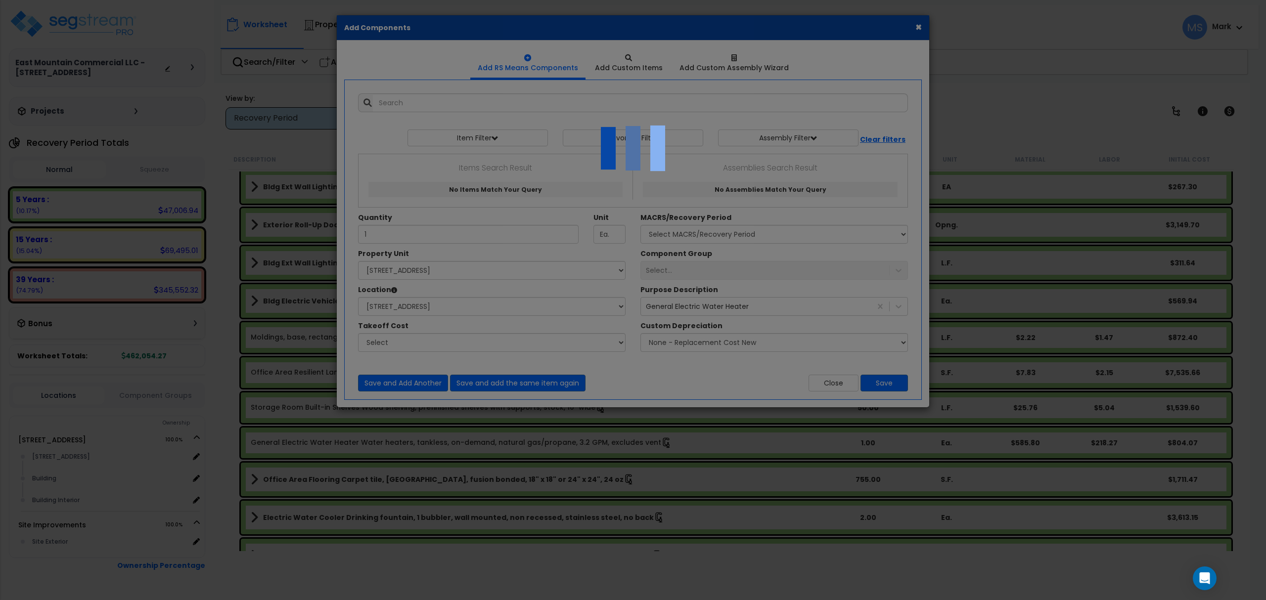
click at [434, 101] on div at bounding box center [633, 300] width 1266 height 600
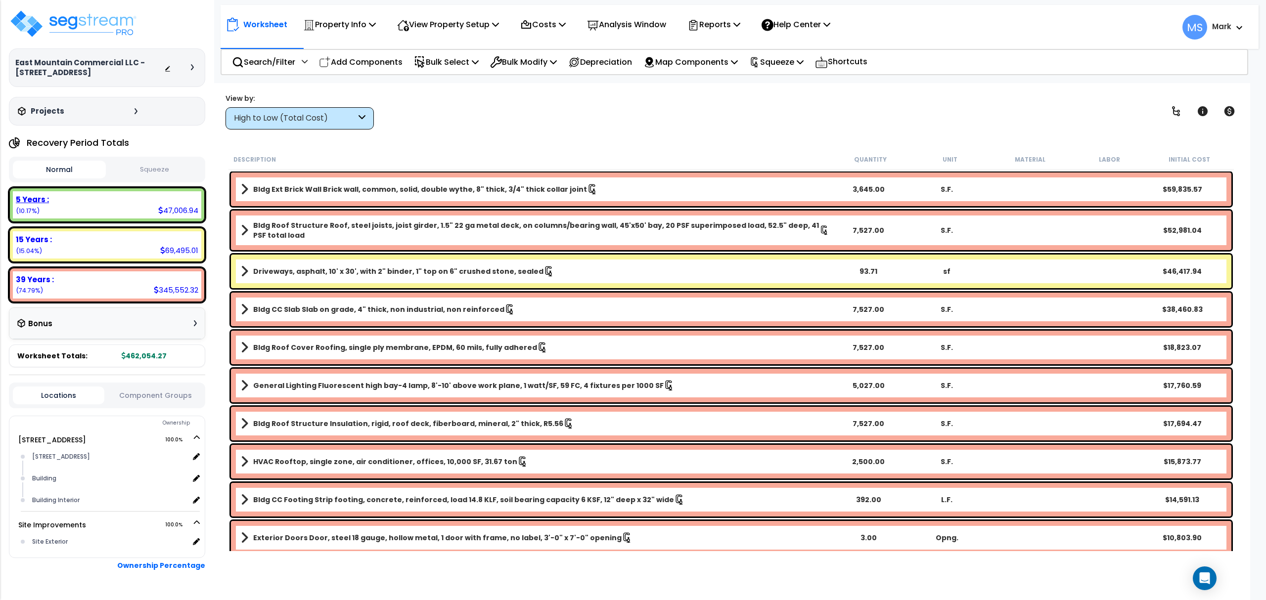
click at [97, 212] on div "5 Years : 47,006.94 (10.17%)" at bounding box center [107, 204] width 188 height 27
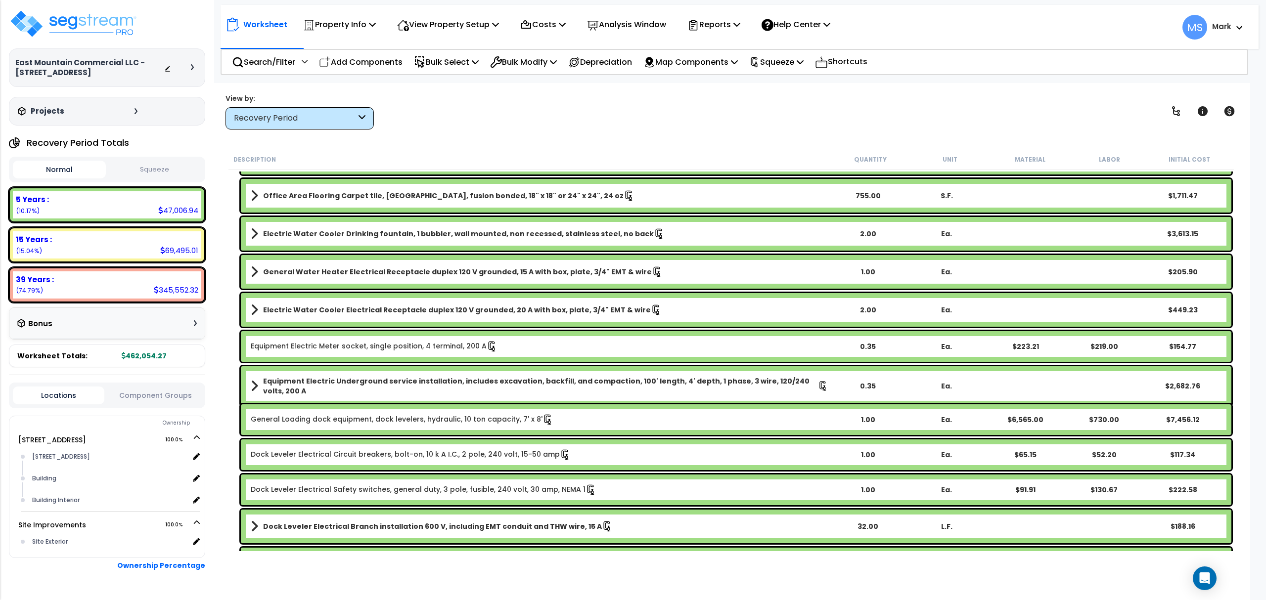
scroll to position [395, 0]
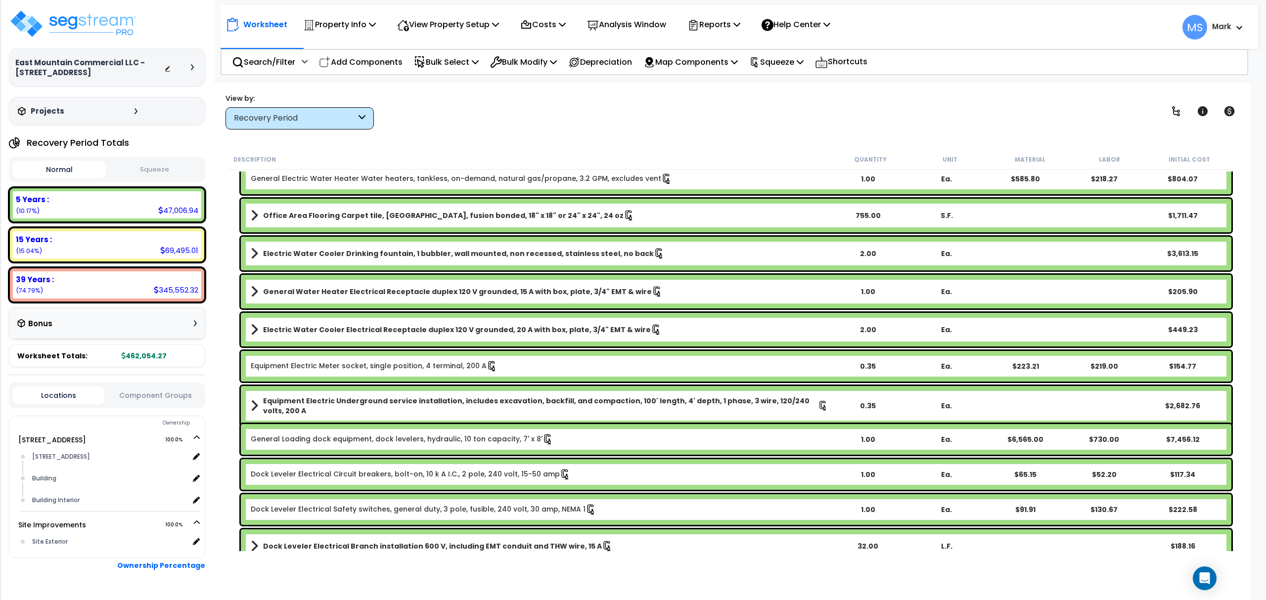
click at [446, 292] on b "General Water Heater Electrical Receptacle duplex 120 V grounded, 15 A with box…" at bounding box center [457, 292] width 389 height 10
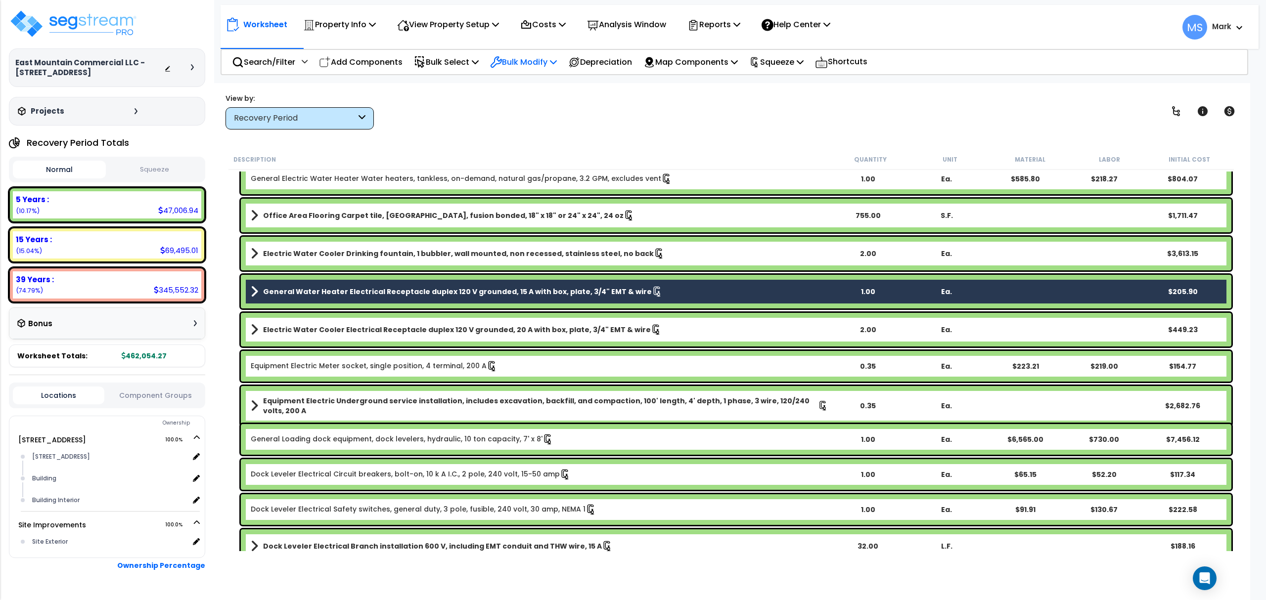
click at [526, 59] on p "Bulk Modify" at bounding box center [523, 61] width 67 height 13
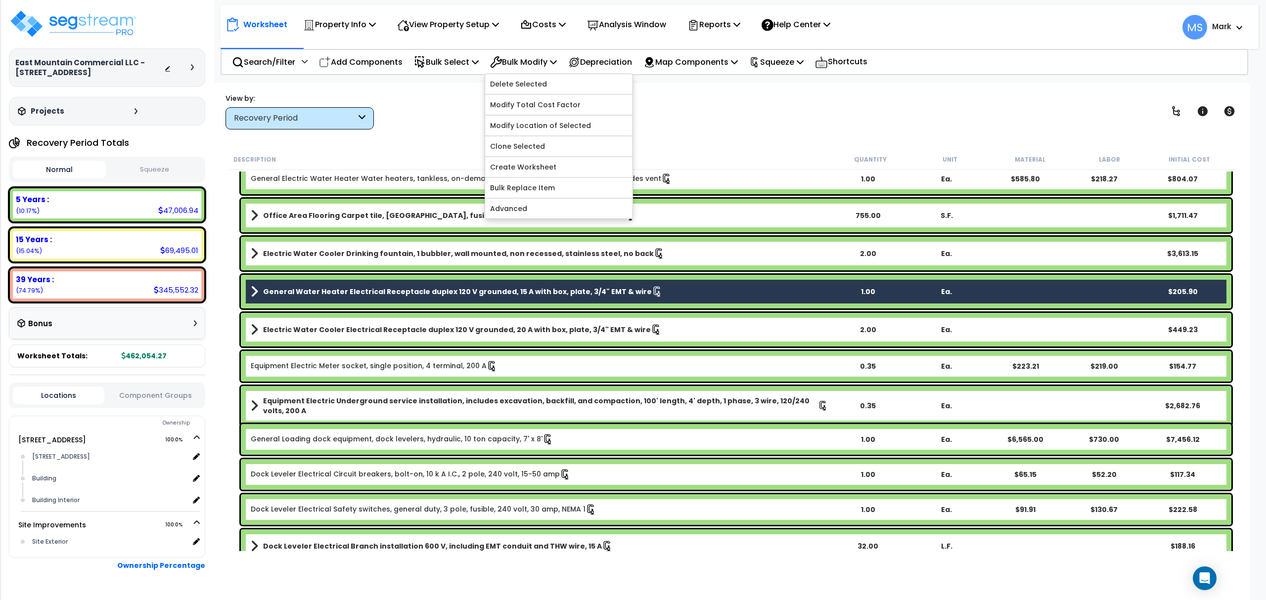
click at [584, 186] on link "Bulk Replace Item" at bounding box center [558, 188] width 147 height 20
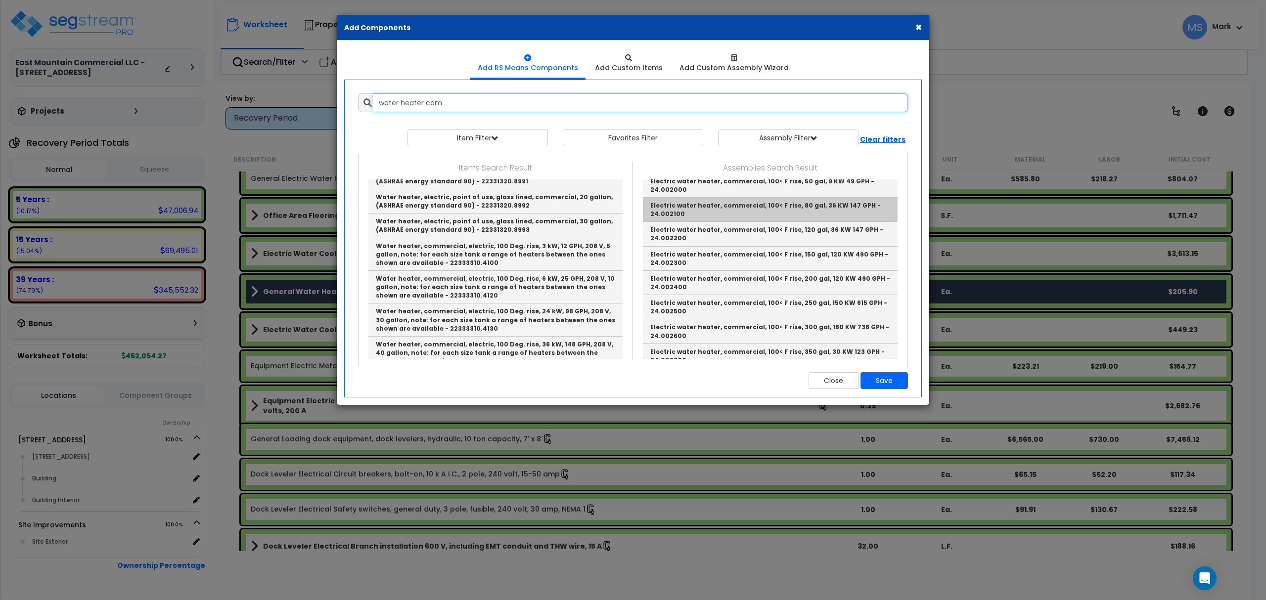
scroll to position [0, 0]
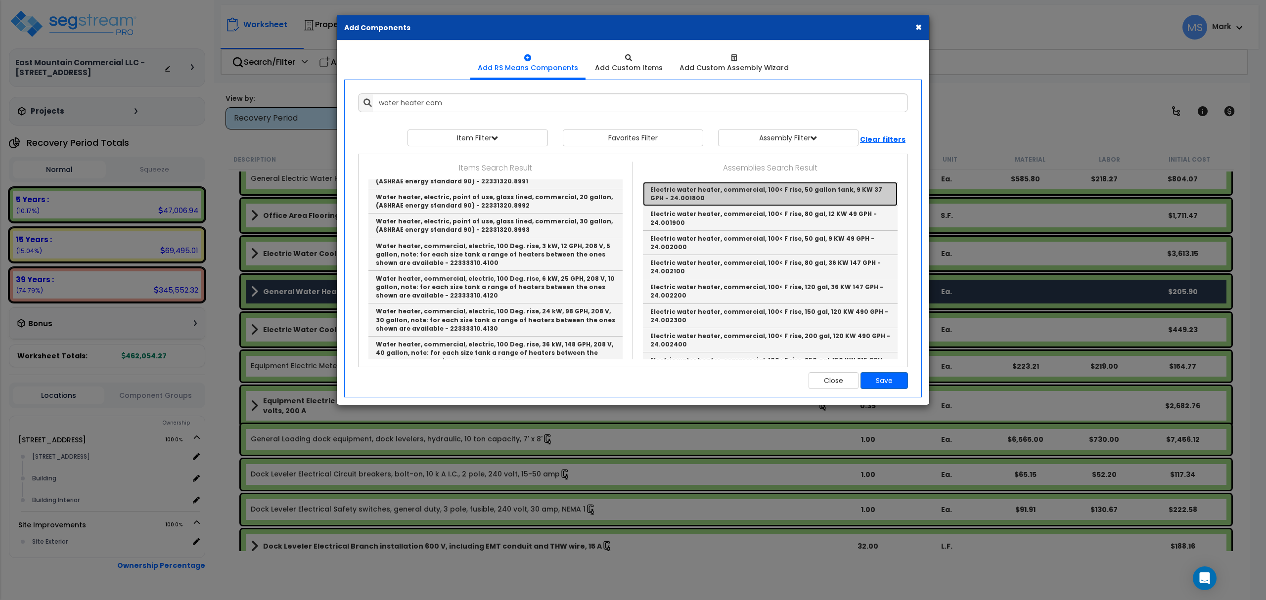
click at [718, 198] on link "Electric water heater, commercial, 100< F rise, 50 gallon tank, 9 KW 37 GPH - 2…" at bounding box center [770, 194] width 255 height 24
type input "Electric water heater, commercial, 100< F rise, 50 gallon tank, 9 KW 37 GPH - 2…"
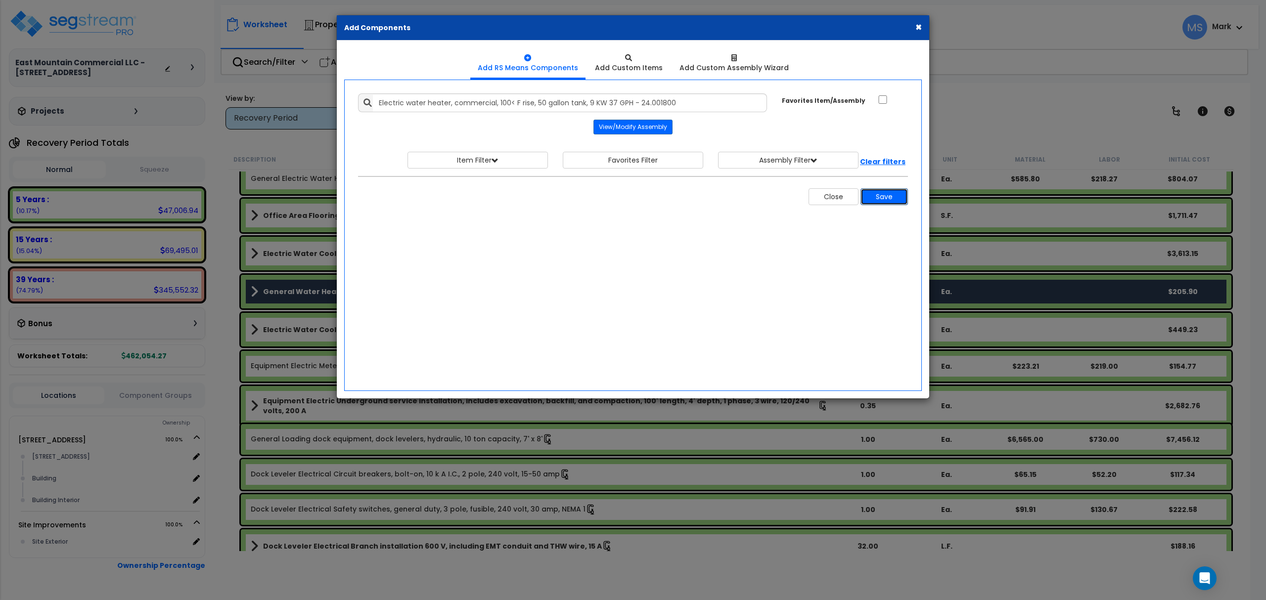
click at [876, 191] on button "Save" at bounding box center [883, 196] width 47 height 17
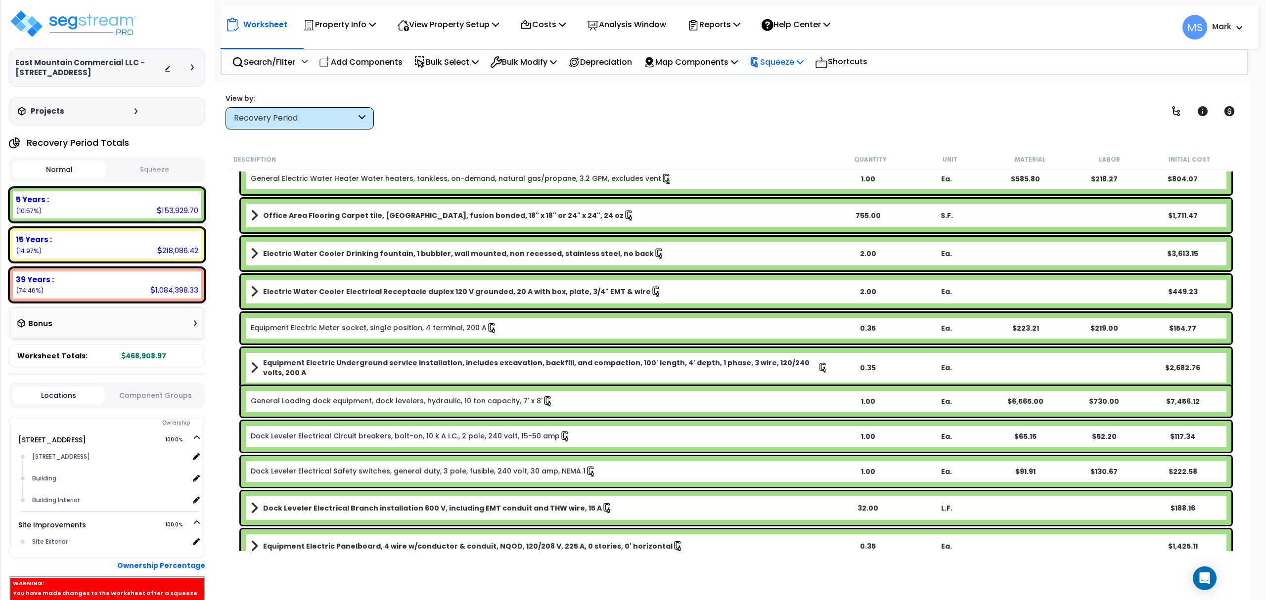
click at [798, 58] on p "Squeeze" at bounding box center [776, 61] width 54 height 13
click at [793, 84] on link "Re-squeeze" at bounding box center [793, 85] width 98 height 23
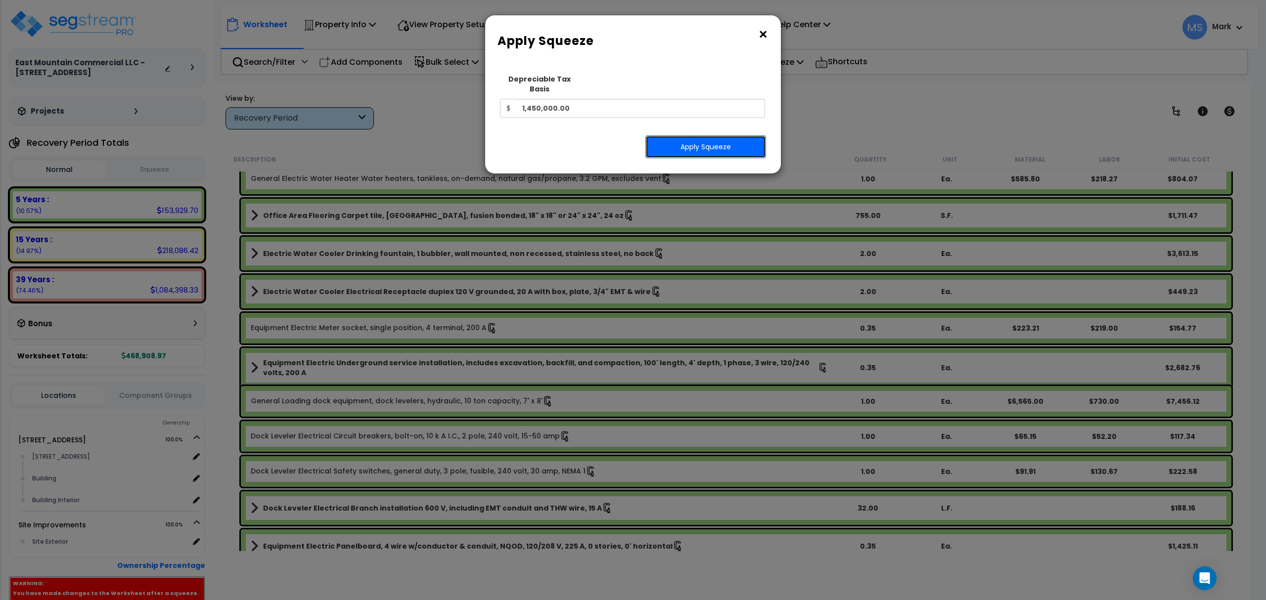
click at [738, 136] on button "Apply Squeeze" at bounding box center [705, 146] width 121 height 23
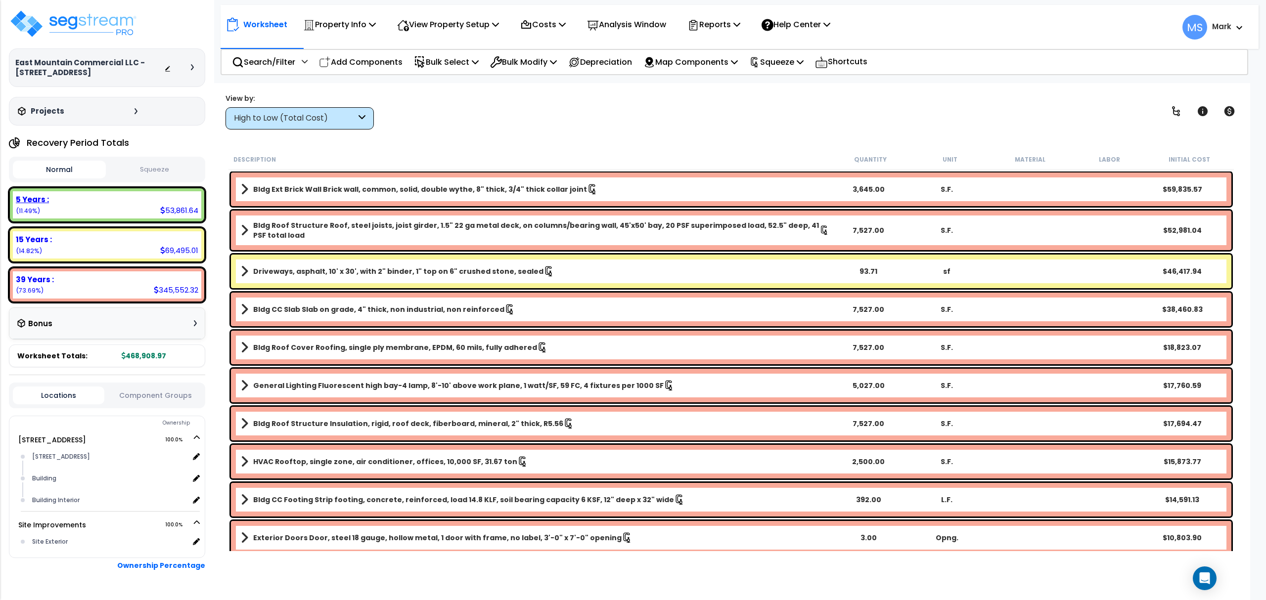
click at [79, 212] on div "5 Years : 53,861.64 (11.49%)" at bounding box center [107, 204] width 188 height 27
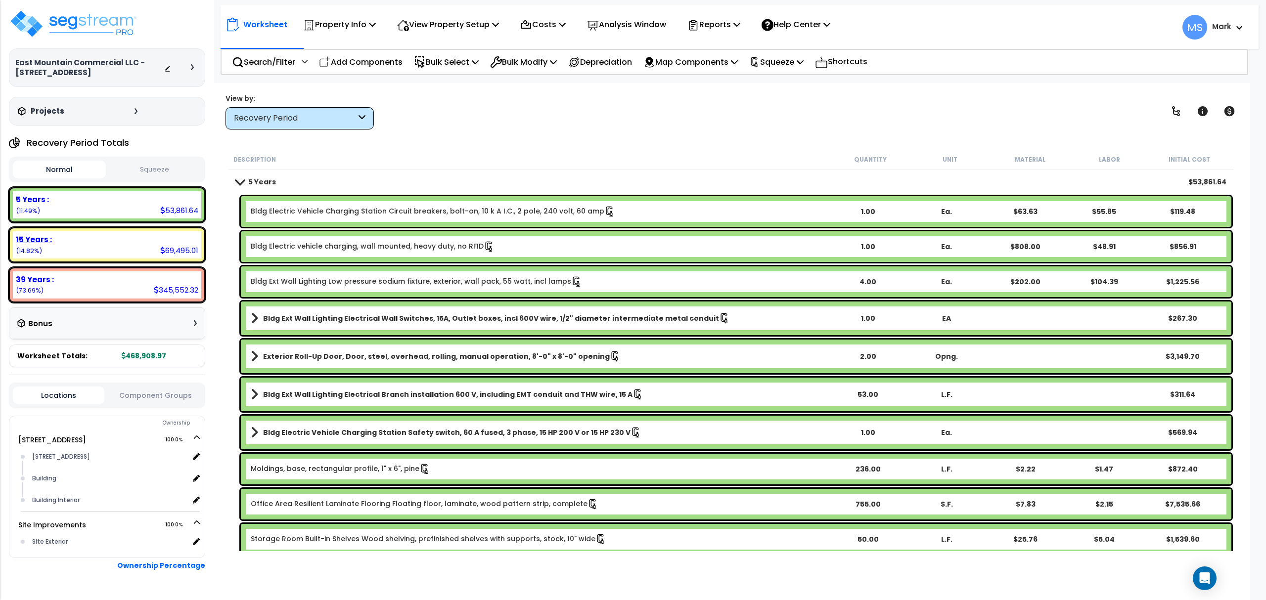
click at [102, 247] on div "15 Years : 69,495.01 (14.82%)" at bounding box center [107, 244] width 188 height 27
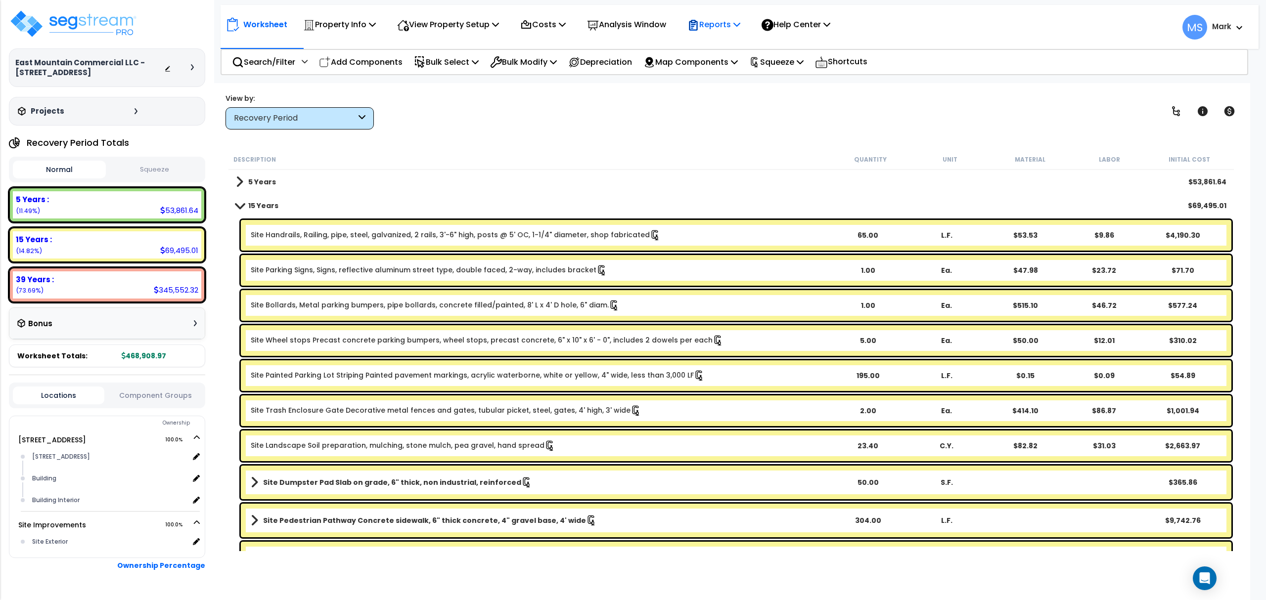
click at [699, 21] on icon at bounding box center [693, 25] width 12 height 12
click at [723, 69] on link "Manage Report Images" at bounding box center [731, 68] width 98 height 20
click at [737, 30] on p "Reports" at bounding box center [713, 24] width 53 height 13
click at [747, 91] on link "Manage Report Custom Fields" at bounding box center [731, 94] width 98 height 30
click at [96, 214] on div "5 Years : 53,861.64 (11.49%)" at bounding box center [107, 204] width 188 height 27
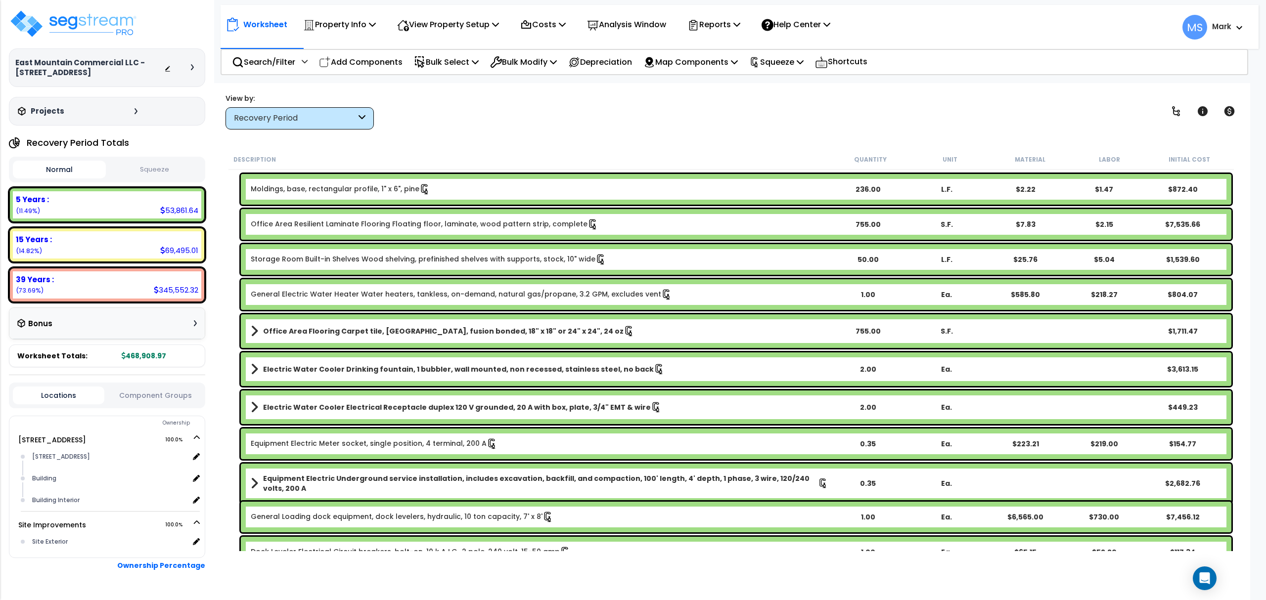
scroll to position [329, 0]
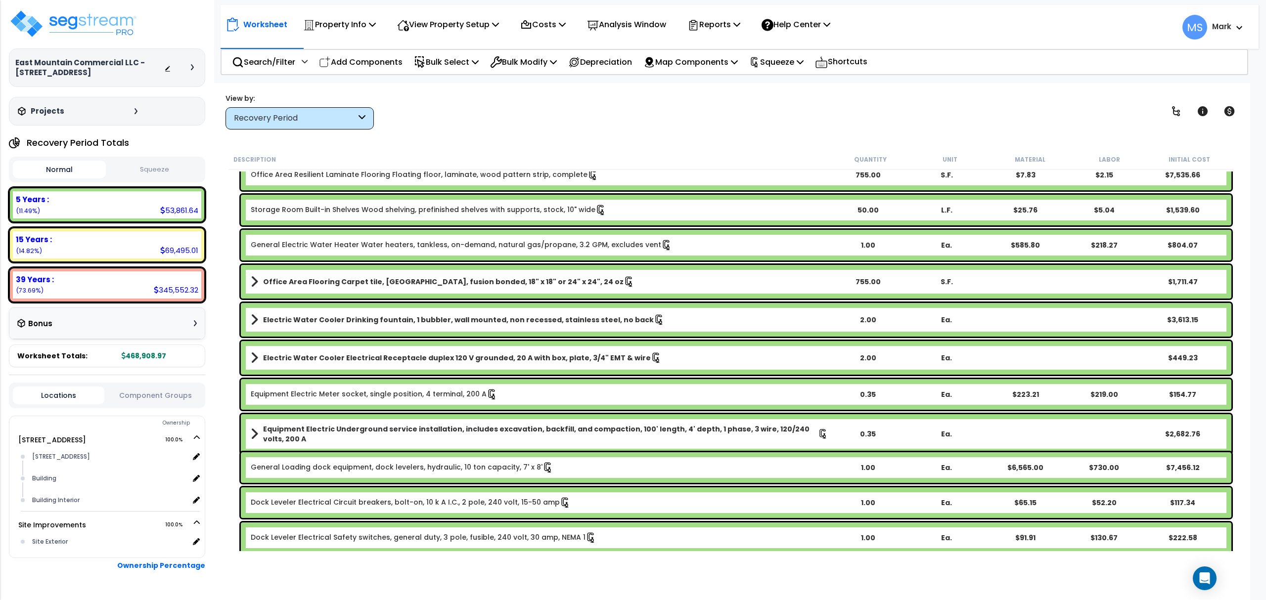
drag, startPoint x: 402, startPoint y: 414, endPoint x: 687, endPoint y: 125, distance: 406.2
click at [687, 125] on div "View by: Recovery Period High to Low (Total Cost)" at bounding box center [731, 111] width 1018 height 37
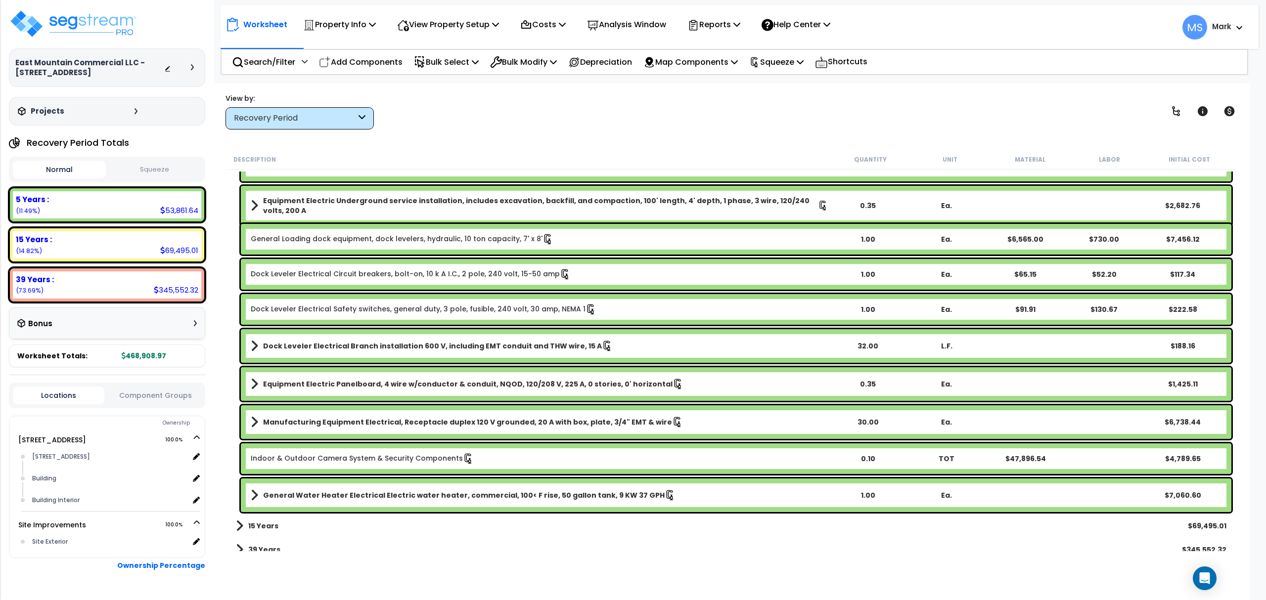
scroll to position [568, 0]
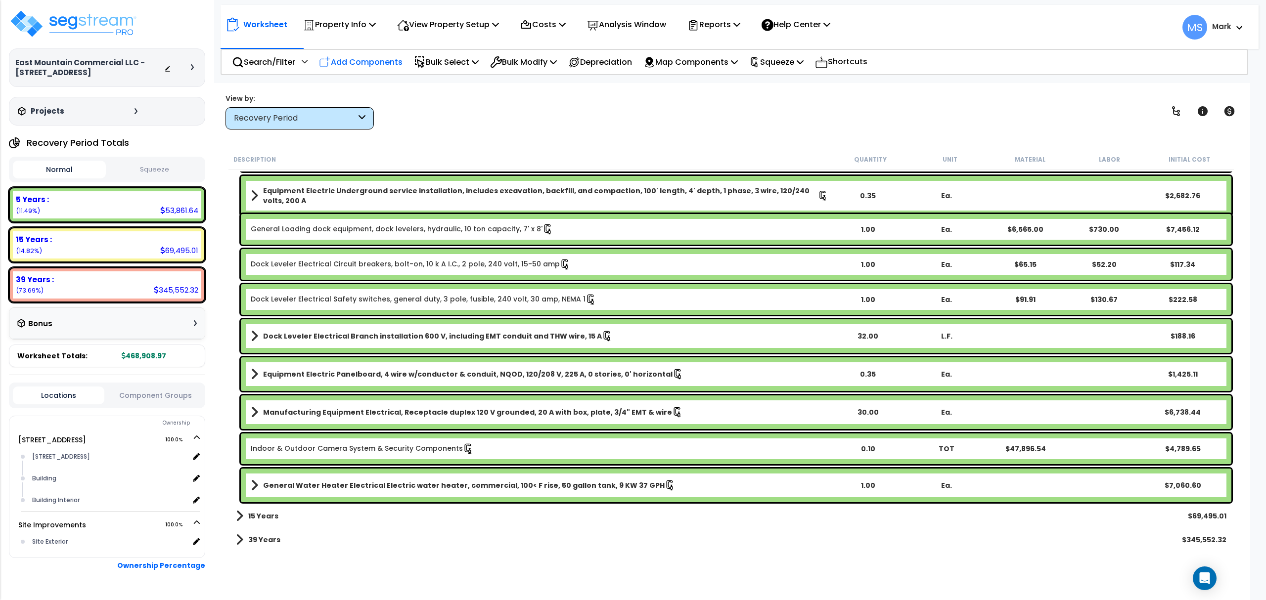
click at [388, 64] on p "Add Components" at bounding box center [361, 61] width 84 height 13
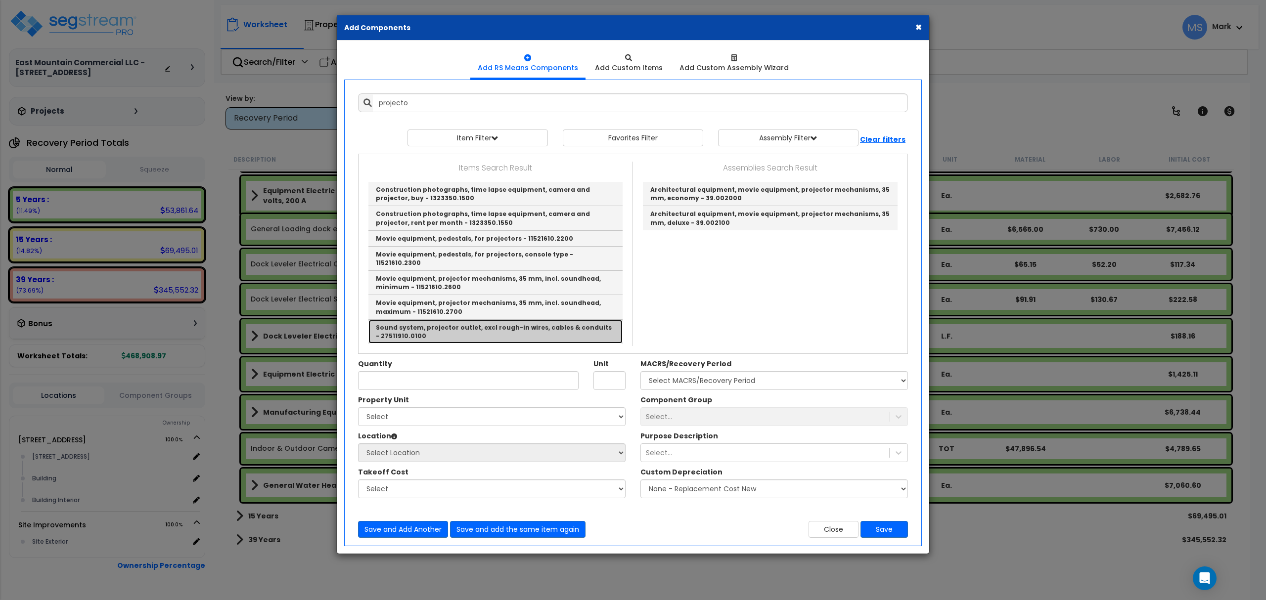
click at [497, 323] on link "Sound system, projector outlet, excl rough-in wires, cables & conduits - 275119…" at bounding box center [495, 332] width 254 height 24
type input "Sound system, projector outlet, excl rough-in wires, cables & conduits - 275119…"
type input "Ea."
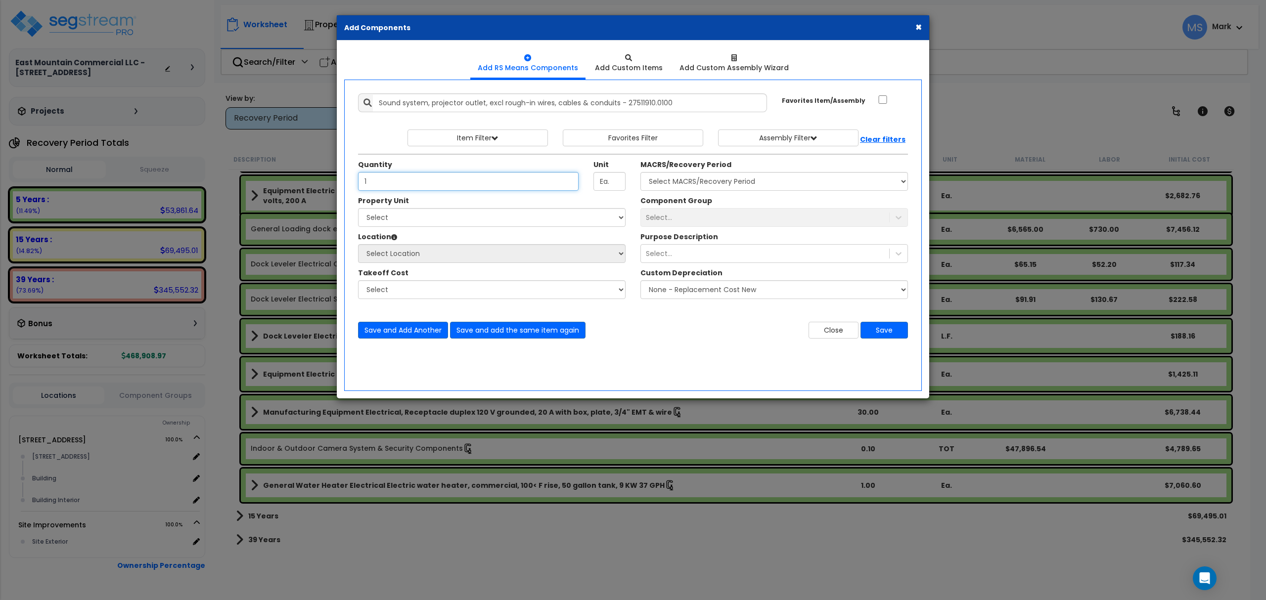
type input "1"
drag, startPoint x: 512, startPoint y: 217, endPoint x: 505, endPoint y: 219, distance: 7.7
click at [512, 217] on select "Select 565 N Main St Site Improvements" at bounding box center [491, 217] width 267 height 19
select select "163921"
click at [358, 209] on select "Select 565 N Main St Site Improvements" at bounding box center [491, 217] width 267 height 19
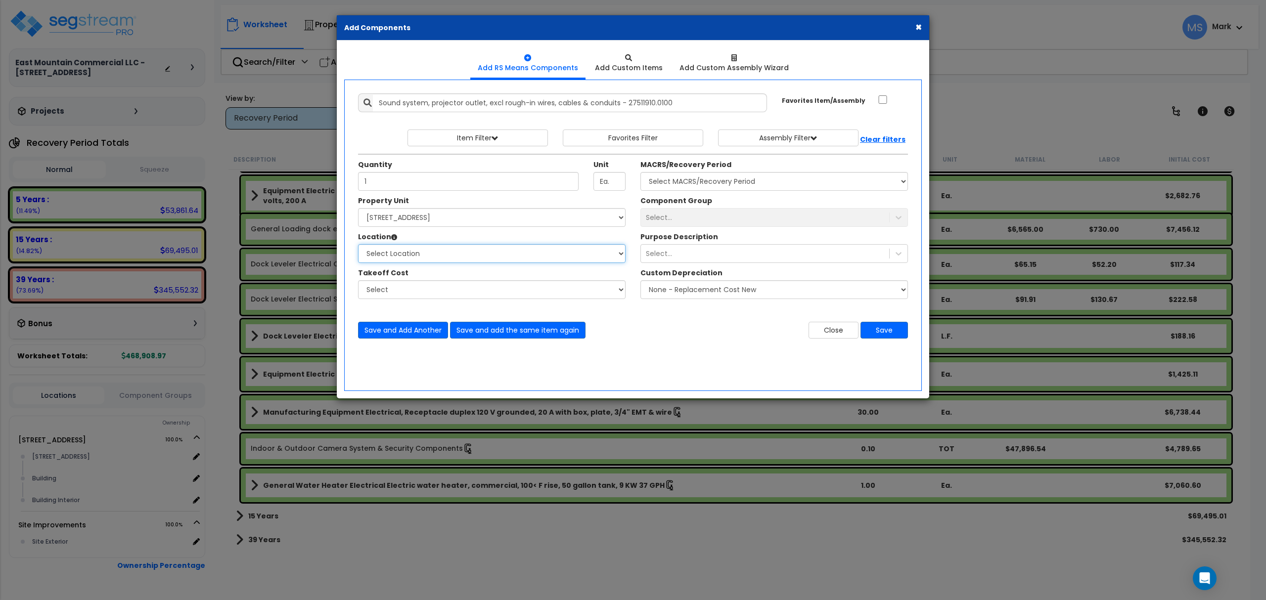
click at [465, 252] on select "Select Location 565 N Main St Building Building Interior Site Exterior Add Addi…" at bounding box center [491, 253] width 267 height 19
select select "31429"
click at [358, 245] on select "Select 565 N Main St Building Building Interior Add Additional Location" at bounding box center [491, 253] width 267 height 19
click at [716, 213] on div "Select..." at bounding box center [773, 217] width 267 height 19
click at [714, 185] on select "Select MACRS/Recovery Period 5 Years - 57.0 - Distributive Trades & Services 5 …" at bounding box center [773, 181] width 267 height 19
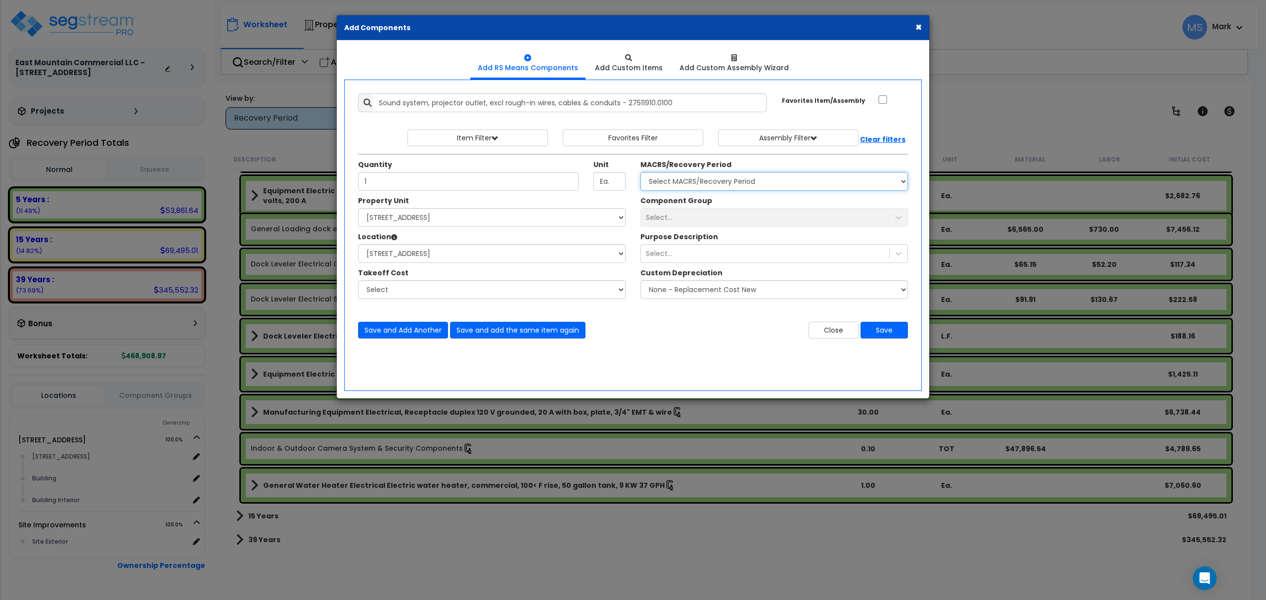
select select "3667"
click at [640, 173] on select "Select MACRS/Recovery Period 5 Years - 57.0 - Distributive Trades & Services 5 …" at bounding box center [773, 181] width 267 height 19
click at [713, 219] on div "Select..." at bounding box center [765, 218] width 248 height 16
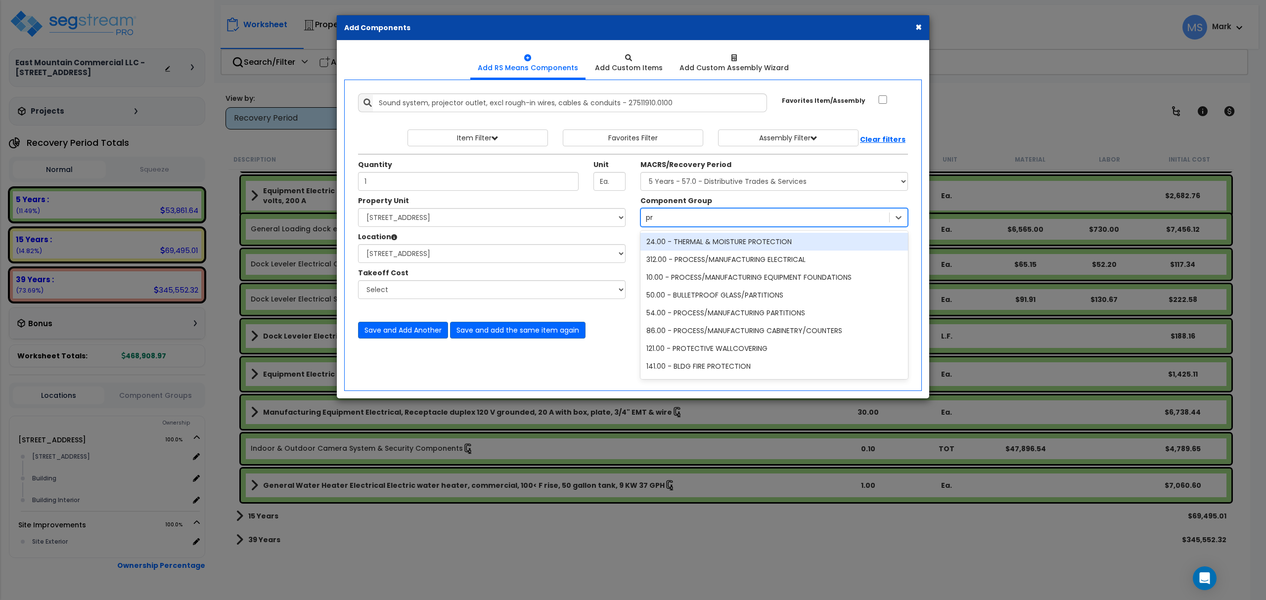
type input "p"
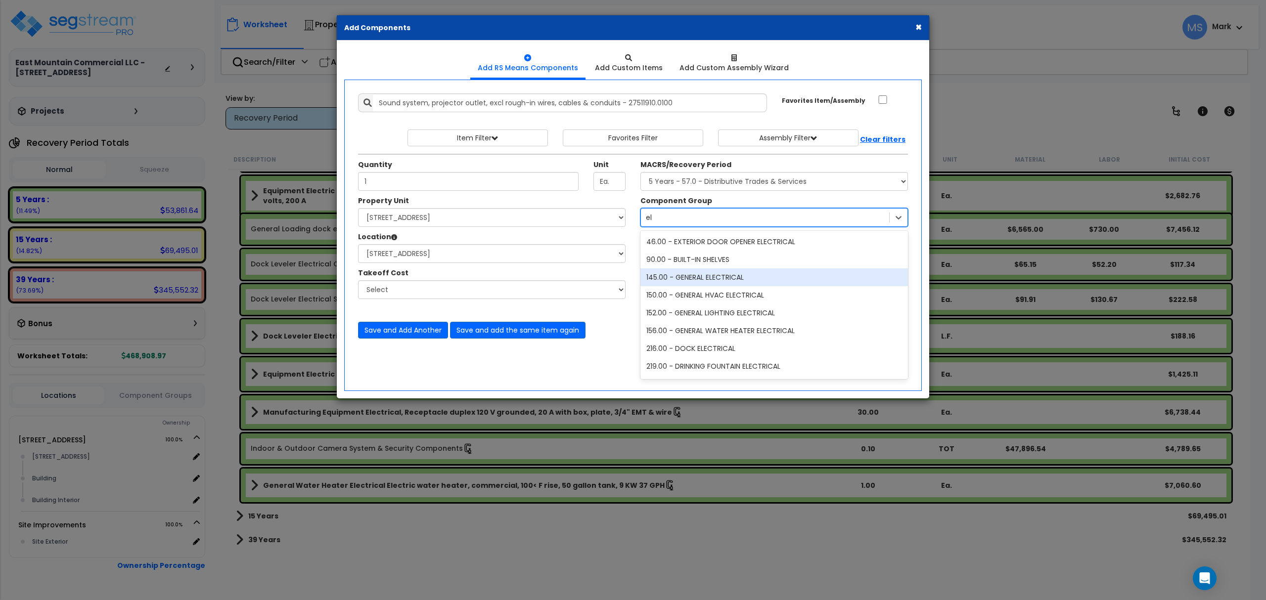
type input "e"
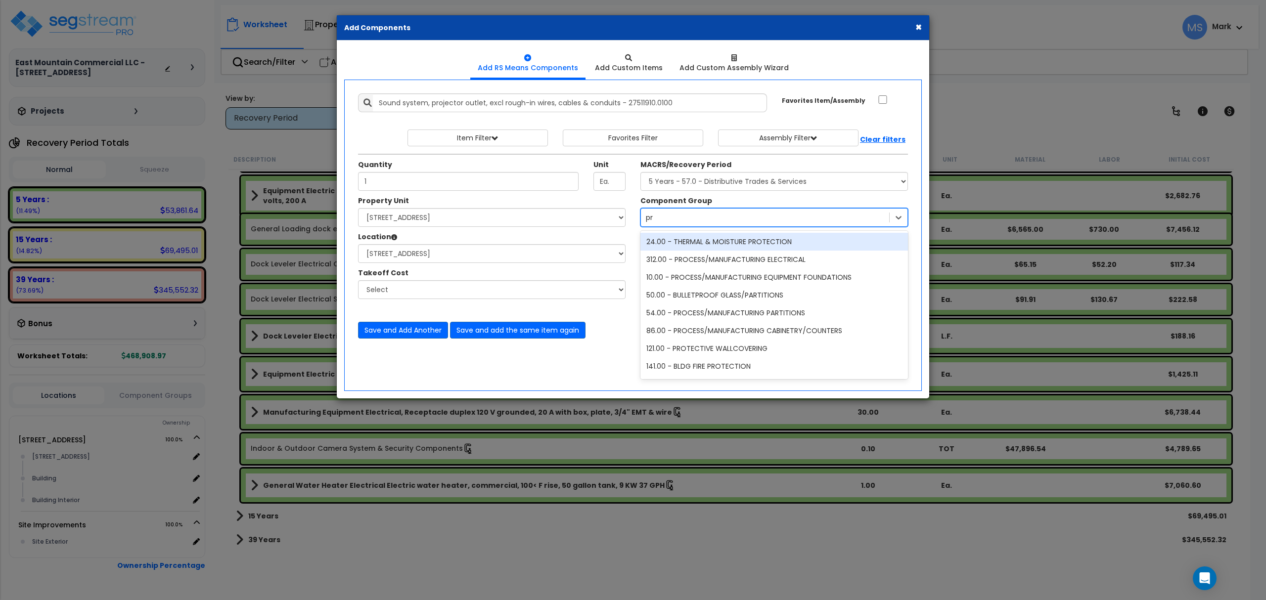
type input "p"
type input "m"
type input "elect"
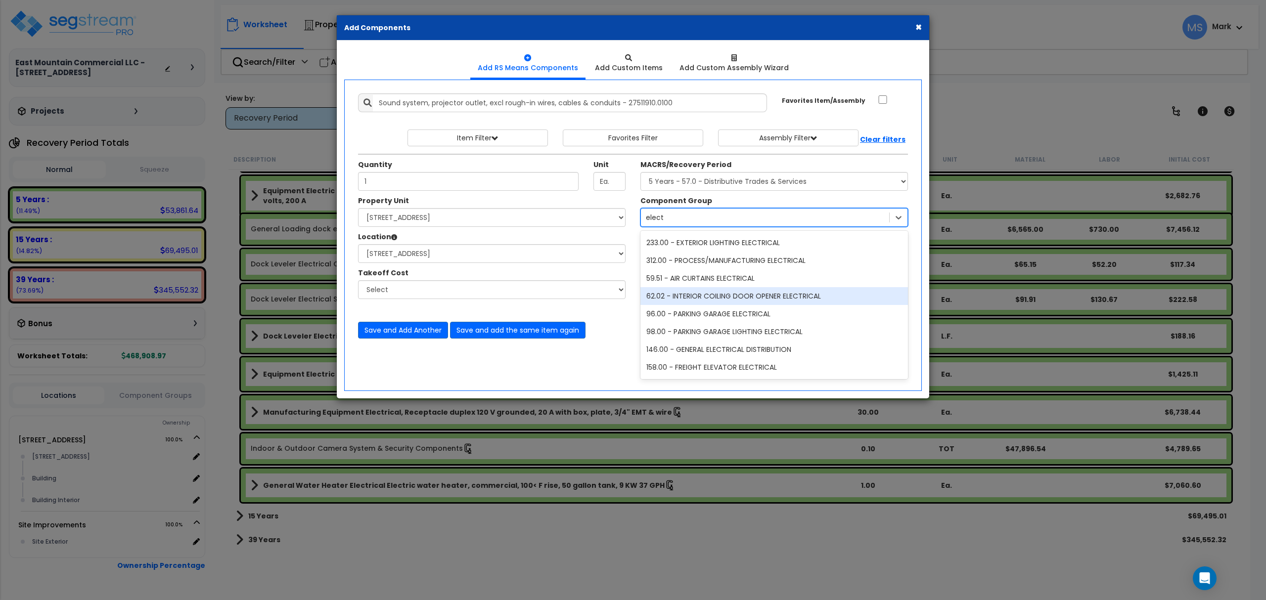
scroll to position [198, 0]
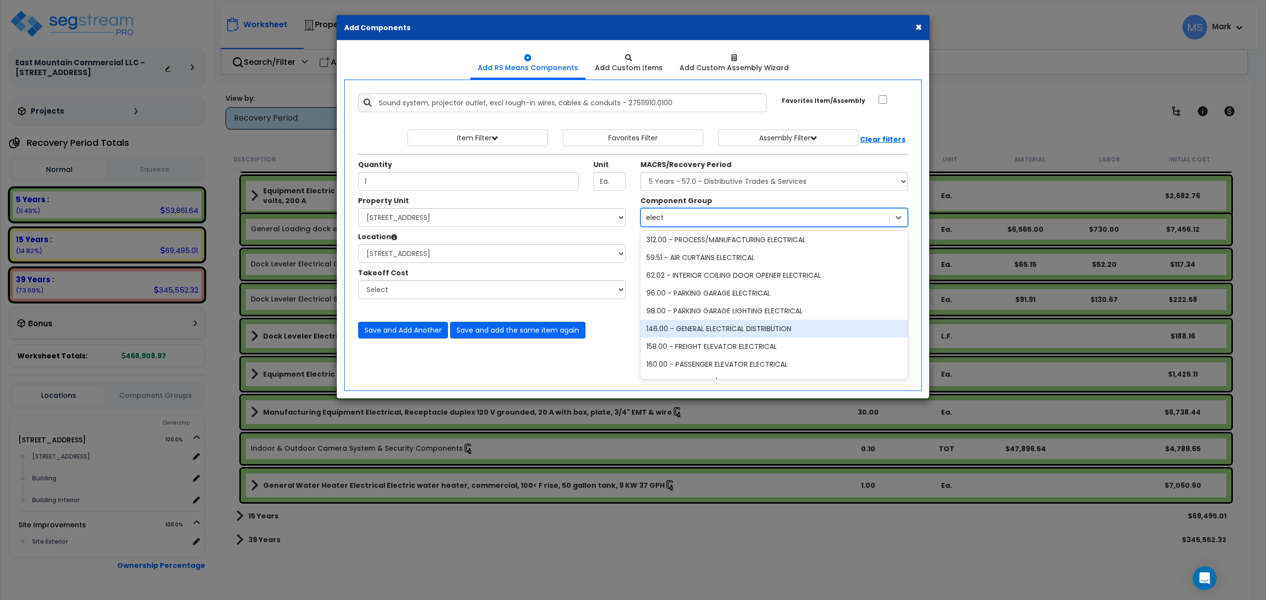
click at [752, 333] on div "146.00 - GENERAL ELECTRICAL DISTRIBUTION" at bounding box center [773, 329] width 267 height 18
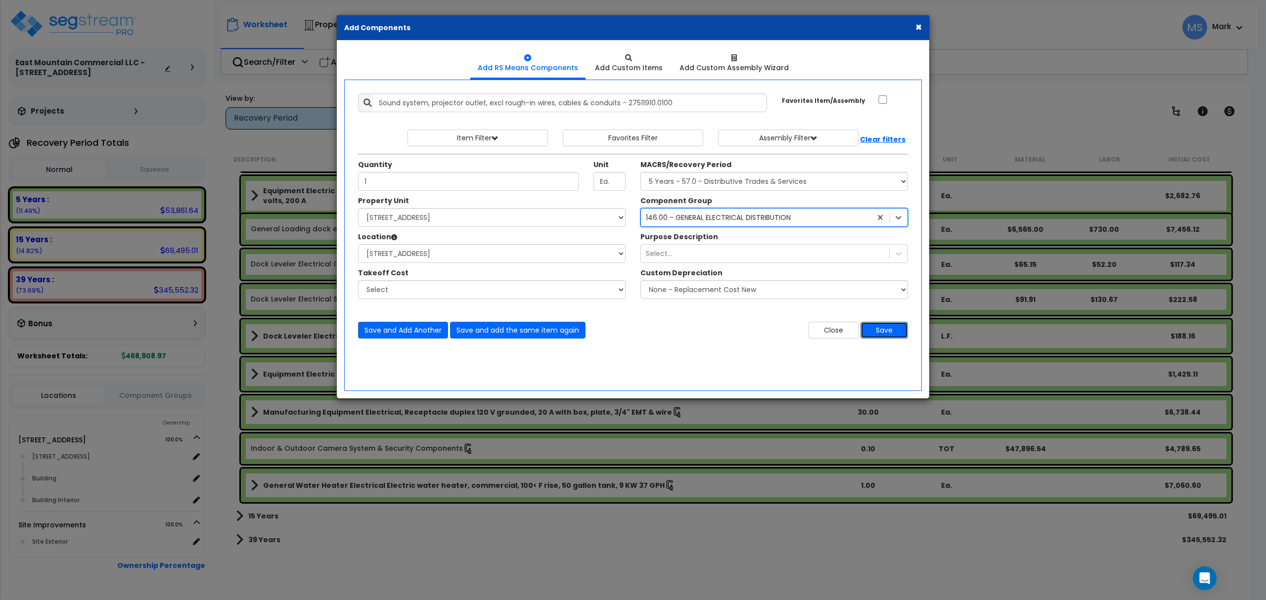
click at [881, 333] on button "Save" at bounding box center [883, 330] width 47 height 17
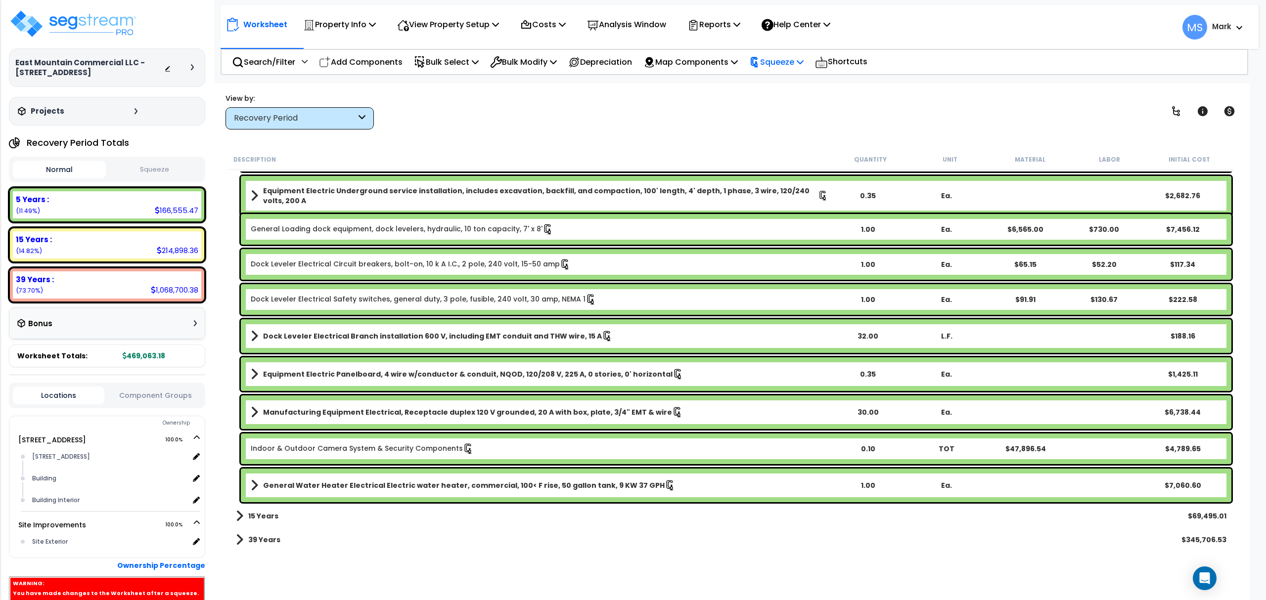
click at [799, 68] on p "Squeeze" at bounding box center [776, 61] width 54 height 13
click at [793, 89] on link "Re-squeeze" at bounding box center [793, 85] width 98 height 23
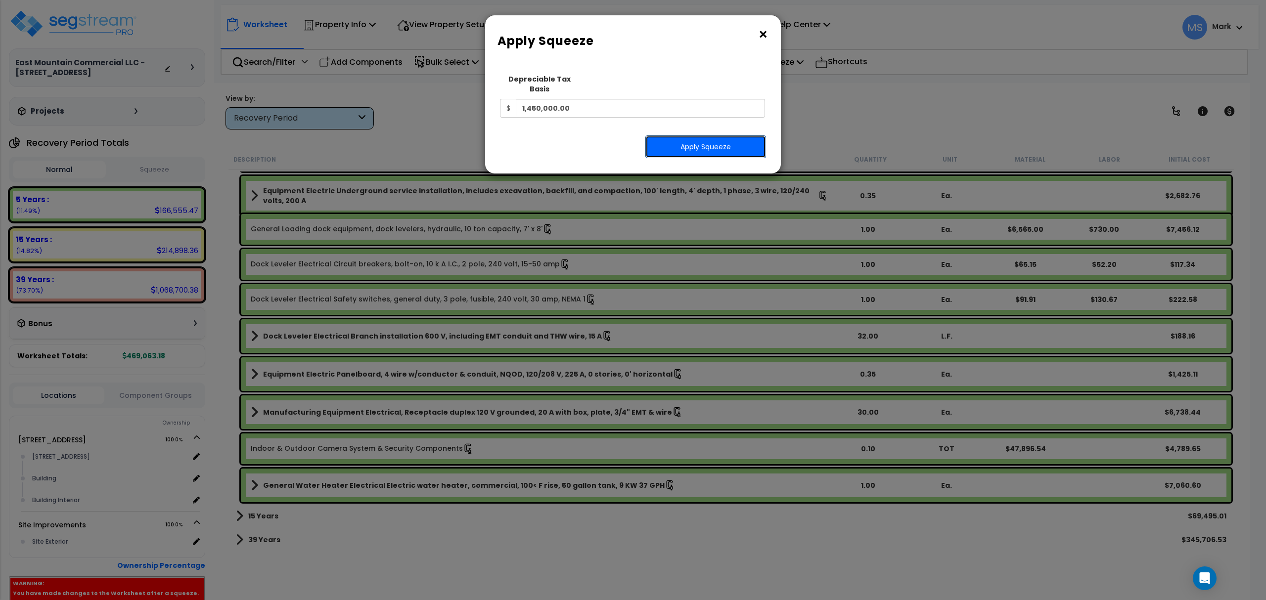
click at [740, 135] on button "Apply Squeeze" at bounding box center [705, 146] width 121 height 23
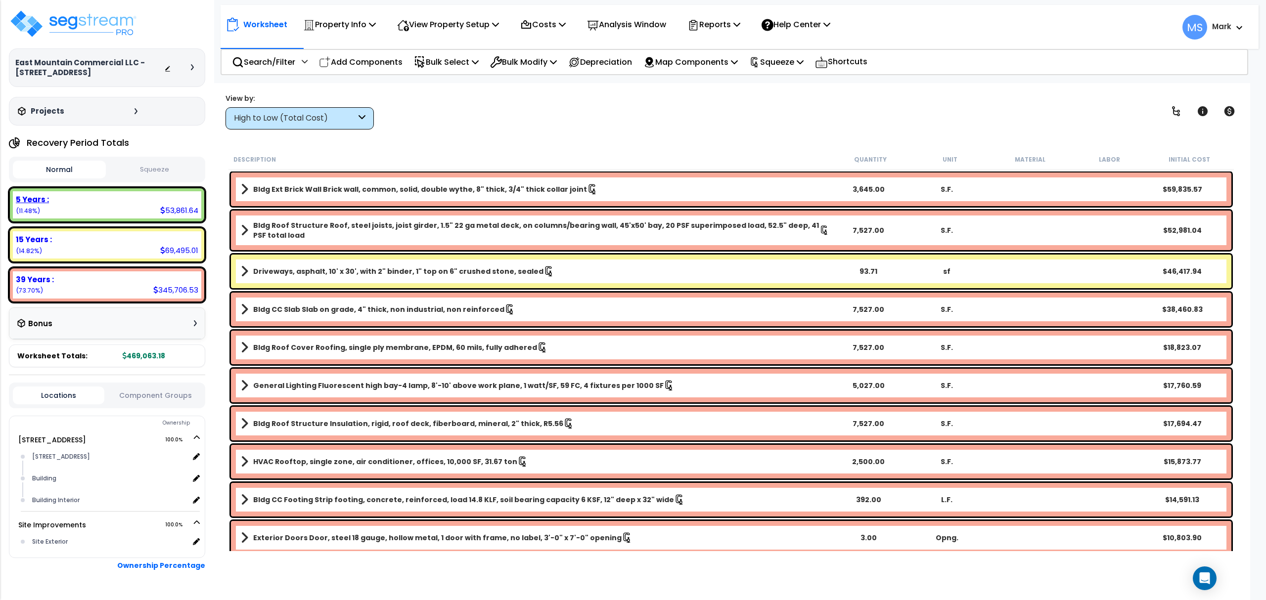
click at [143, 210] on div "5 Years : 53,861.64 (11.48%)" at bounding box center [107, 204] width 188 height 27
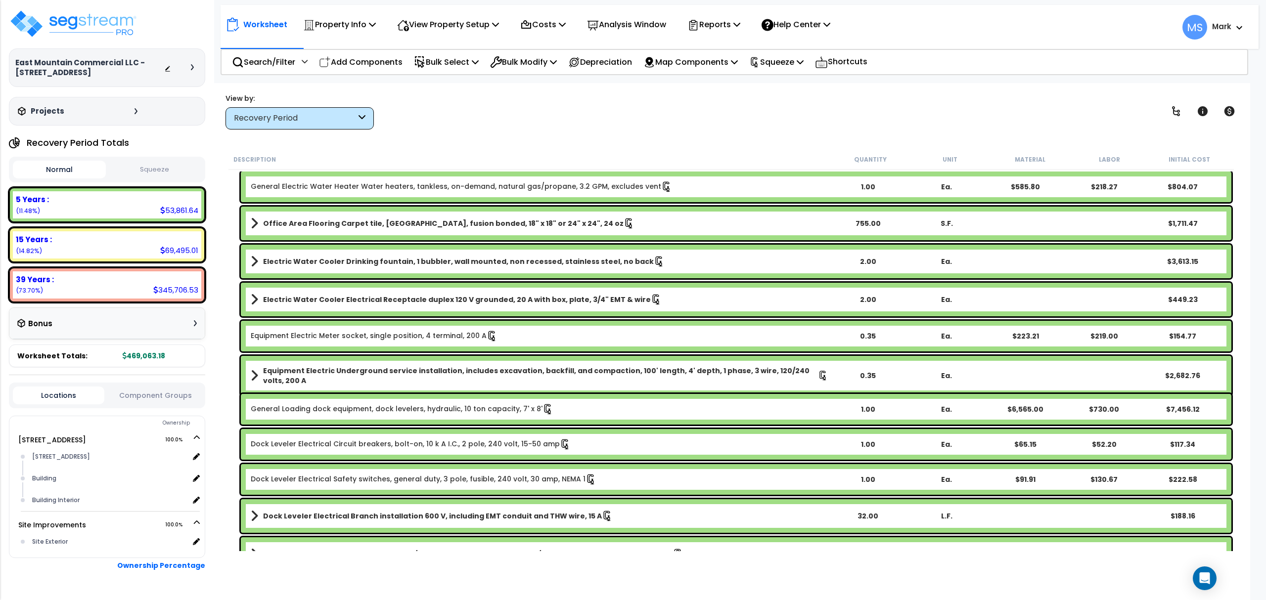
scroll to position [238, 0]
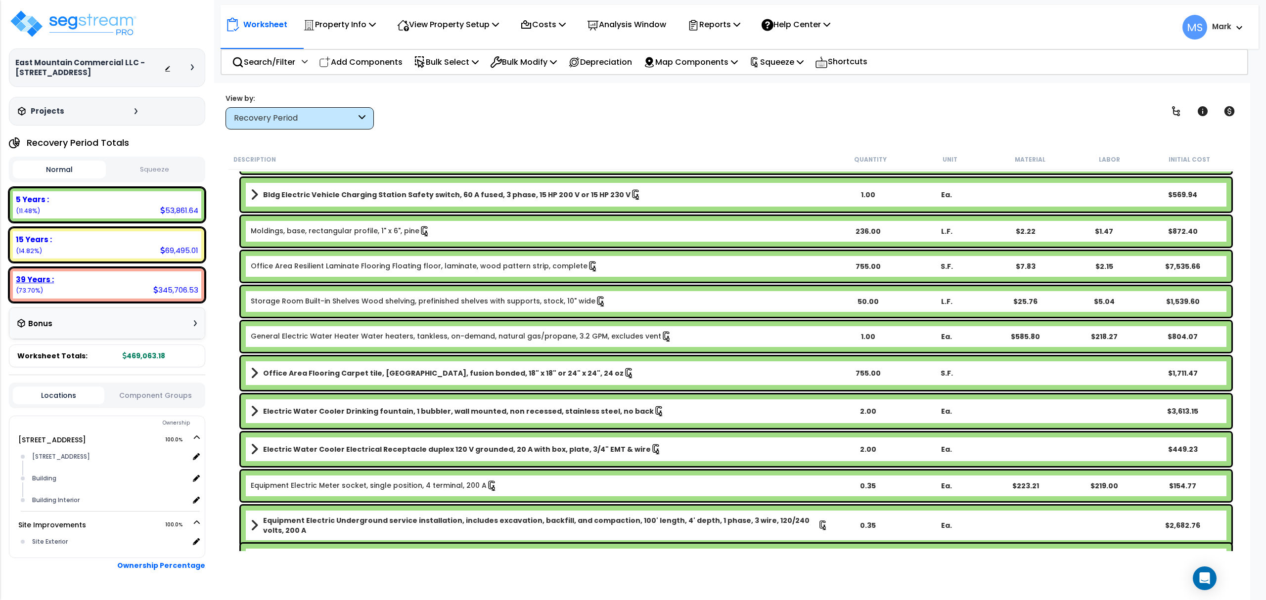
click at [135, 289] on div "39 Years : 345,706.53 (73.70%)" at bounding box center [107, 284] width 188 height 27
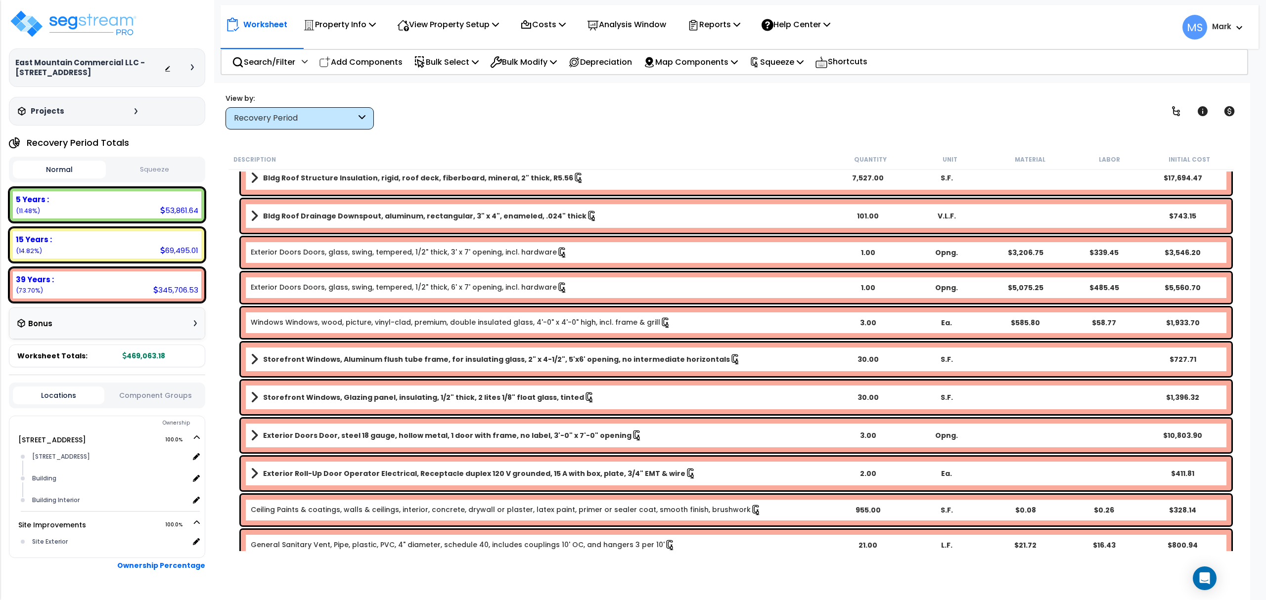
click at [168, 396] on button "Component Groups" at bounding box center [154, 395] width 91 height 11
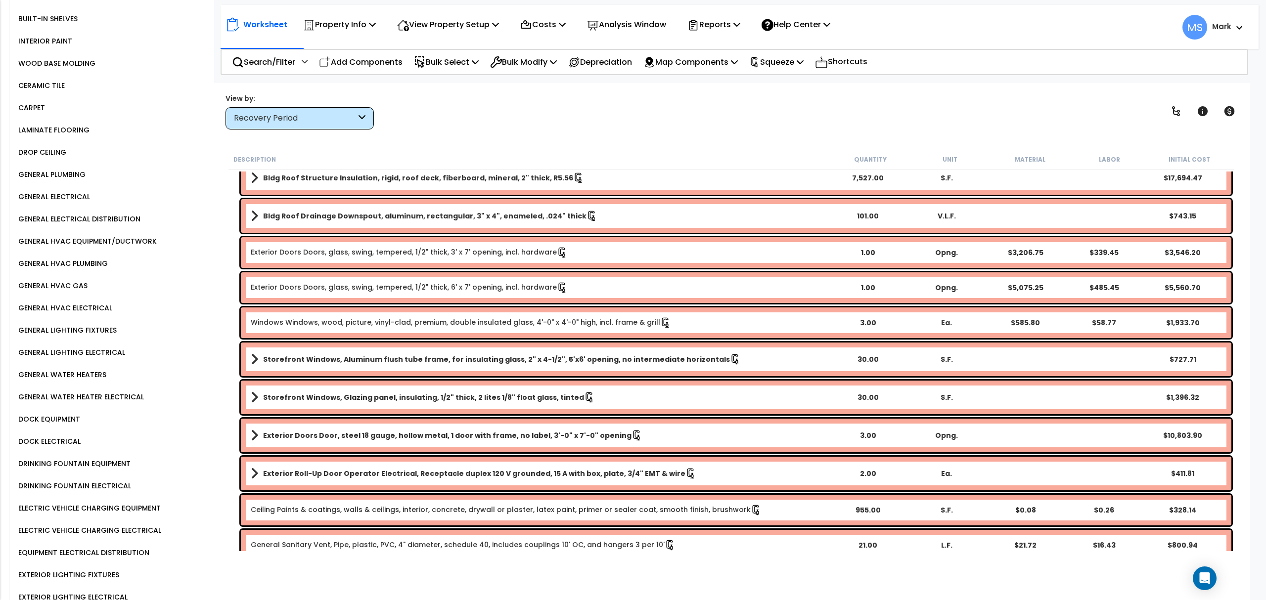
scroll to position [725, 0]
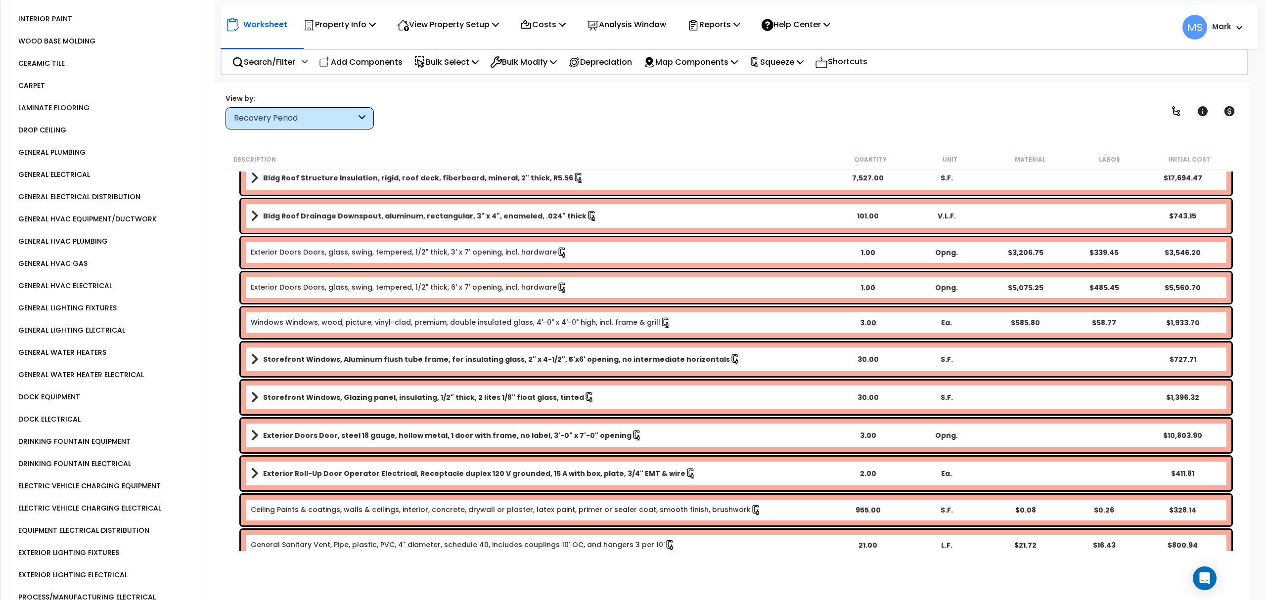
click at [103, 525] on div "EQUIPMENT ELECTRICAL DISTRIBUTION" at bounding box center [82, 531] width 133 height 12
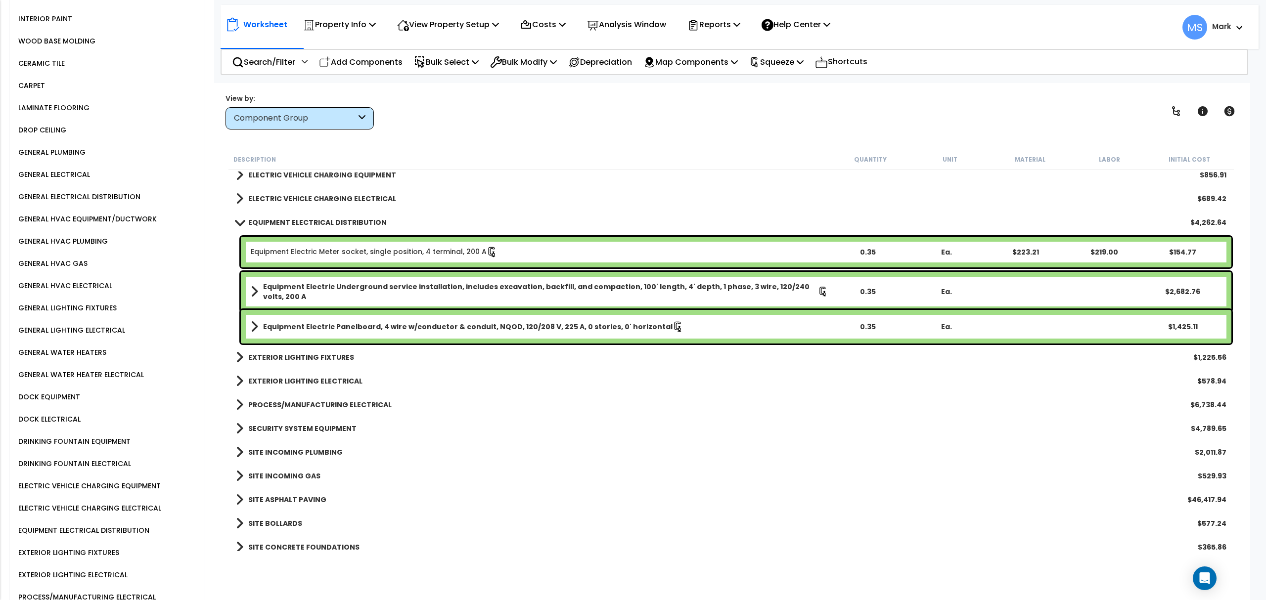
scroll to position [319, 0]
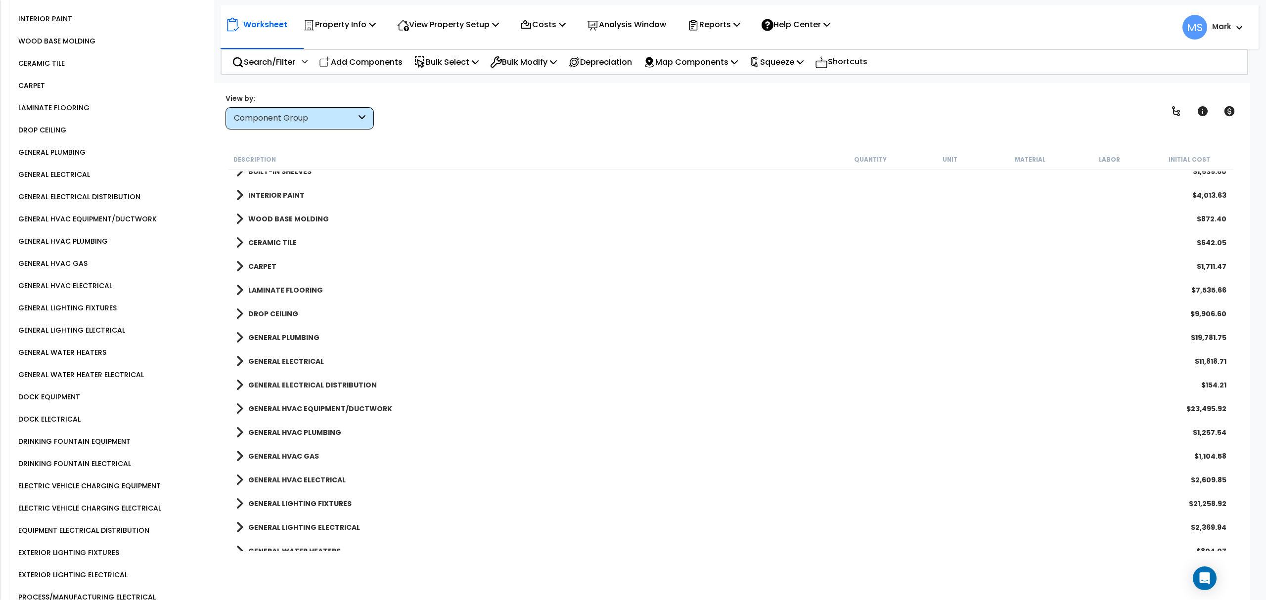
click at [313, 383] on b "GENERAL ELECTRICAL DISTRIBUTION" at bounding box center [312, 385] width 129 height 10
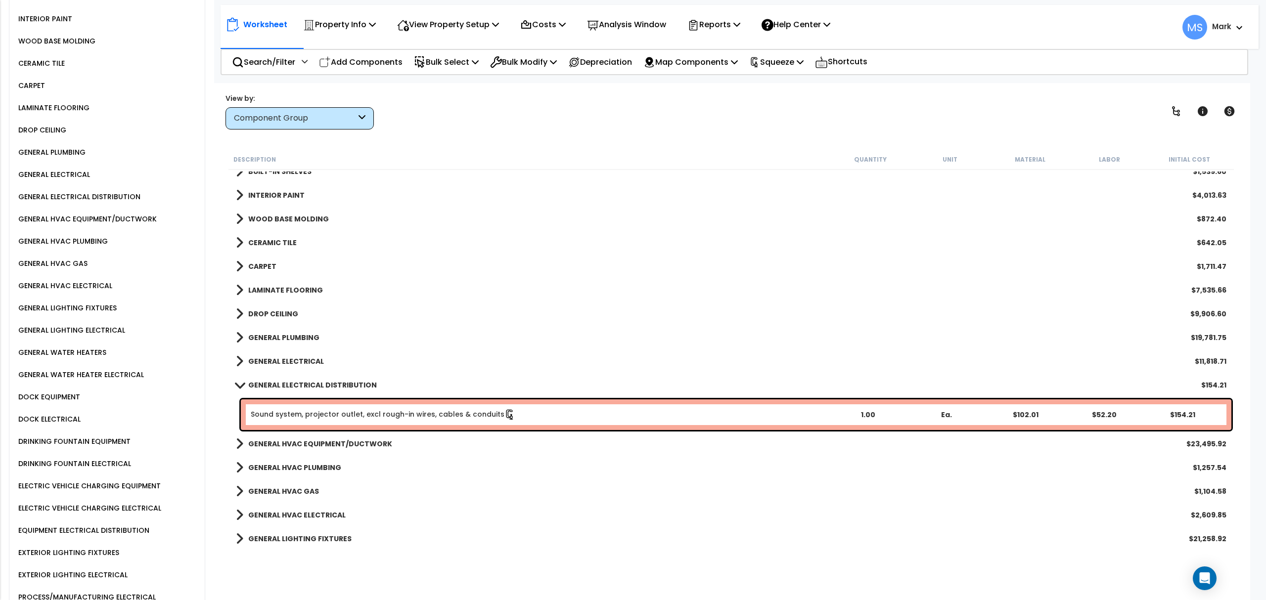
click at [441, 410] on link "Sound system, projector outlet, excl rough-in wires, cables & conduits" at bounding box center [383, 414] width 264 height 11
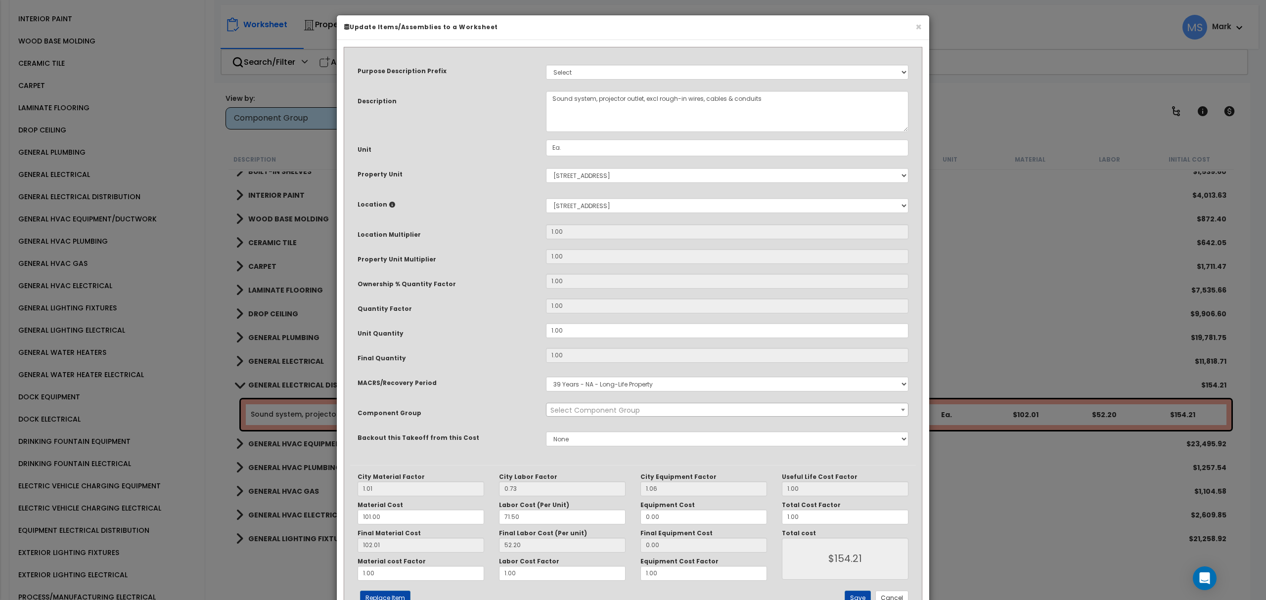
select select "45965"
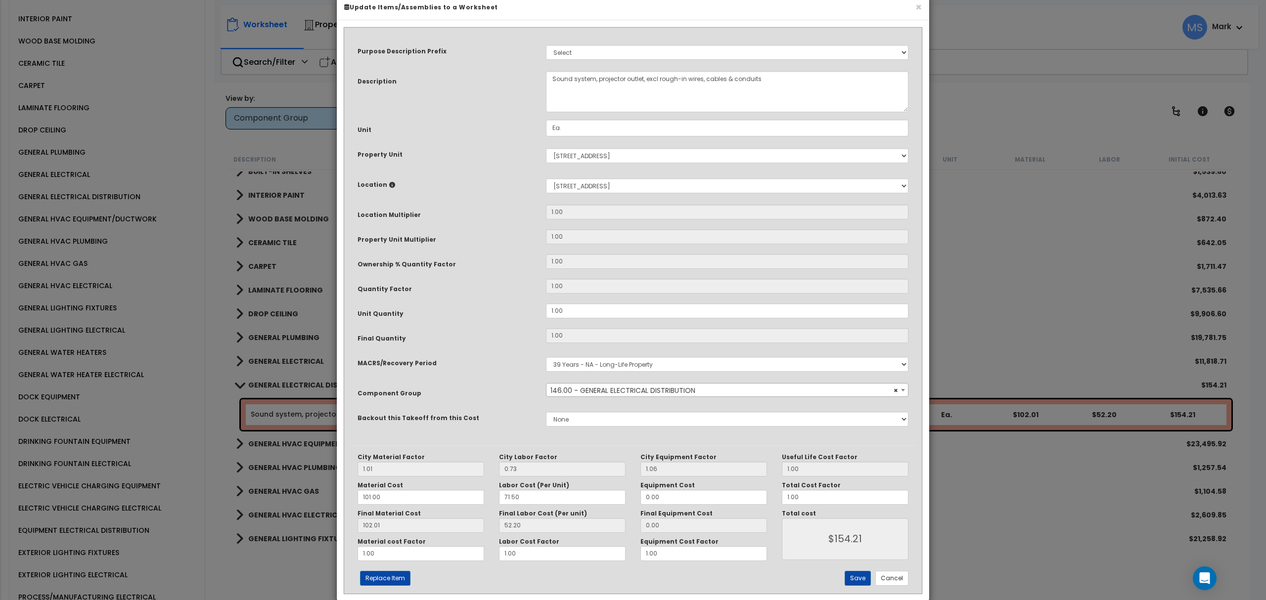
scroll to position [37, 0]
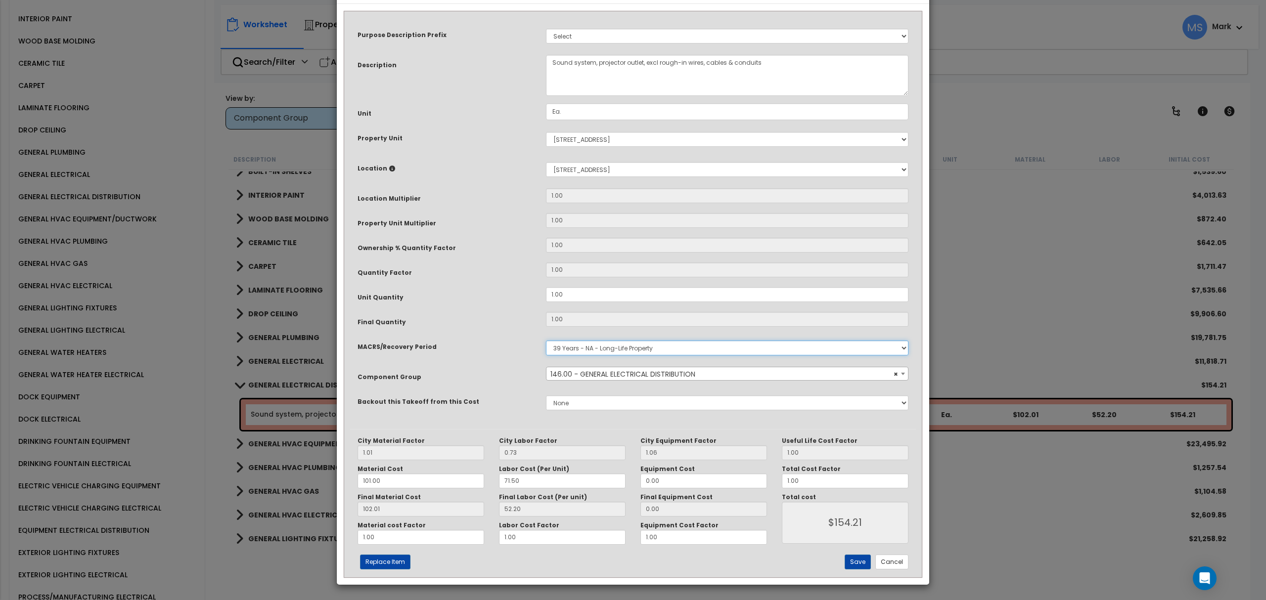
click at [585, 346] on select "Select MACRS/Recovery Period 5 Years - 57.0 - Distributive Trades & Services 5 …" at bounding box center [727, 348] width 362 height 15
select select "3667"
click at [546, 341] on select "Select MACRS/Recovery Period 5 Years - 57.0 - Distributive Trades & Services 5 …" at bounding box center [727, 348] width 362 height 15
click at [859, 562] on button "Save" at bounding box center [857, 562] width 26 height 15
type input "154.21"
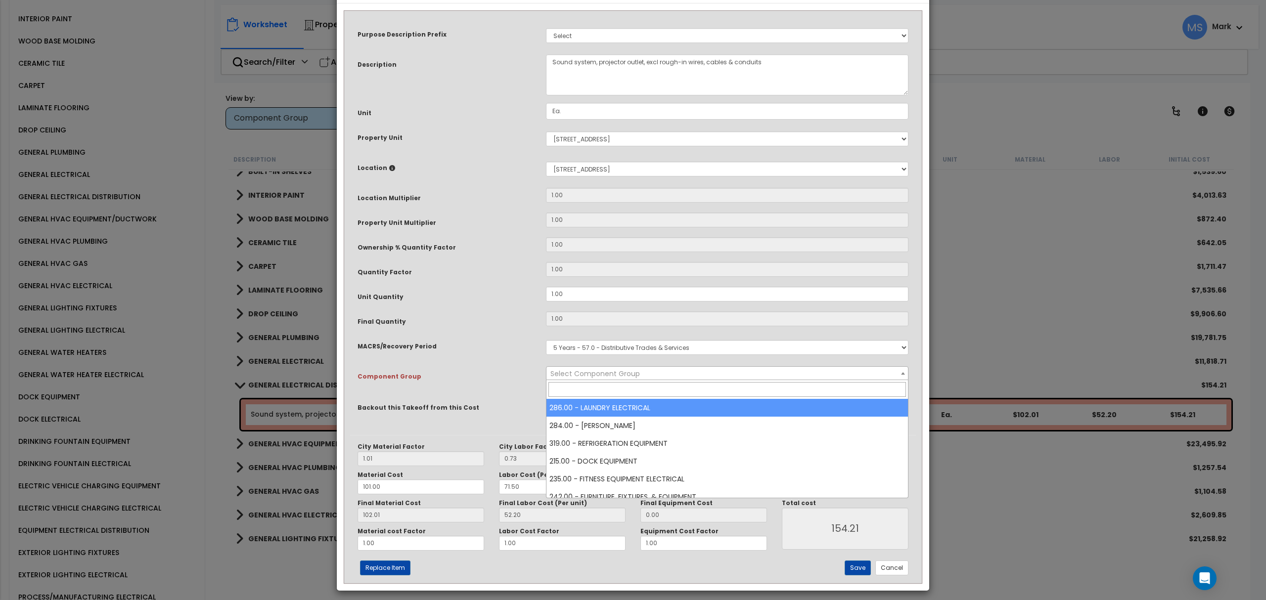
click at [601, 372] on span "Select Component Group" at bounding box center [594, 374] width 89 height 10
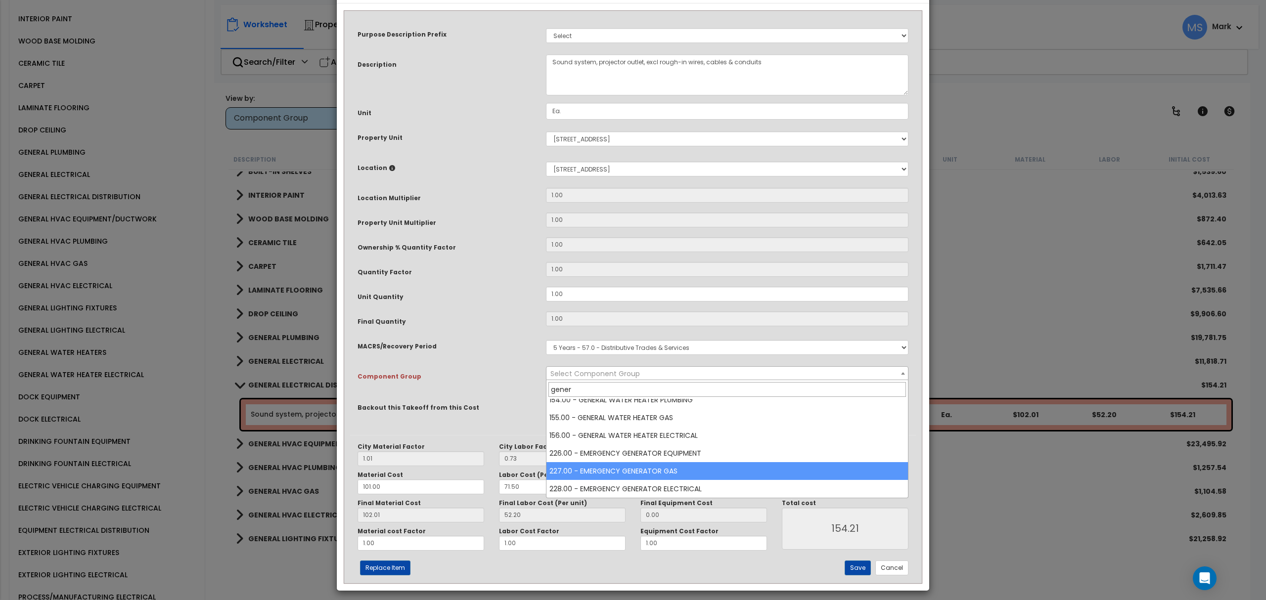
scroll to position [0, 0]
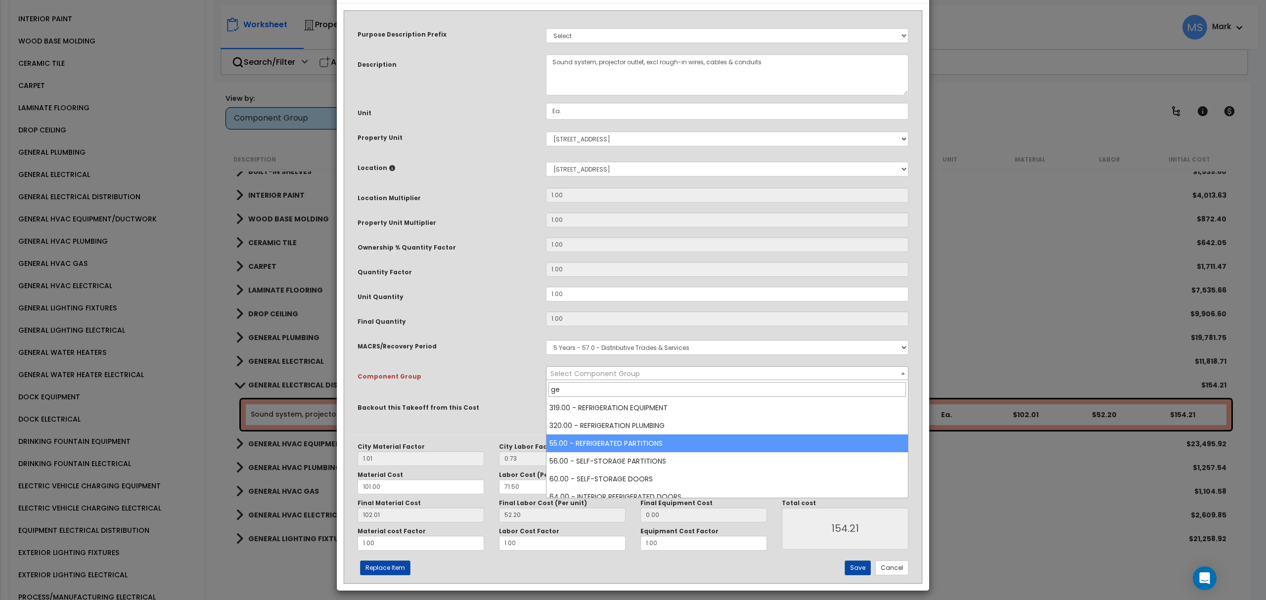
type input "g"
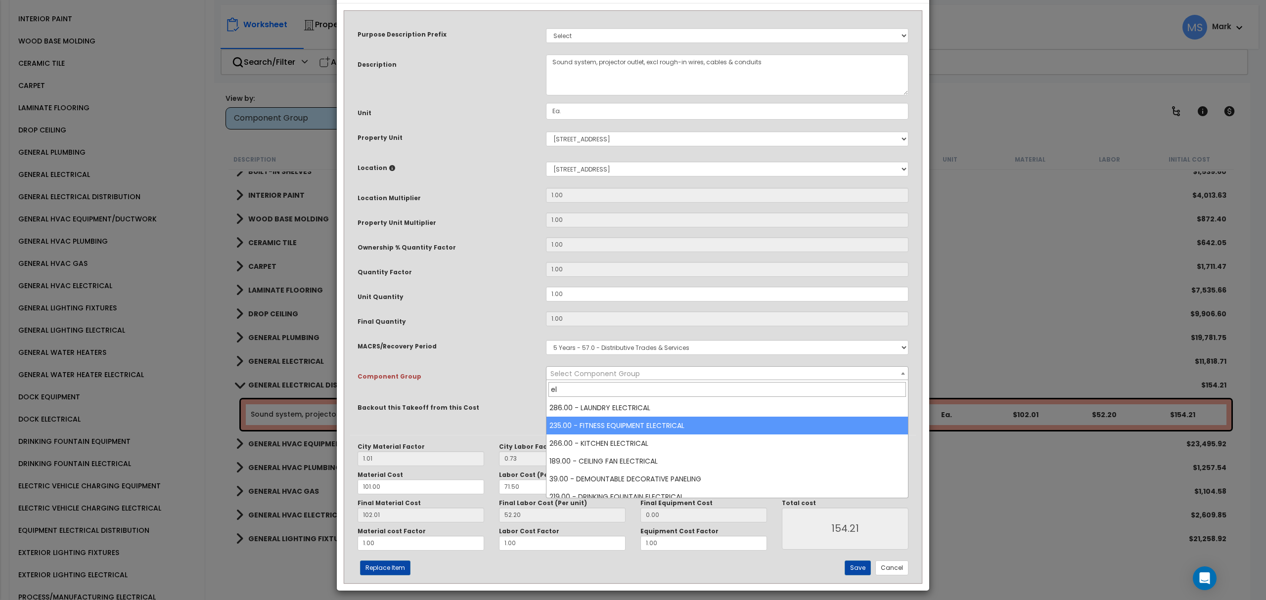
type input "e"
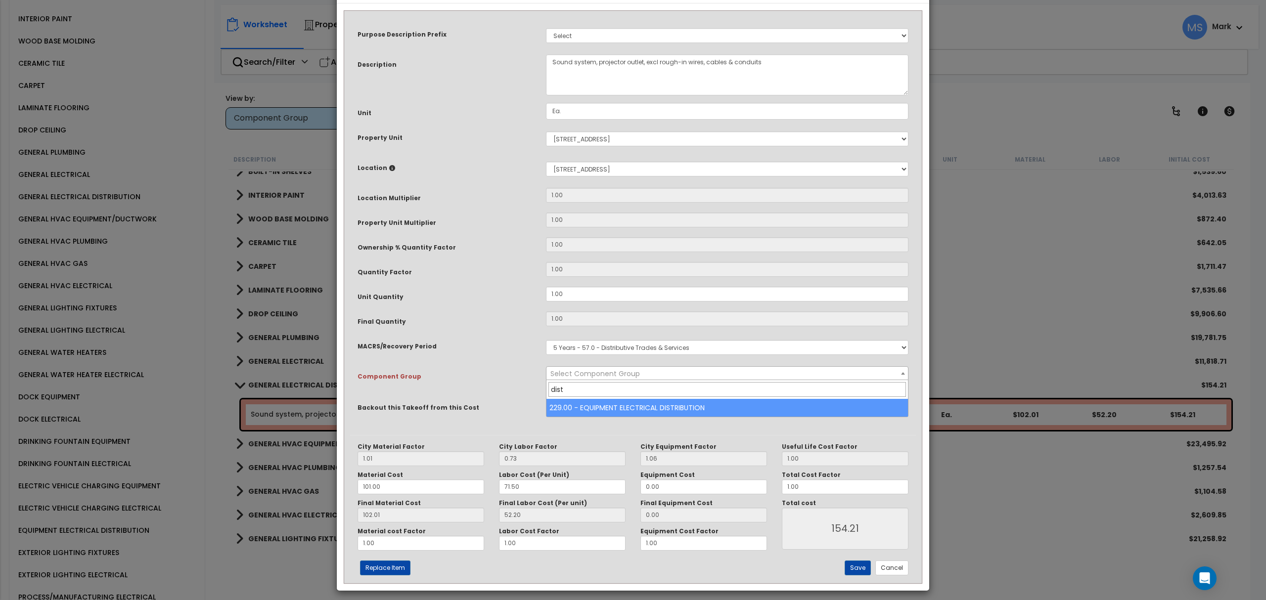
type input "dist"
select select "46042"
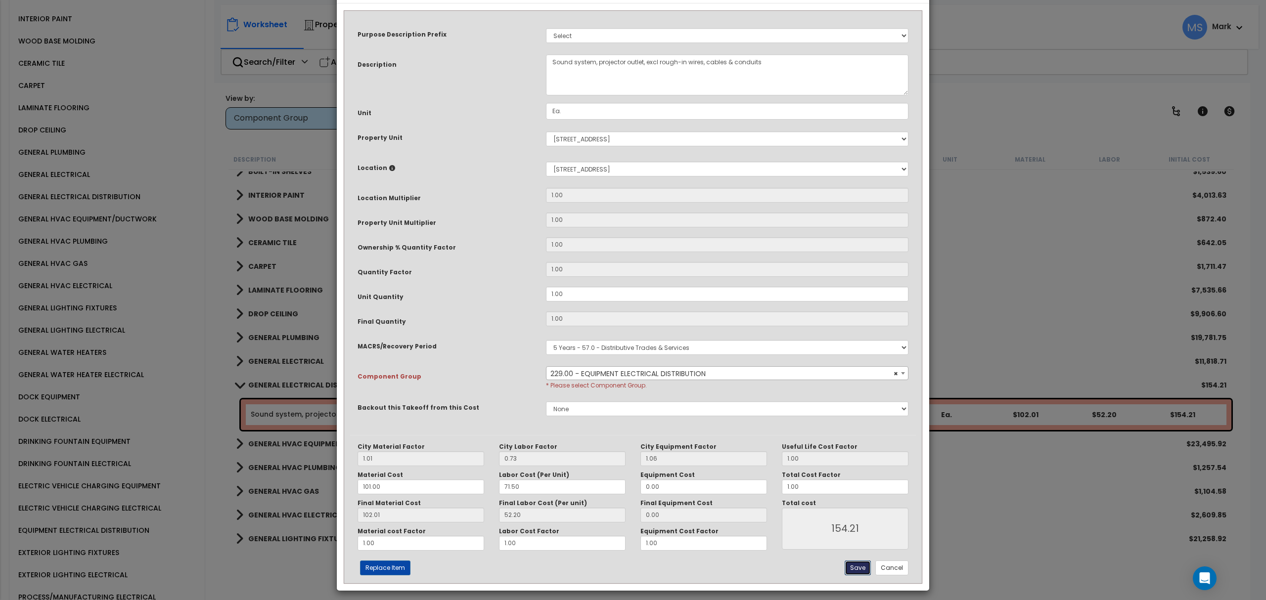
click at [865, 566] on button "Save" at bounding box center [857, 568] width 26 height 15
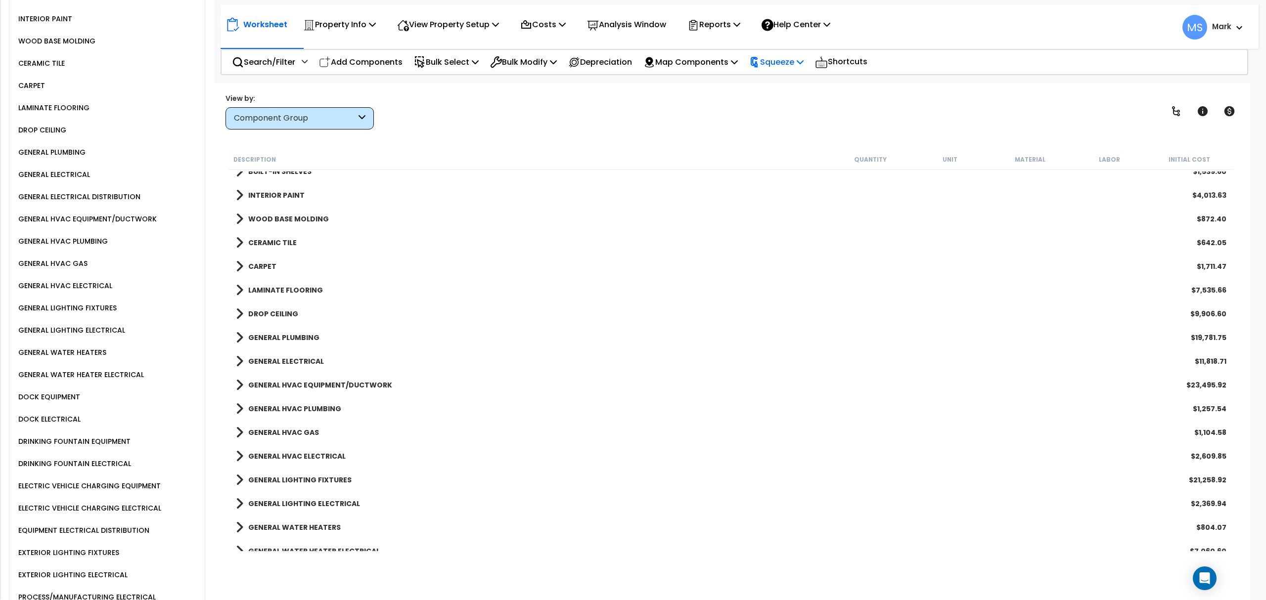
click at [797, 58] on p "Squeeze" at bounding box center [776, 61] width 54 height 13
click at [793, 80] on link "Re-squeeze" at bounding box center [793, 85] width 98 height 23
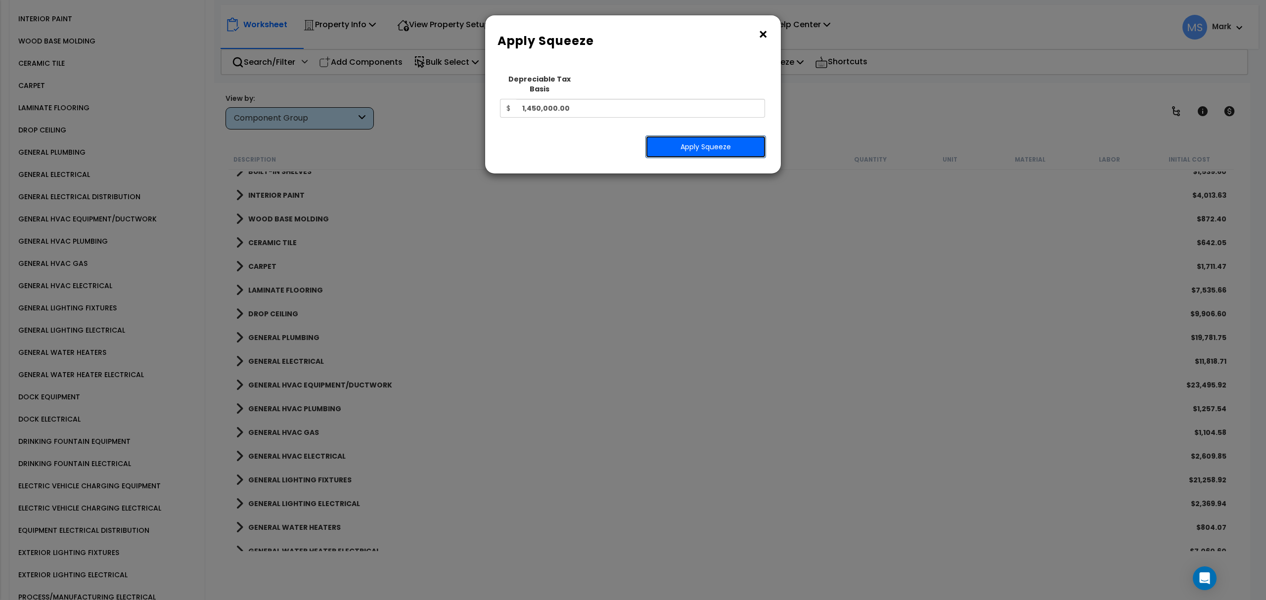
click at [726, 135] on button "Apply Squeeze" at bounding box center [705, 146] width 121 height 23
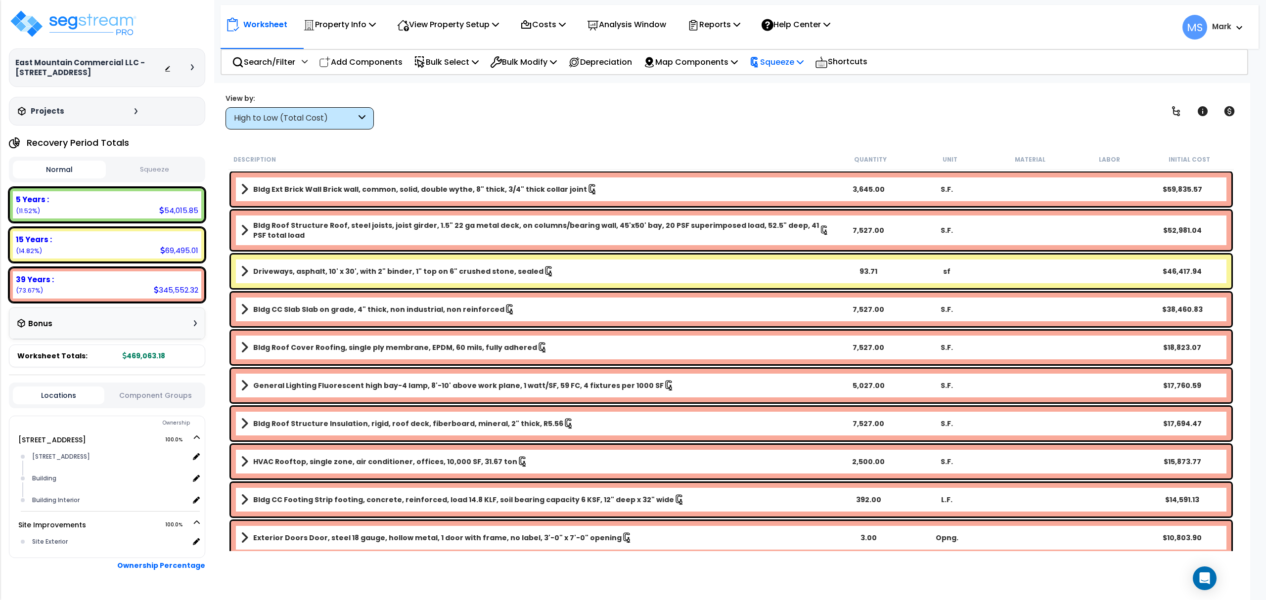
click at [803, 59] on p "Squeeze" at bounding box center [776, 61] width 54 height 13
click at [806, 80] on link "Re-squeeze" at bounding box center [793, 84] width 98 height 20
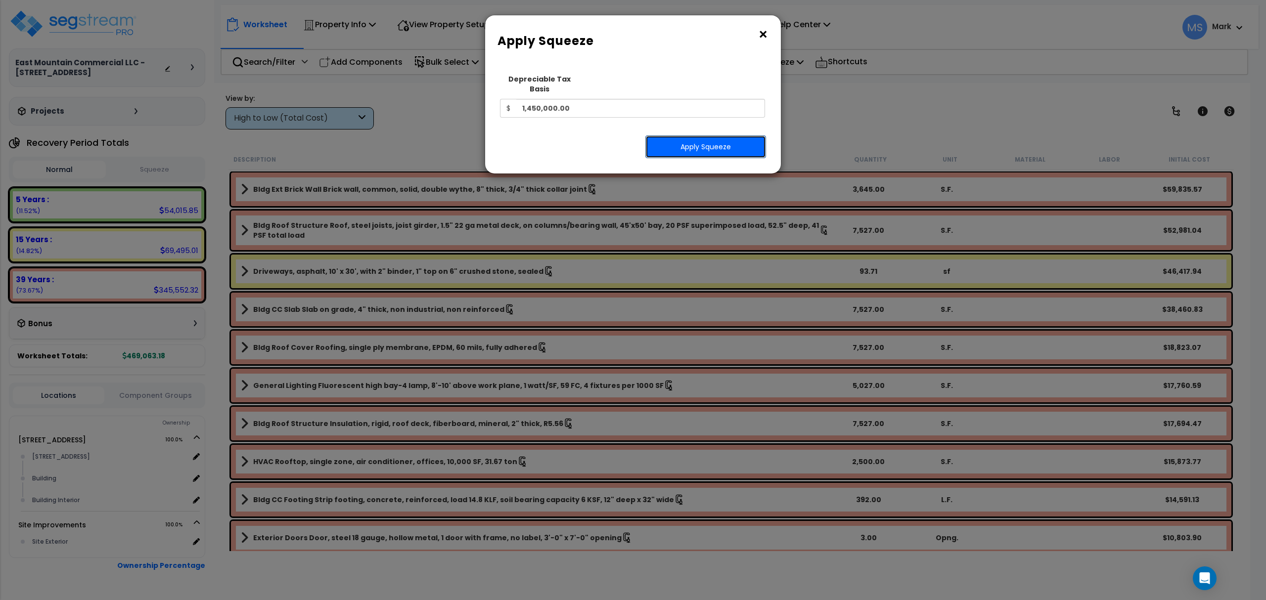
click at [687, 137] on button "Apply Squeeze" at bounding box center [705, 146] width 121 height 23
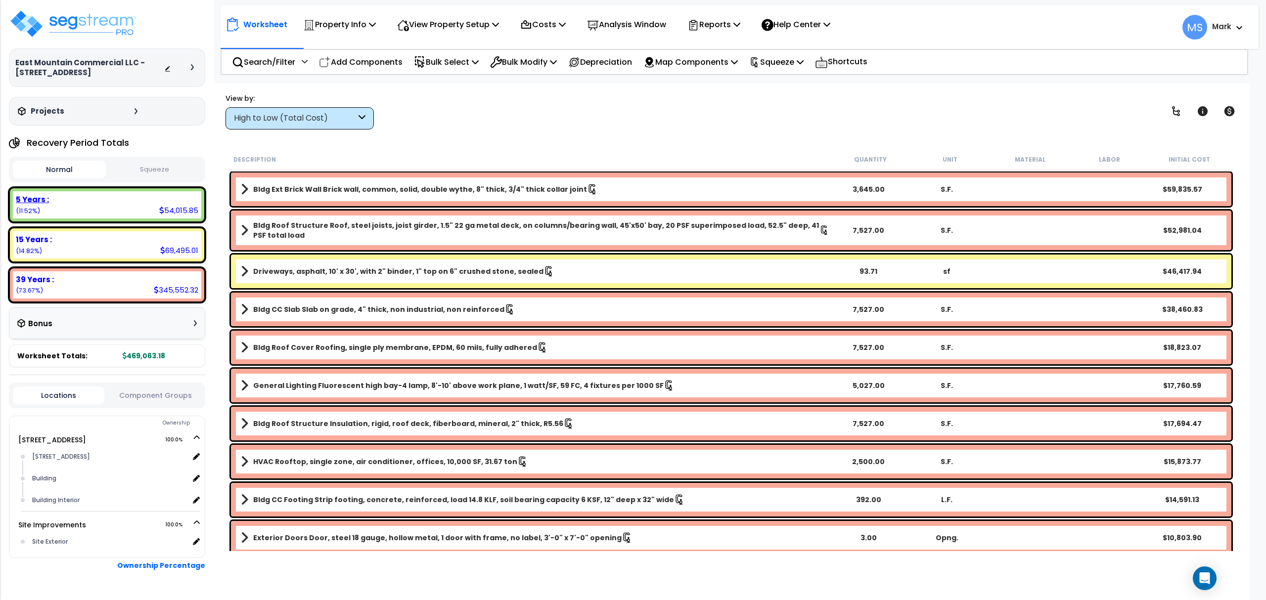
drag, startPoint x: 122, startPoint y: 188, endPoint x: 125, endPoint y: 197, distance: 8.9
click at [123, 188] on div "5 Years : 54,015.85 (11.52%)" at bounding box center [107, 204] width 196 height 35
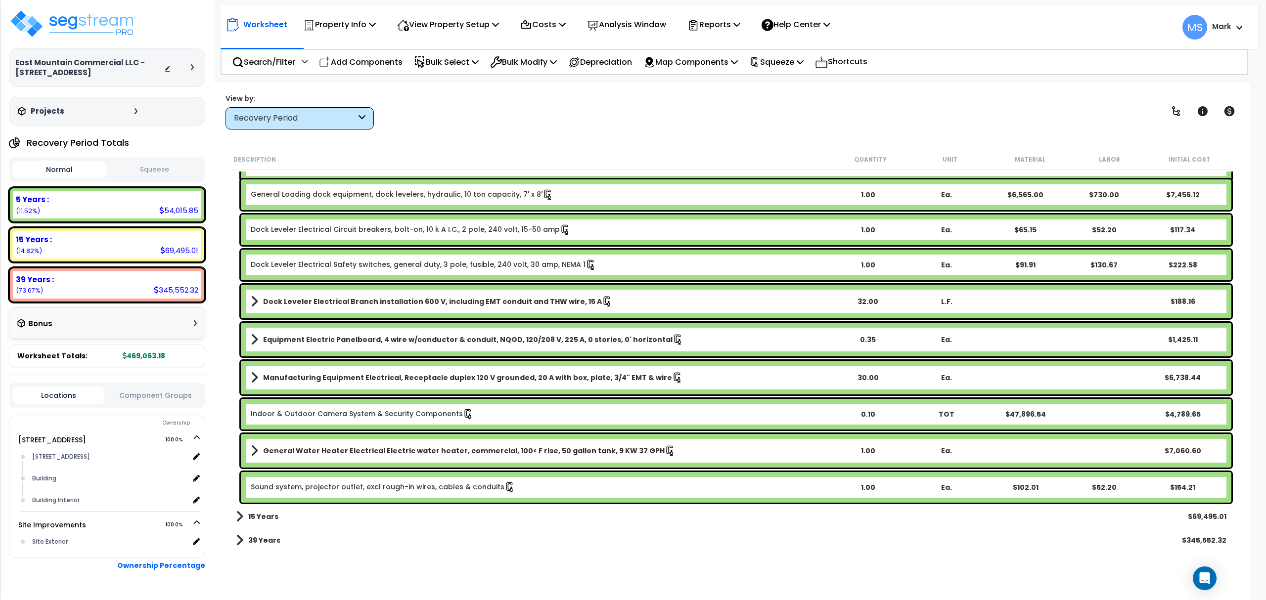
scroll to position [44, 0]
click at [107, 258] on div "15 Years : 69,495.01 (14.82%)" at bounding box center [107, 244] width 196 height 35
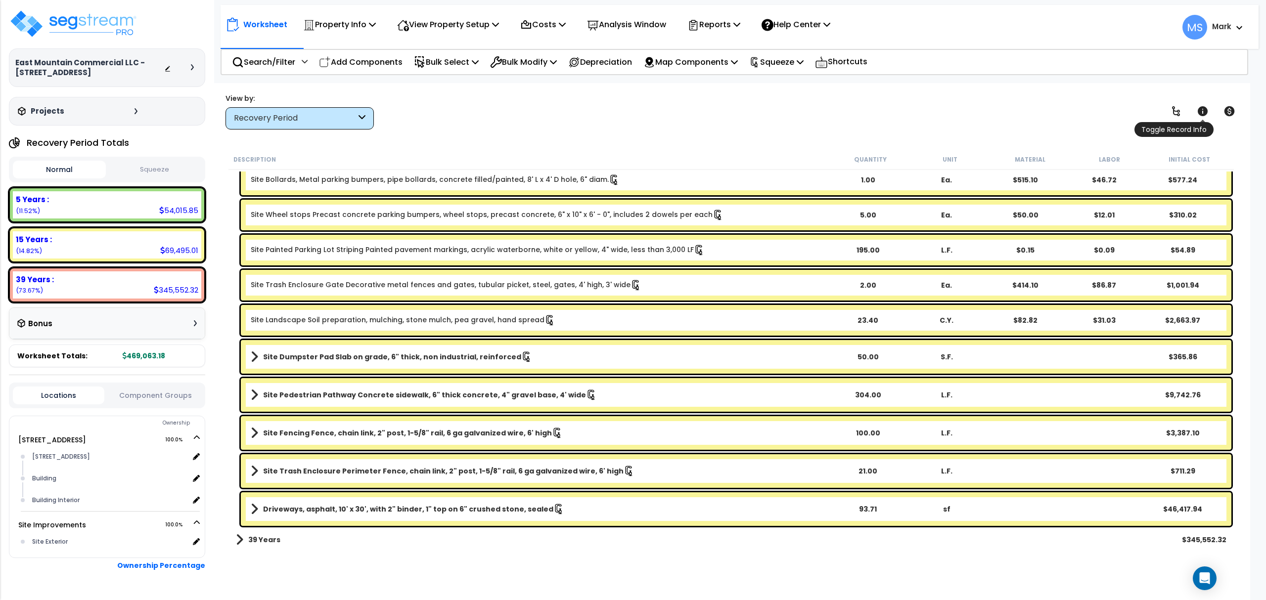
click at [1203, 111] on icon at bounding box center [1202, 111] width 10 height 10
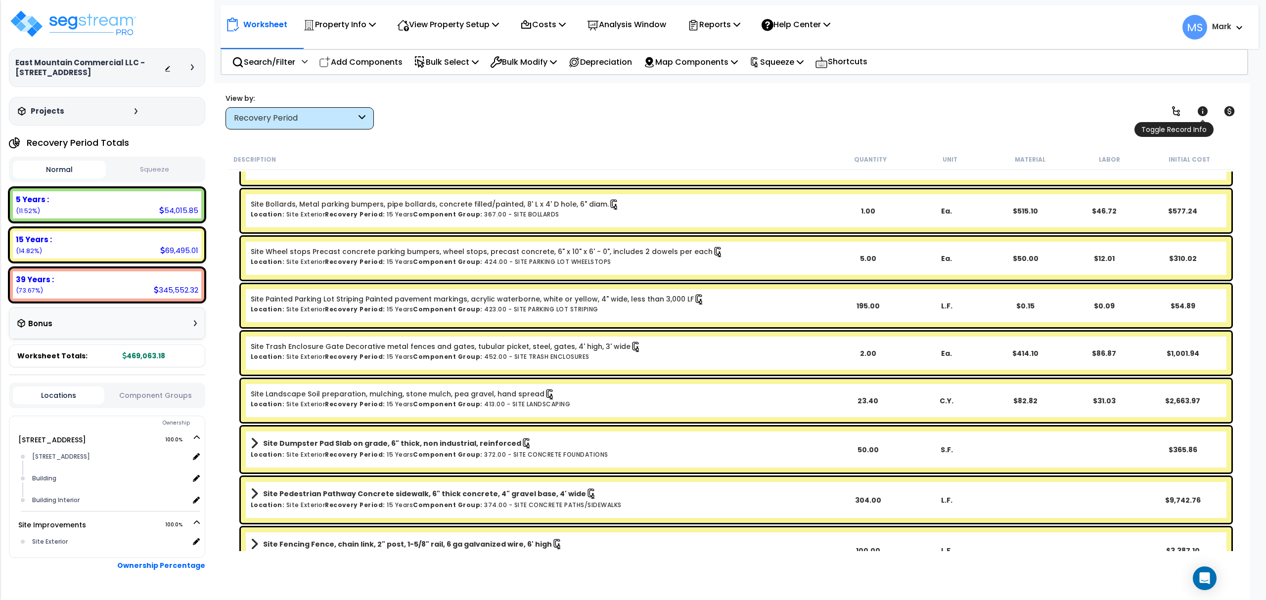
click at [1203, 111] on icon at bounding box center [1202, 111] width 10 height 10
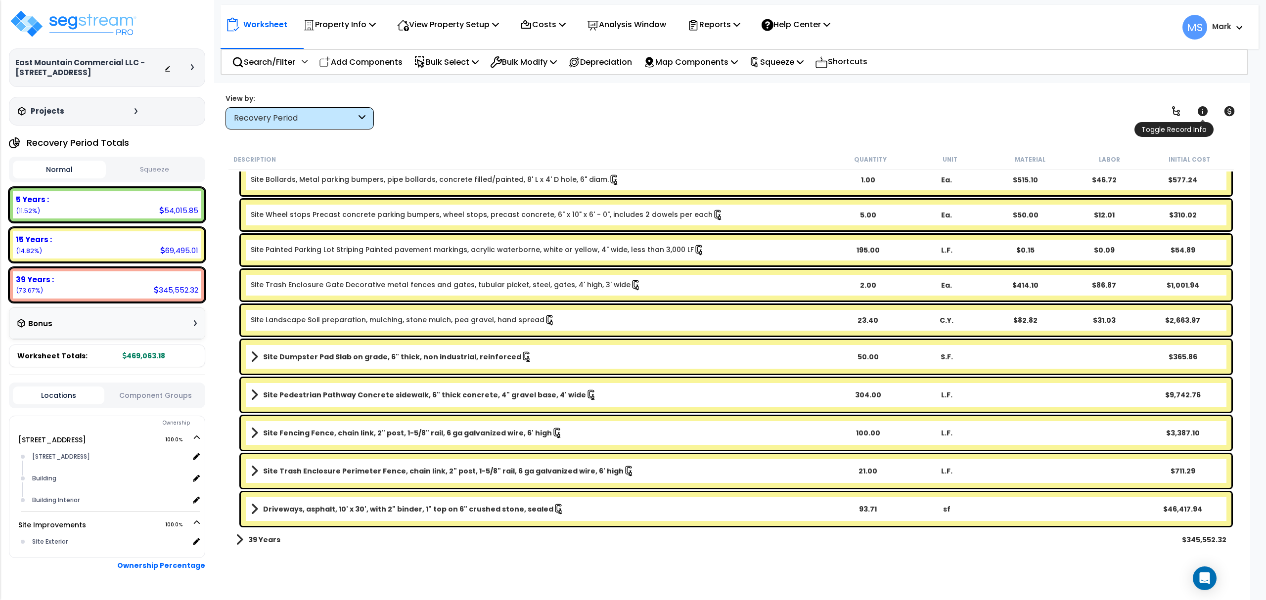
scroll to position [123, 0]
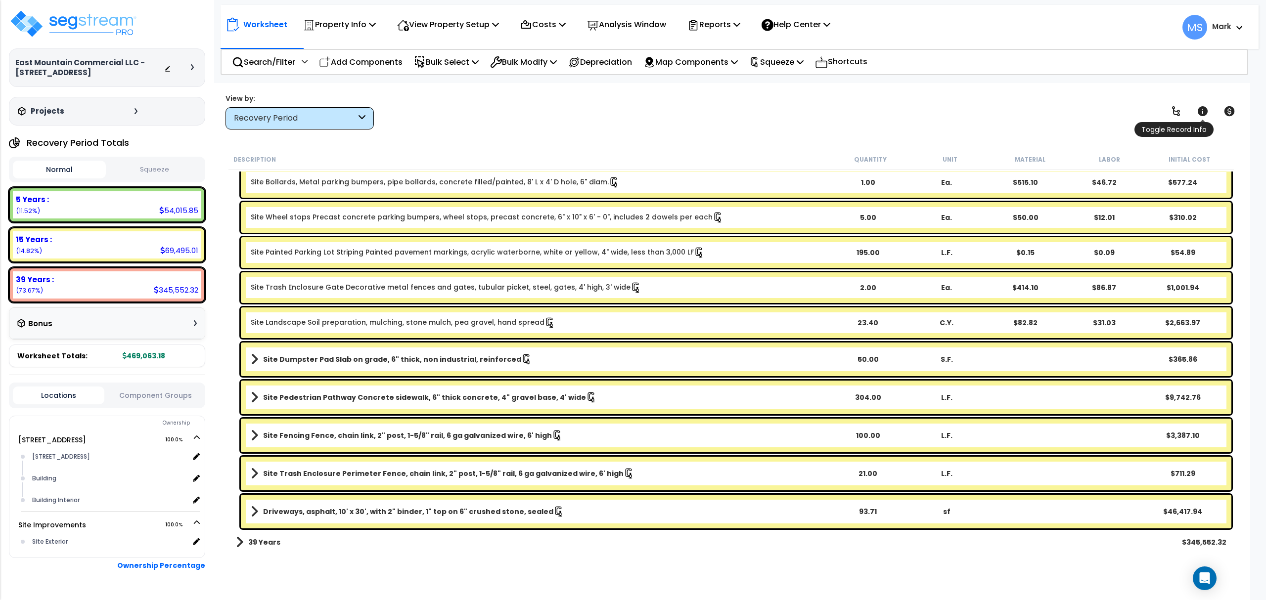
click at [1203, 111] on icon at bounding box center [1202, 111] width 10 height 10
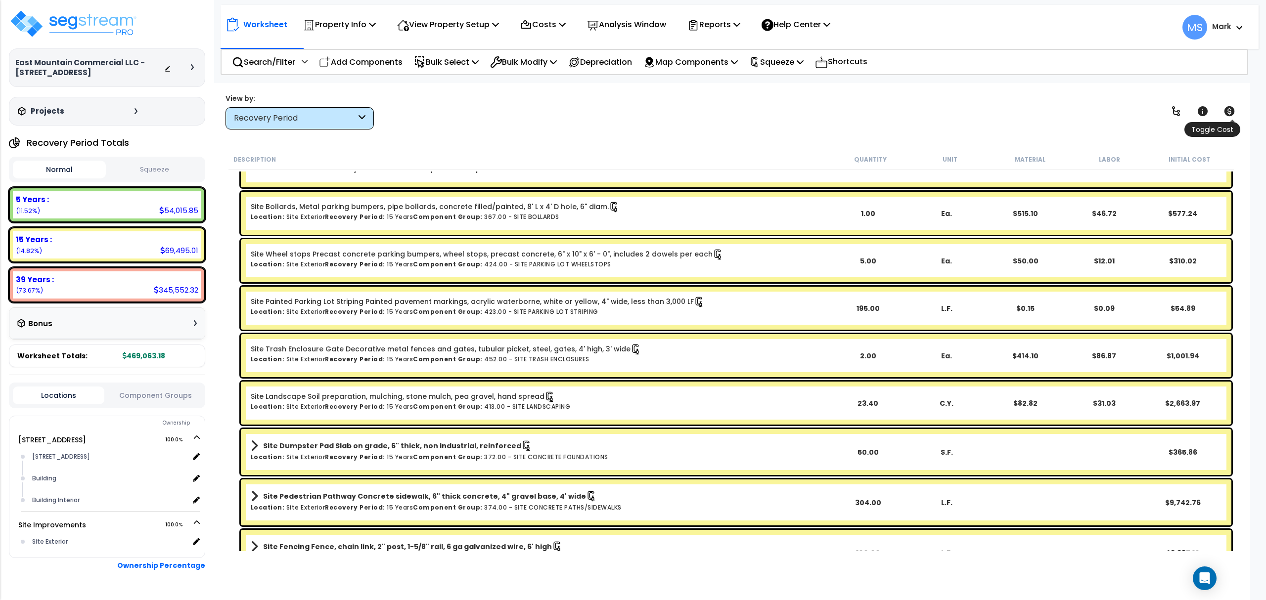
click at [1227, 107] on icon at bounding box center [1229, 111] width 10 height 10
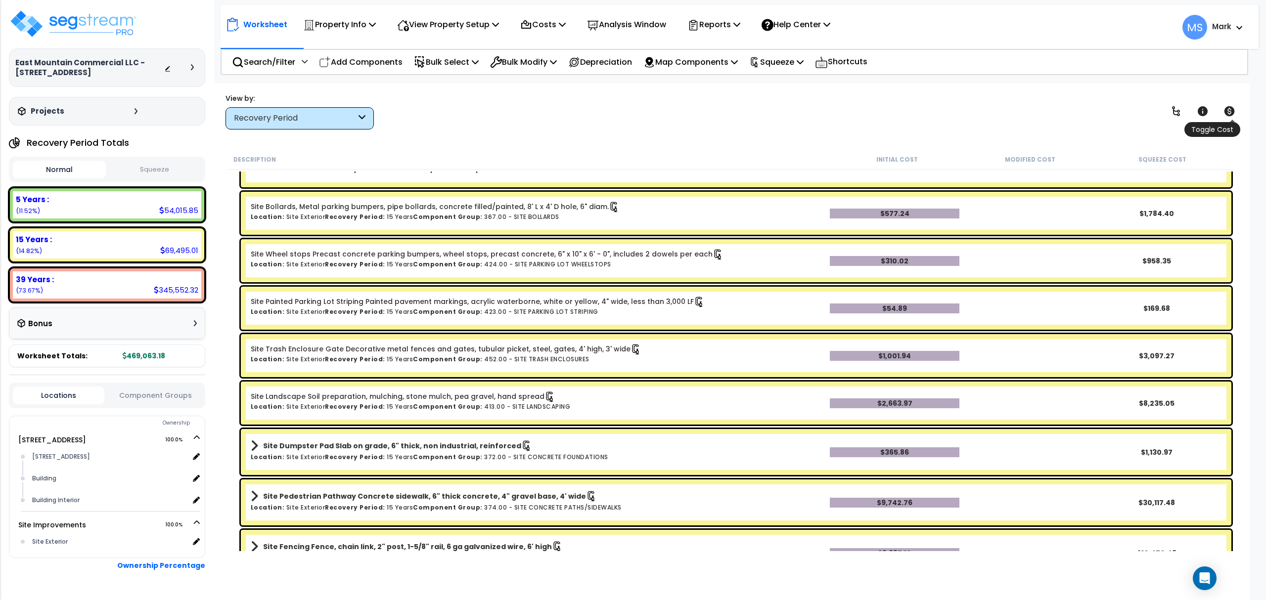
click at [1227, 108] on icon at bounding box center [1229, 111] width 10 height 10
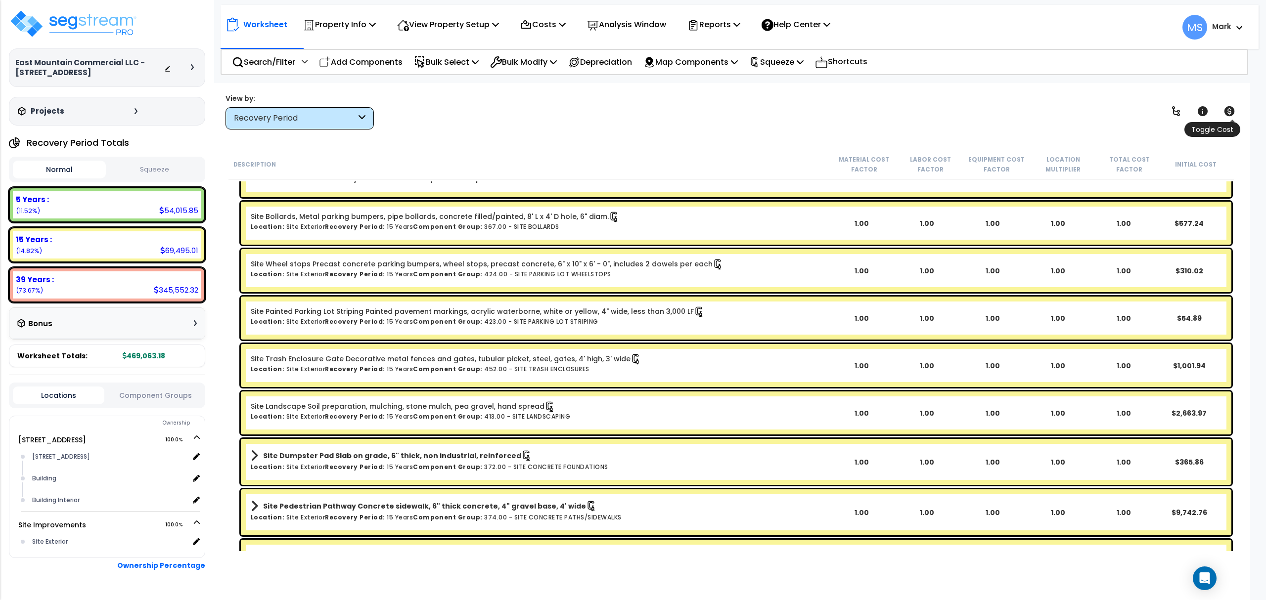
click at [1227, 108] on icon at bounding box center [1229, 111] width 10 height 10
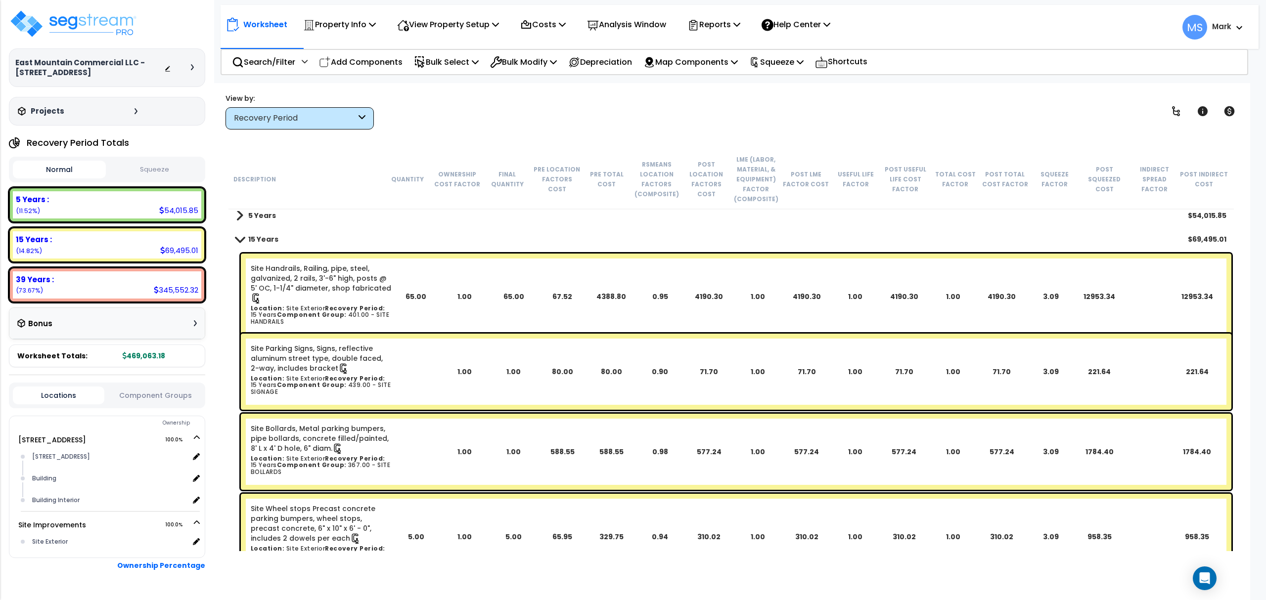
scroll to position [0, 0]
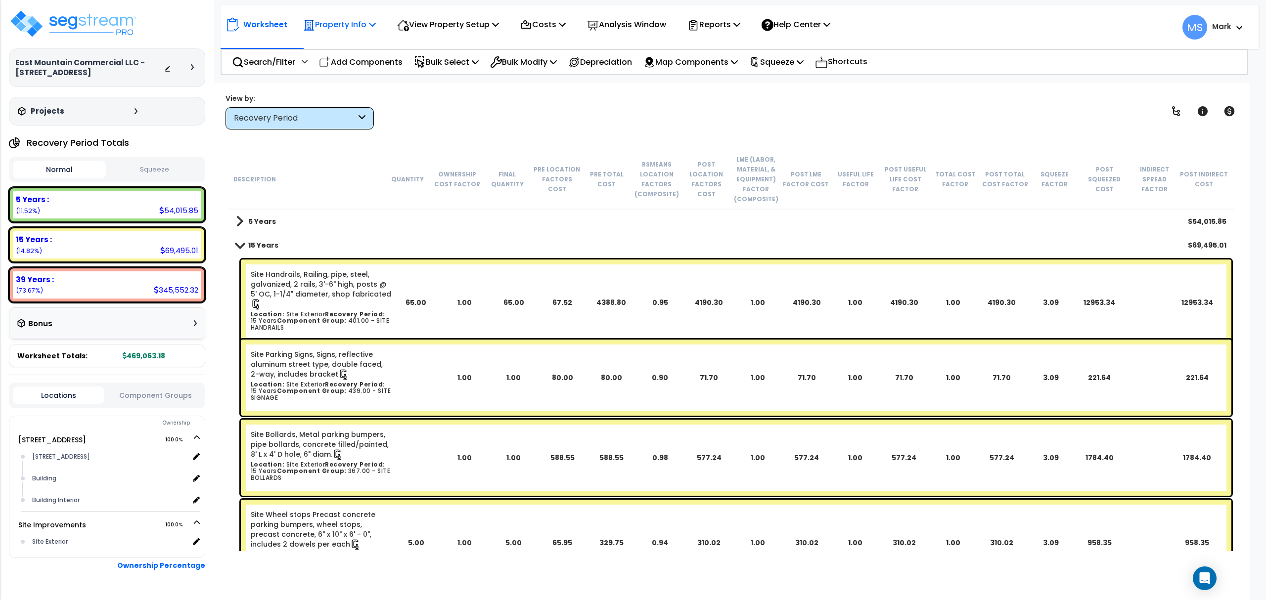
click at [348, 28] on p "Property Info" at bounding box center [339, 24] width 73 height 13
click at [340, 53] on link "Property Setup" at bounding box center [347, 47] width 98 height 20
click at [635, 18] on p "Analysis Window" at bounding box center [626, 24] width 79 height 13
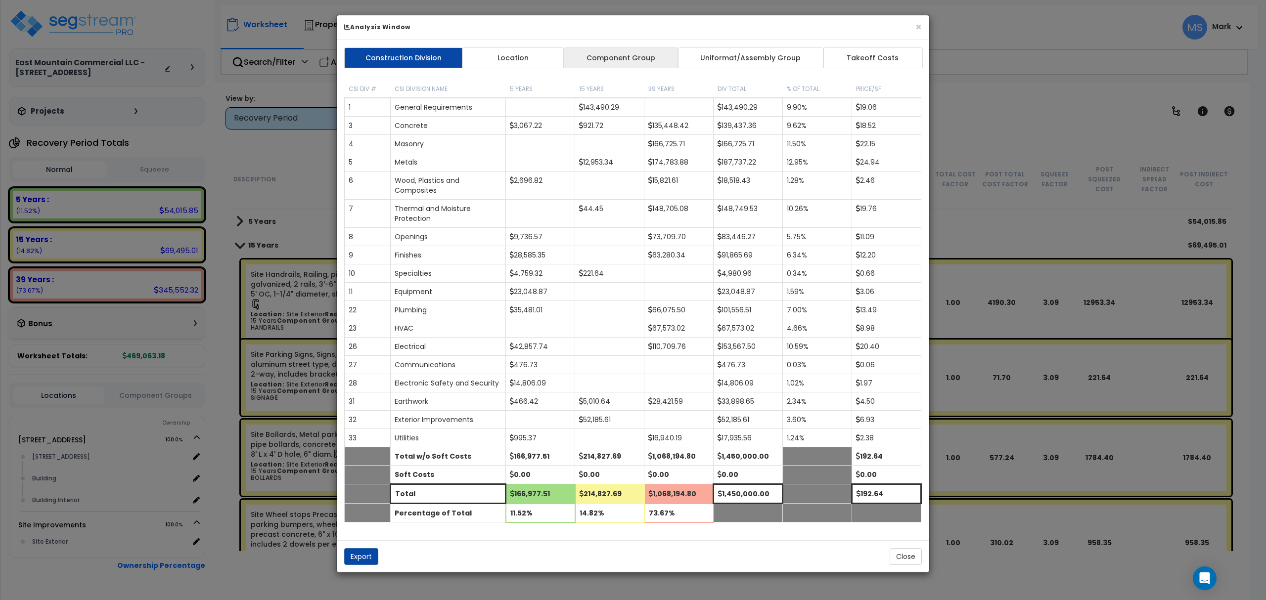
click at [656, 55] on link "Component Group" at bounding box center [620, 57] width 115 height 21
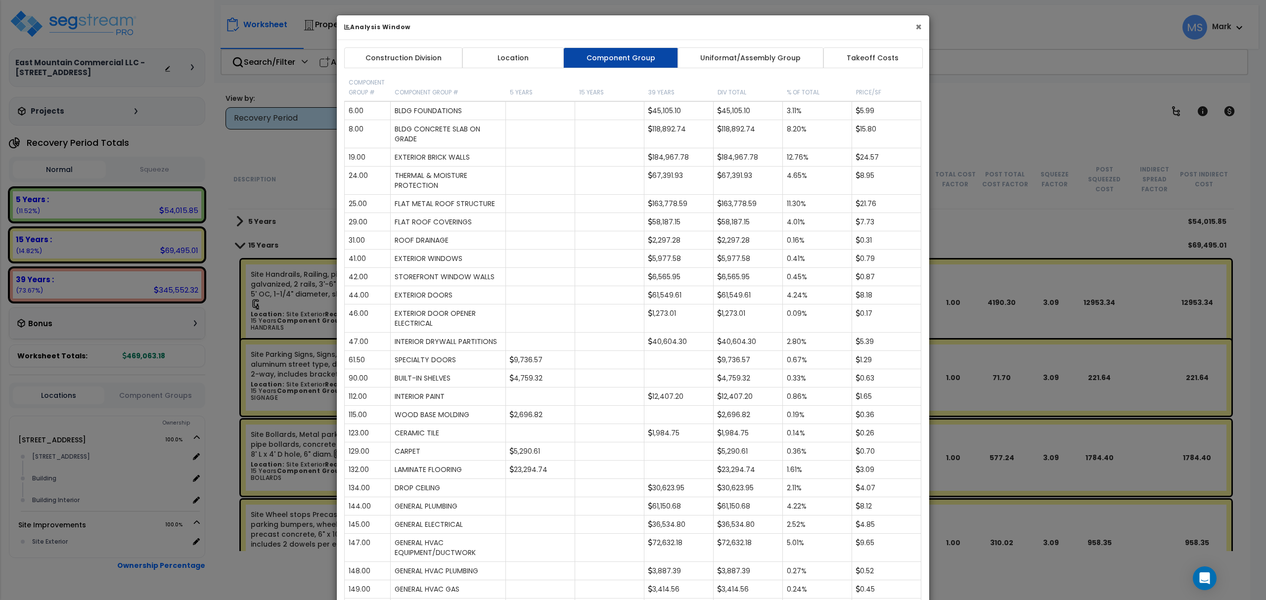
click at [916, 24] on button "×" at bounding box center [918, 27] width 6 height 10
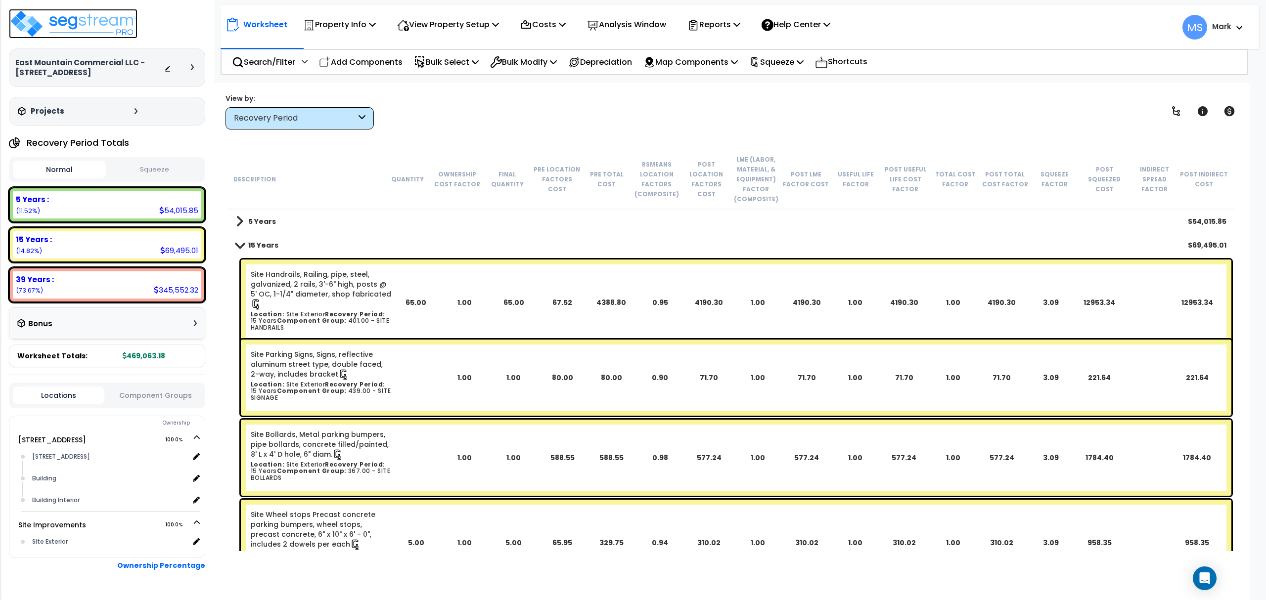
click at [78, 31] on img at bounding box center [73, 24] width 129 height 30
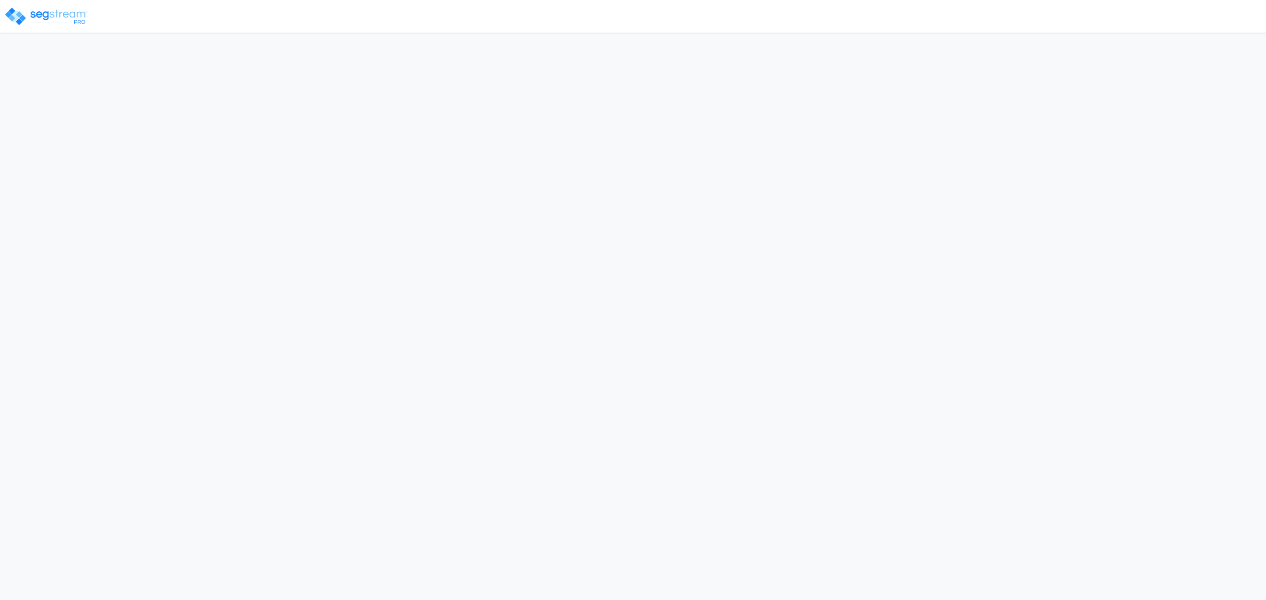
select select "2024"
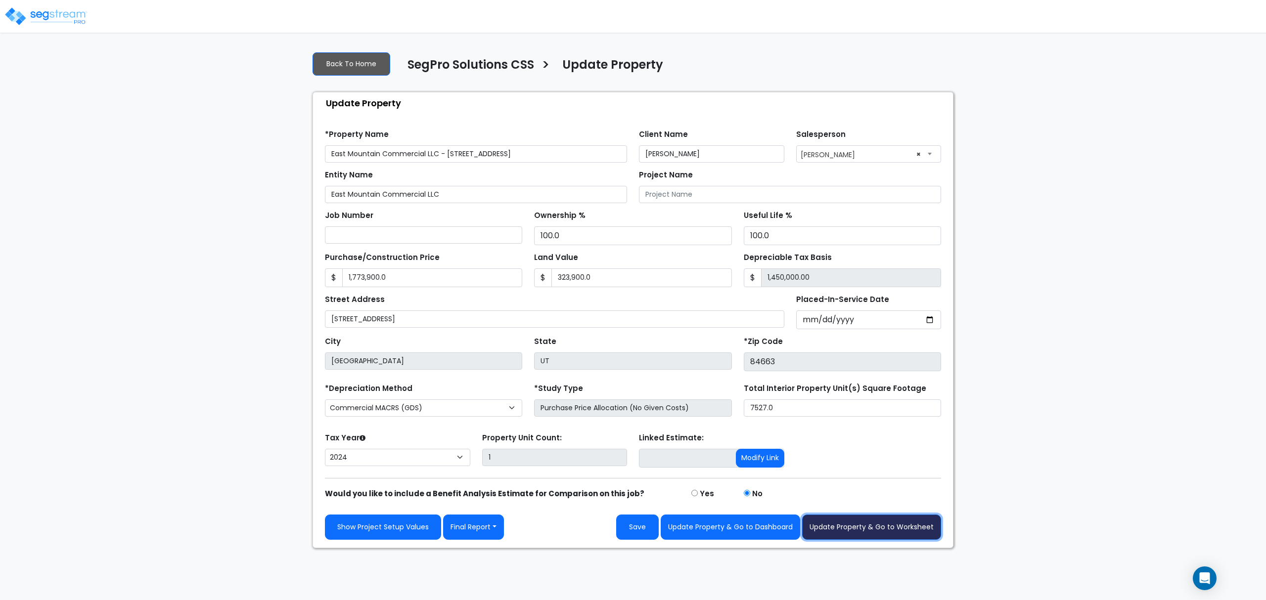
click at [902, 528] on button "Update Property & Go to Worksheet" at bounding box center [871, 527] width 139 height 25
type input "1773900"
type input "323900"
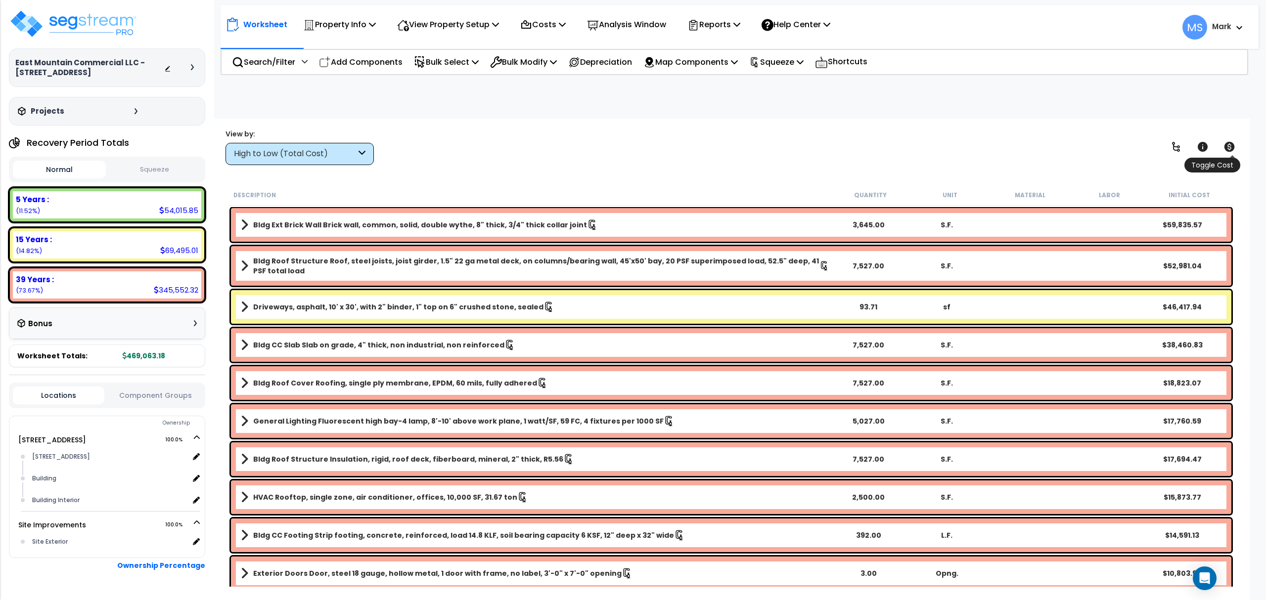
click at [1236, 148] on link at bounding box center [1229, 147] width 22 height 22
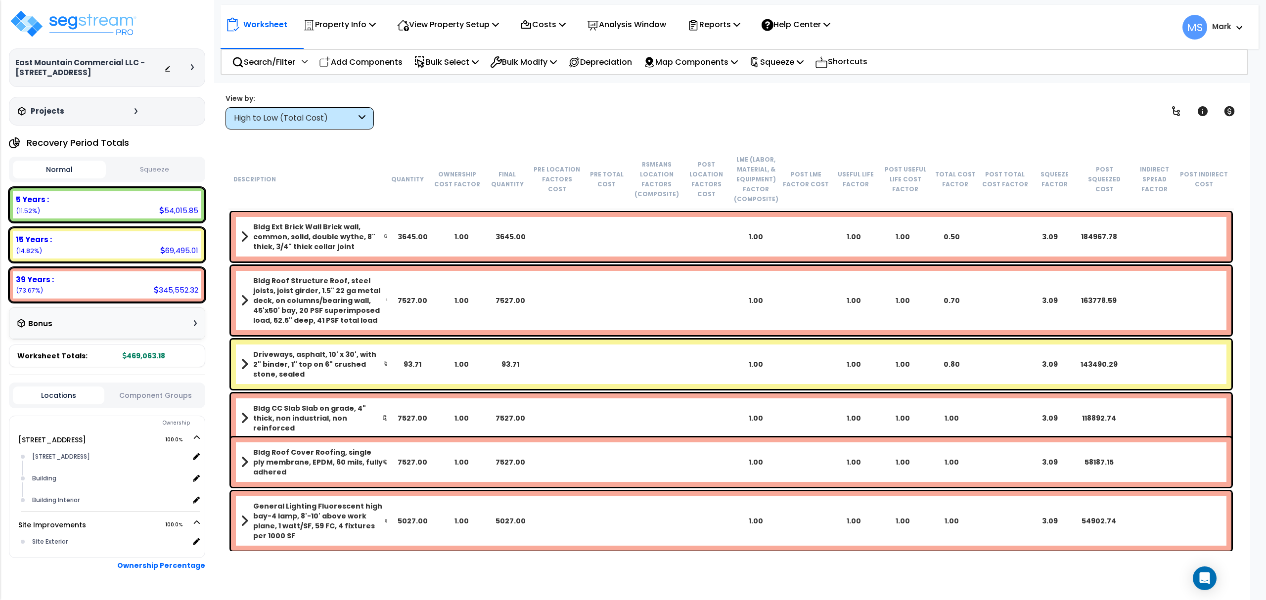
click at [152, 173] on button "Squeeze" at bounding box center [154, 169] width 93 height 17
click at [63, 167] on button "Normal" at bounding box center [59, 169] width 93 height 17
click at [157, 170] on button "Squeeze" at bounding box center [154, 169] width 93 height 17
click at [55, 169] on button "Normal" at bounding box center [59, 169] width 93 height 17
click at [150, 168] on button "Squeeze" at bounding box center [154, 169] width 93 height 17
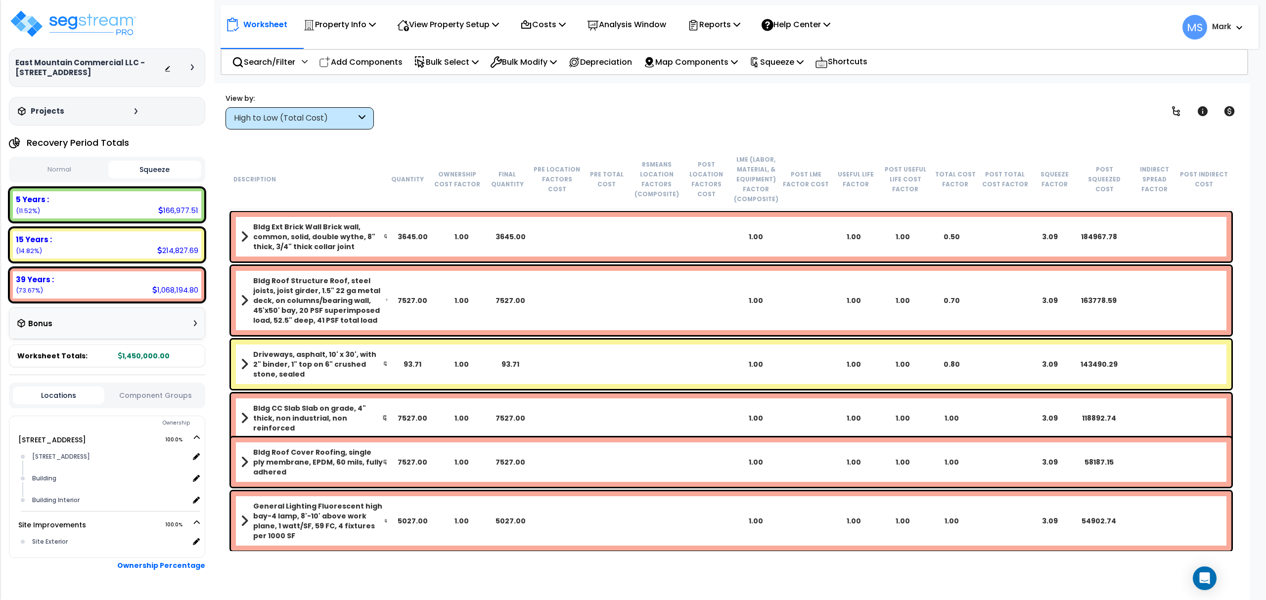
click at [78, 171] on button "Normal" at bounding box center [59, 169] width 93 height 17
click at [156, 173] on button "Squeeze" at bounding box center [154, 169] width 93 height 17
click at [56, 171] on button "Normal" at bounding box center [59, 169] width 93 height 17
click at [129, 168] on button "Squeeze" at bounding box center [154, 169] width 93 height 17
click at [79, 171] on button "Normal" at bounding box center [59, 169] width 93 height 17
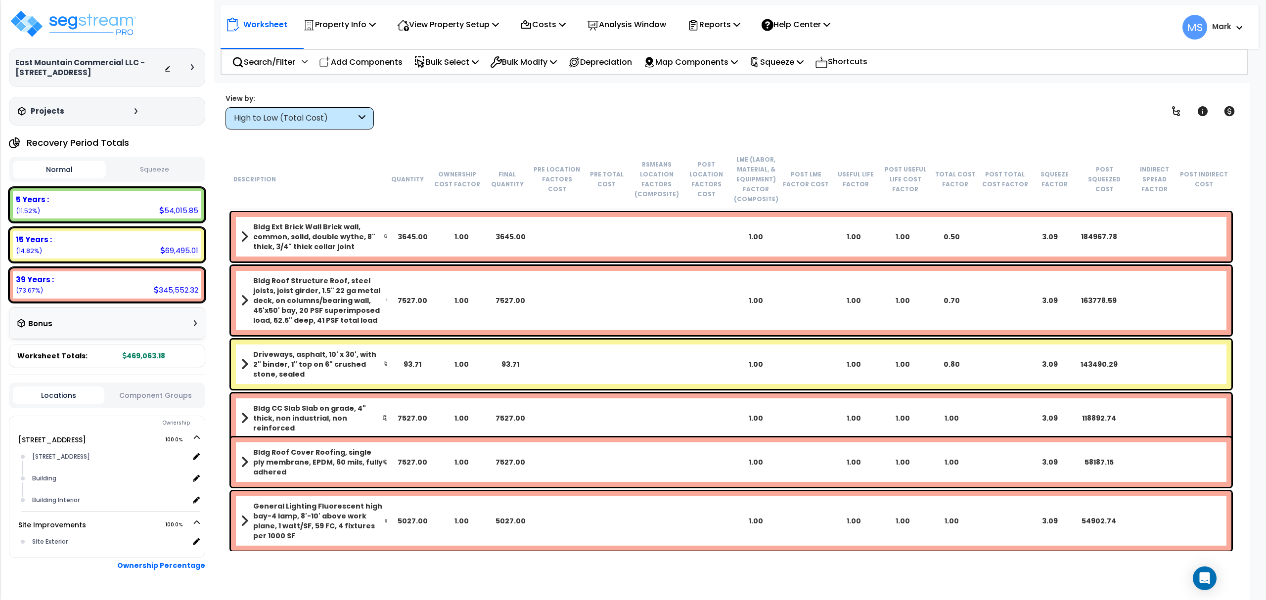
click at [131, 400] on div "Locations Component Groups" at bounding box center [107, 396] width 196 height 26
click at [130, 396] on button "Component Groups" at bounding box center [154, 395] width 91 height 11
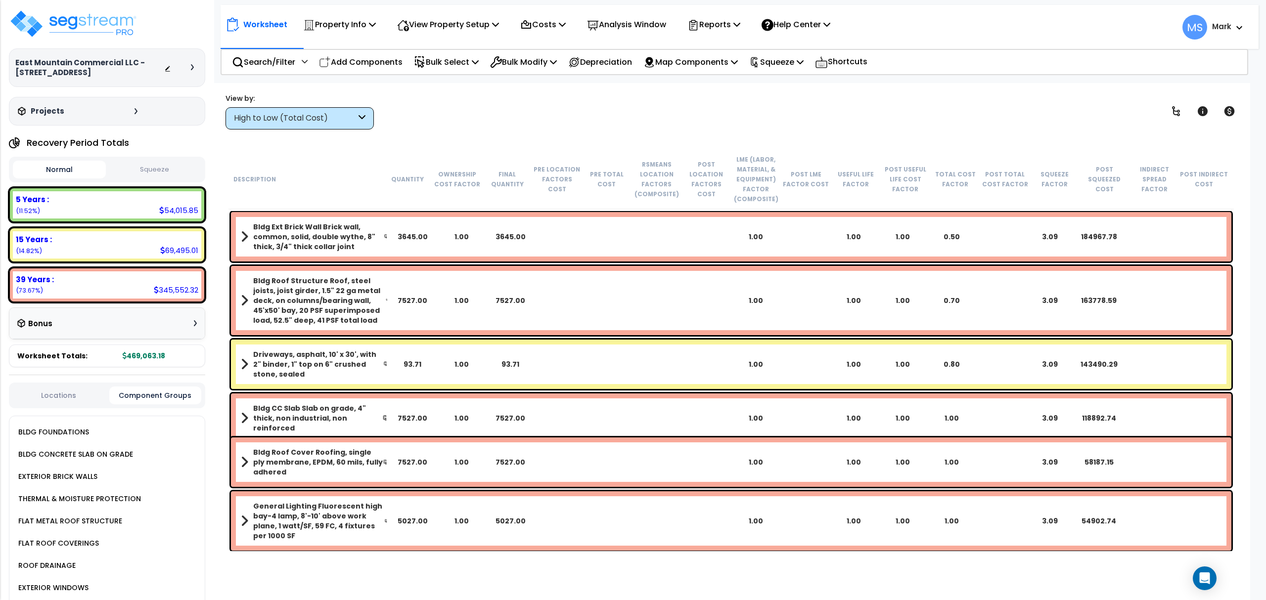
click at [82, 392] on button "Locations" at bounding box center [58, 395] width 91 height 11
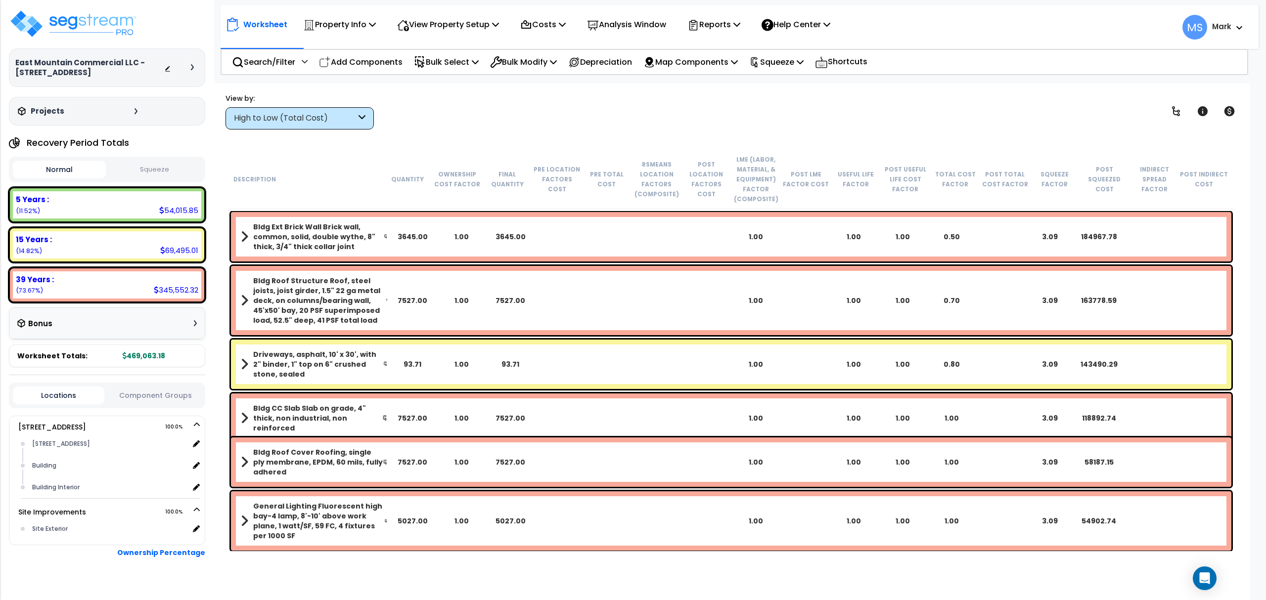
click at [403, 126] on div "View by: High to Low (Total Cost) High to Low (Total Cost)" at bounding box center [731, 111] width 1018 height 37
click at [62, 15] on img at bounding box center [73, 24] width 129 height 30
